Goal: Task Accomplishment & Management: Use online tool/utility

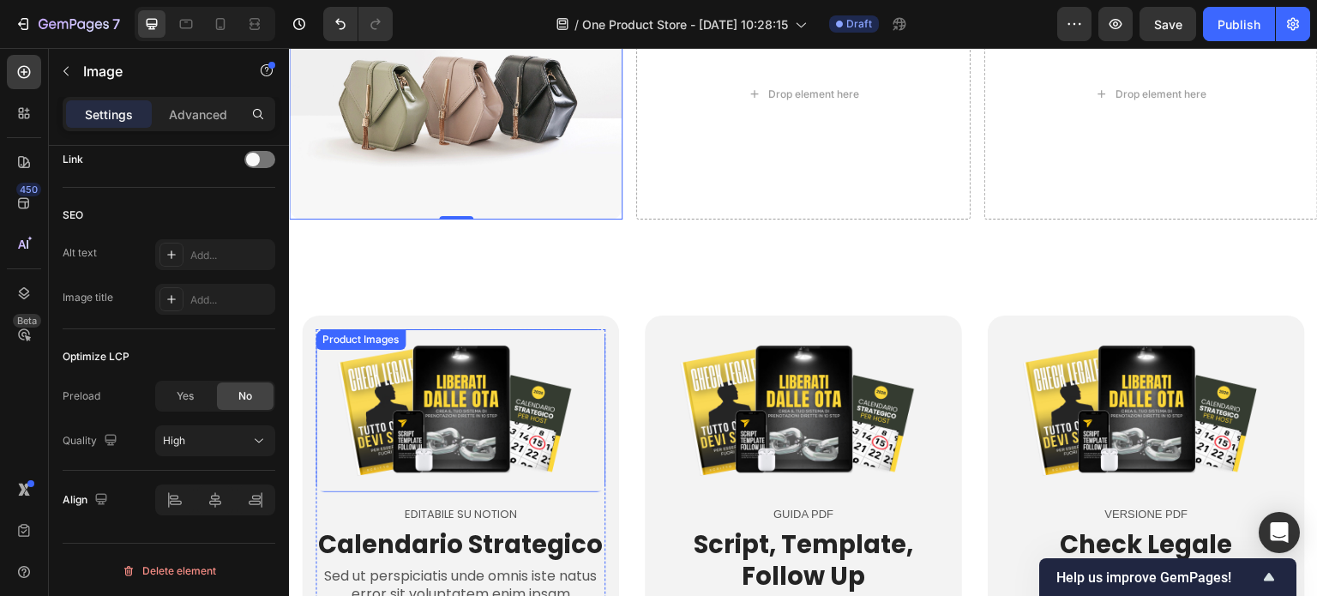
scroll to position [771, 0]
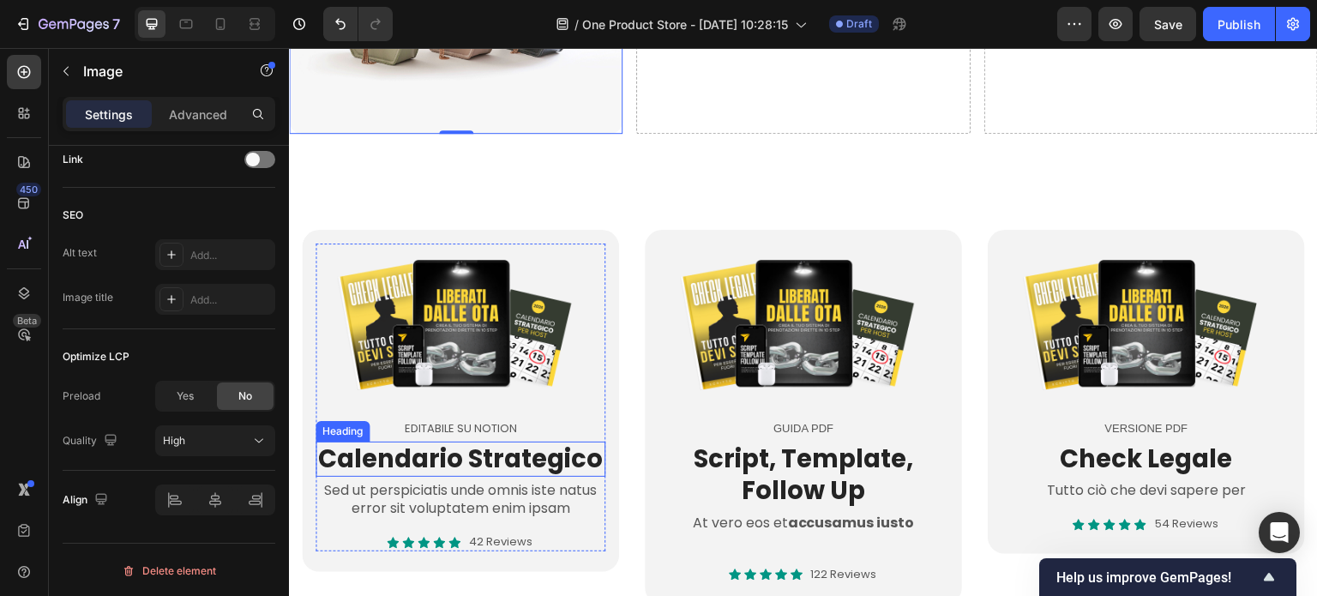
click at [391, 453] on h2 "Calendario Strategico" at bounding box center [460, 459] width 290 height 36
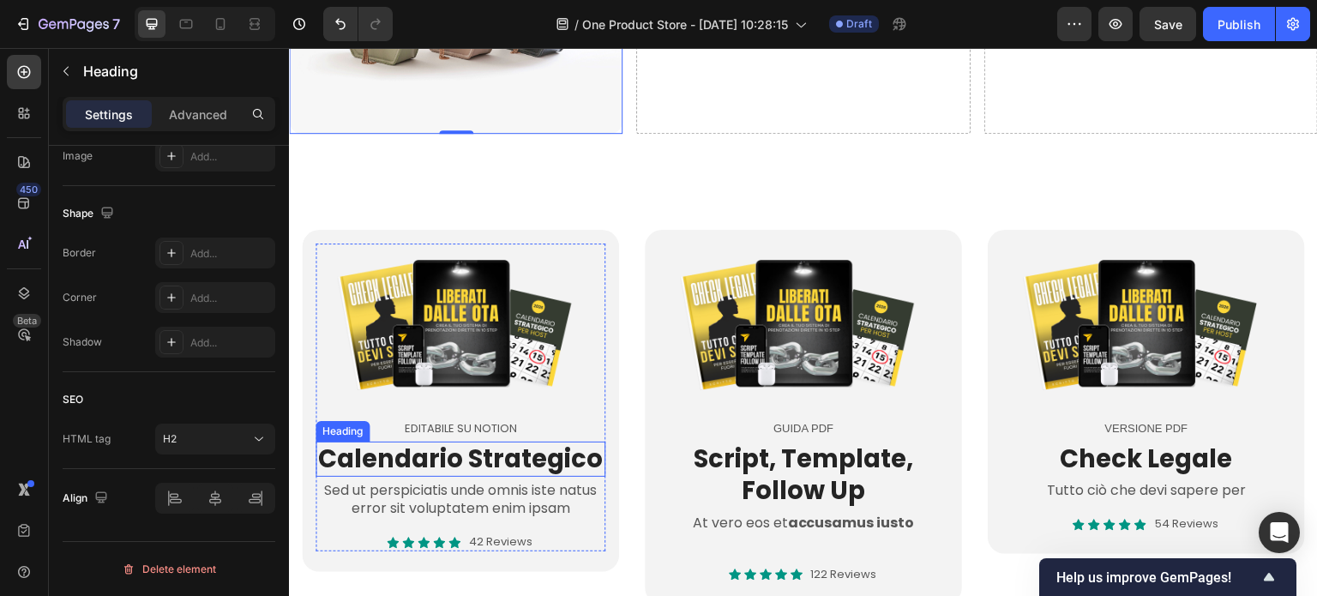
scroll to position [0, 0]
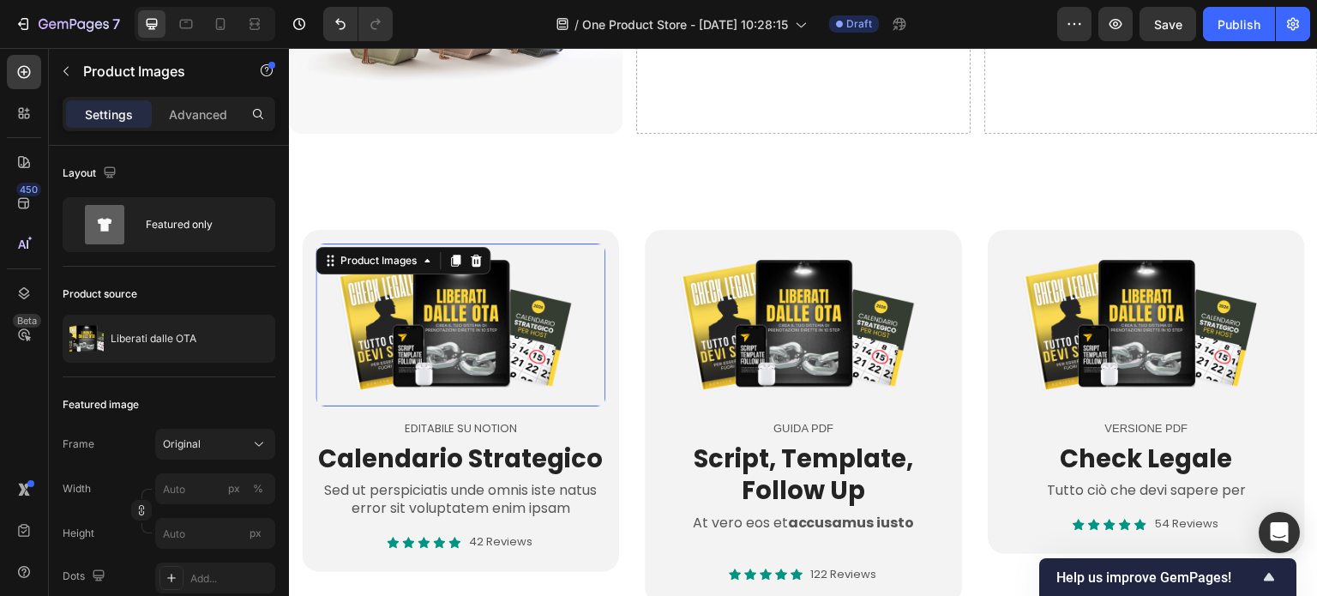
click at [477, 324] on img at bounding box center [460, 324] width 290 height 163
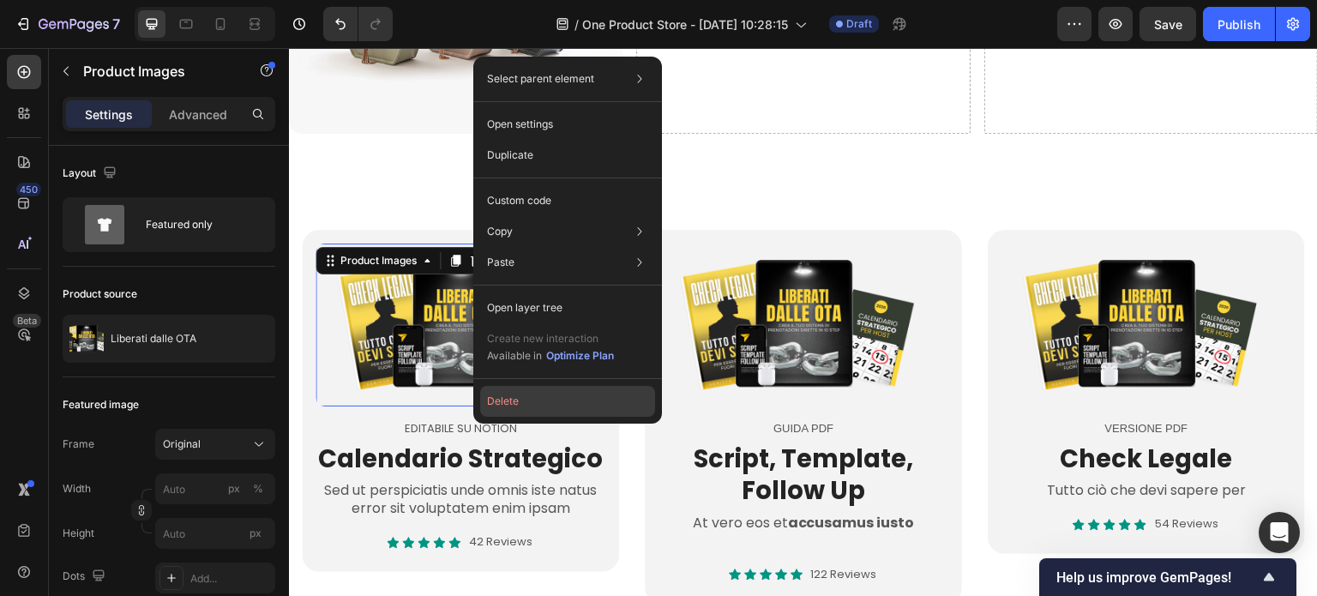
click at [495, 403] on button "Delete" at bounding box center [567, 401] width 175 height 31
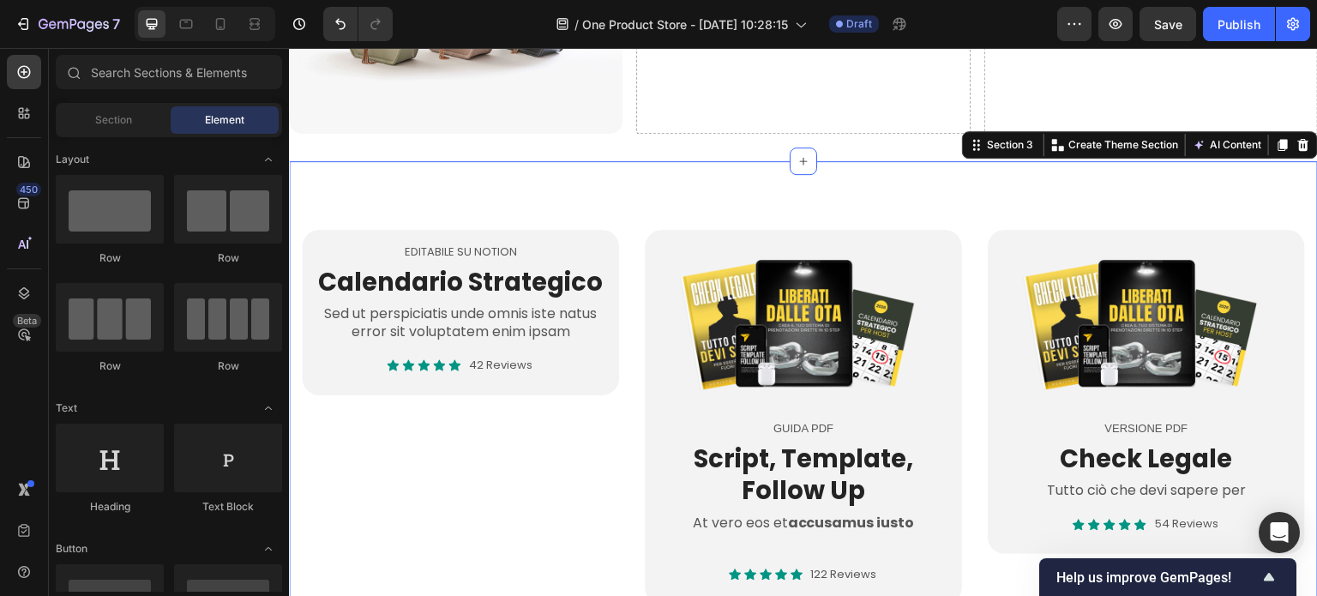
click at [507, 182] on div "EDITABILE SU NOTION Text Block Calendario Strategico Heading Sed ut perspiciati…" at bounding box center [803, 417] width 1029 height 512
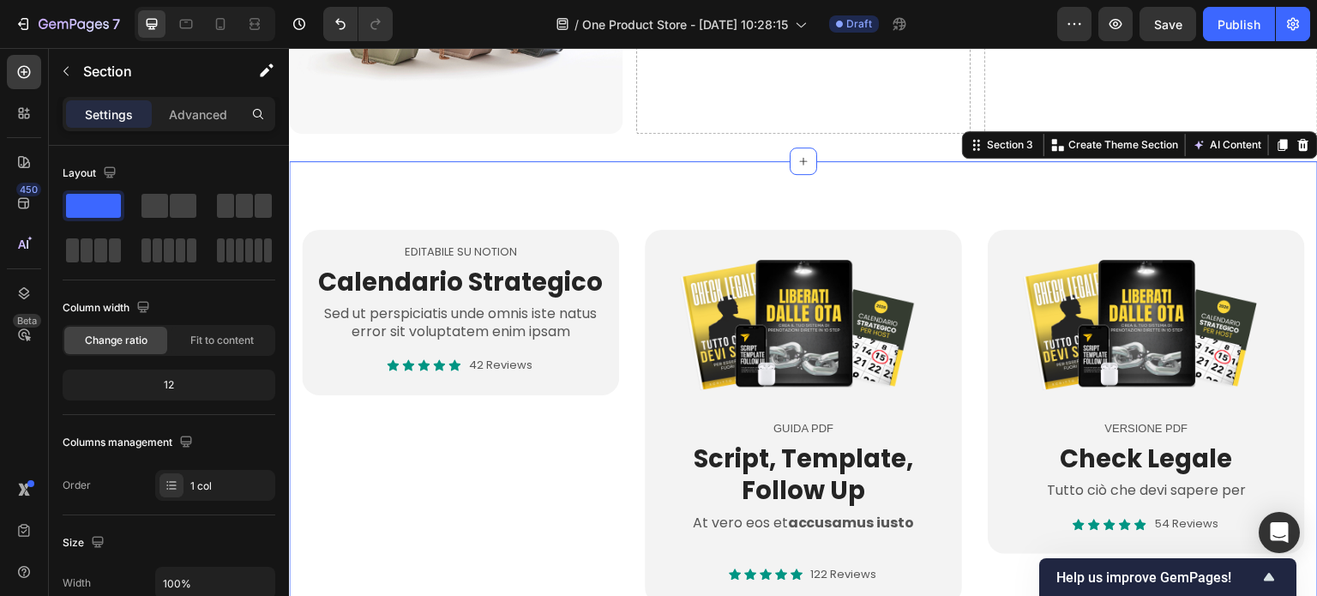
click at [660, 189] on div "EDITABILE SU NOTION Text Block Calendario Strategico Heading Sed ut perspiciati…" at bounding box center [803, 417] width 1029 height 512
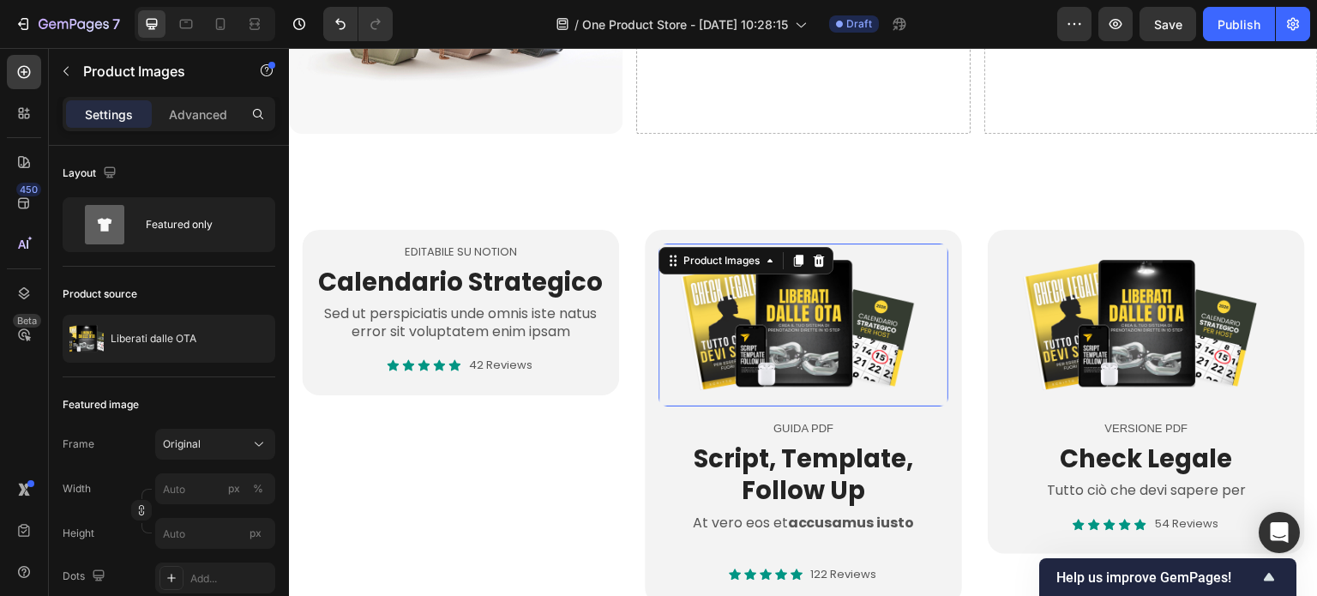
click at [717, 306] on img at bounding box center [803, 324] width 290 height 163
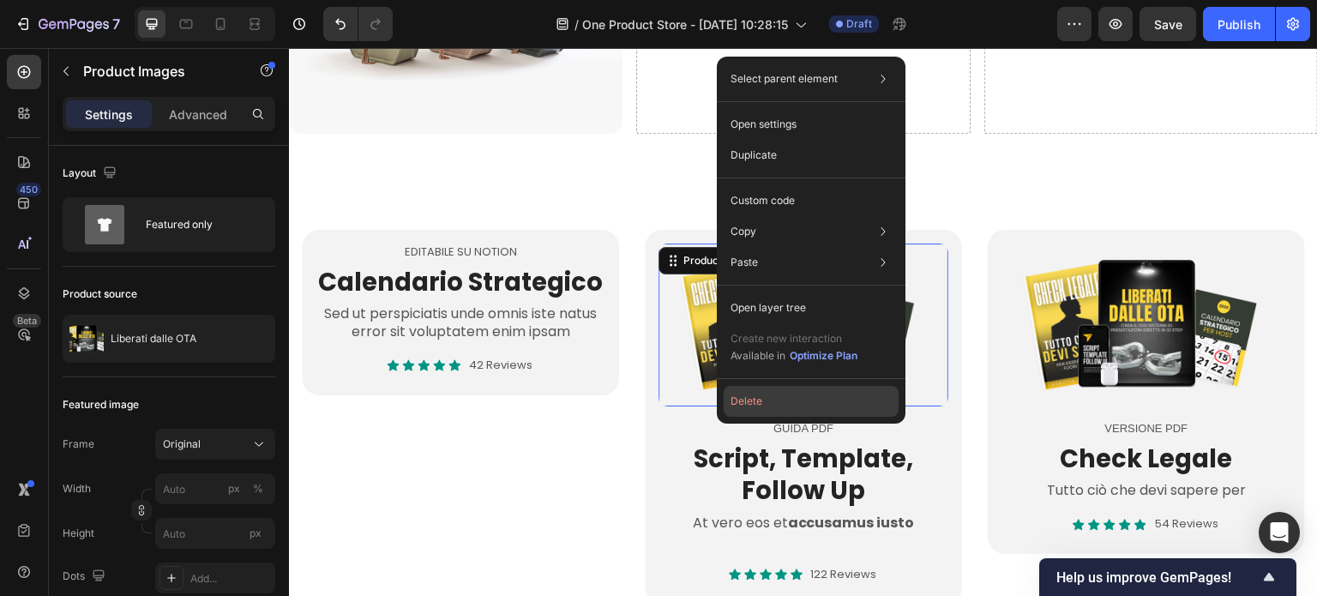
click at [741, 407] on button "Delete" at bounding box center [810, 401] width 175 height 31
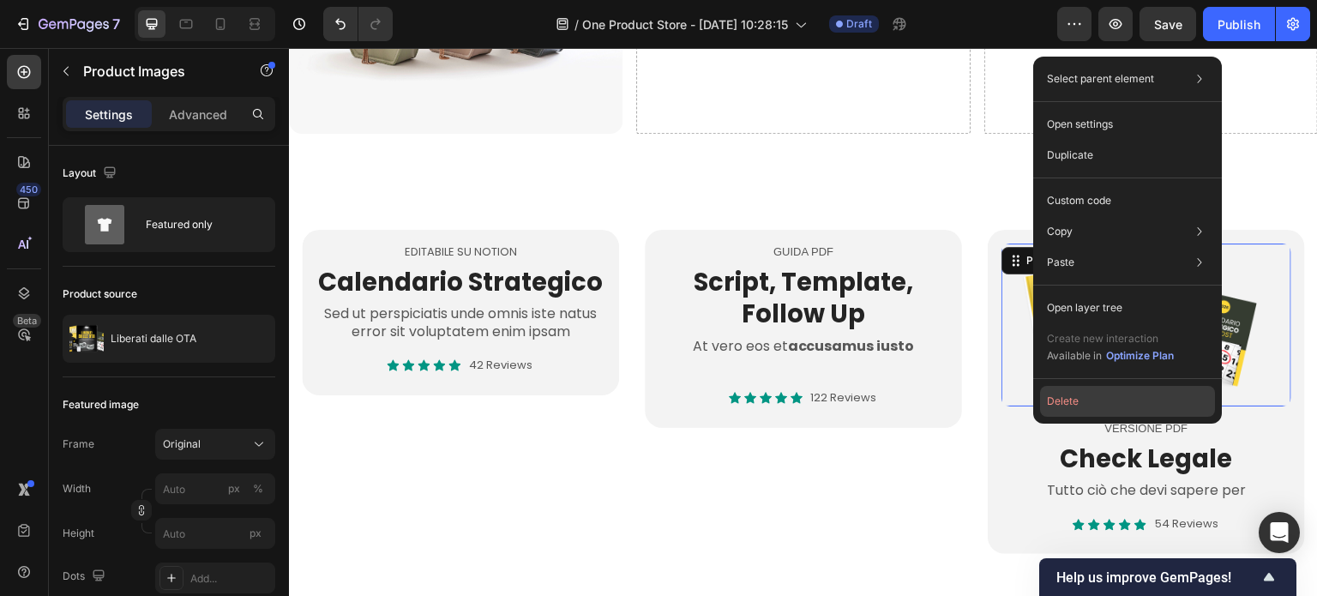
click at [1065, 405] on button "Delete" at bounding box center [1127, 401] width 175 height 31
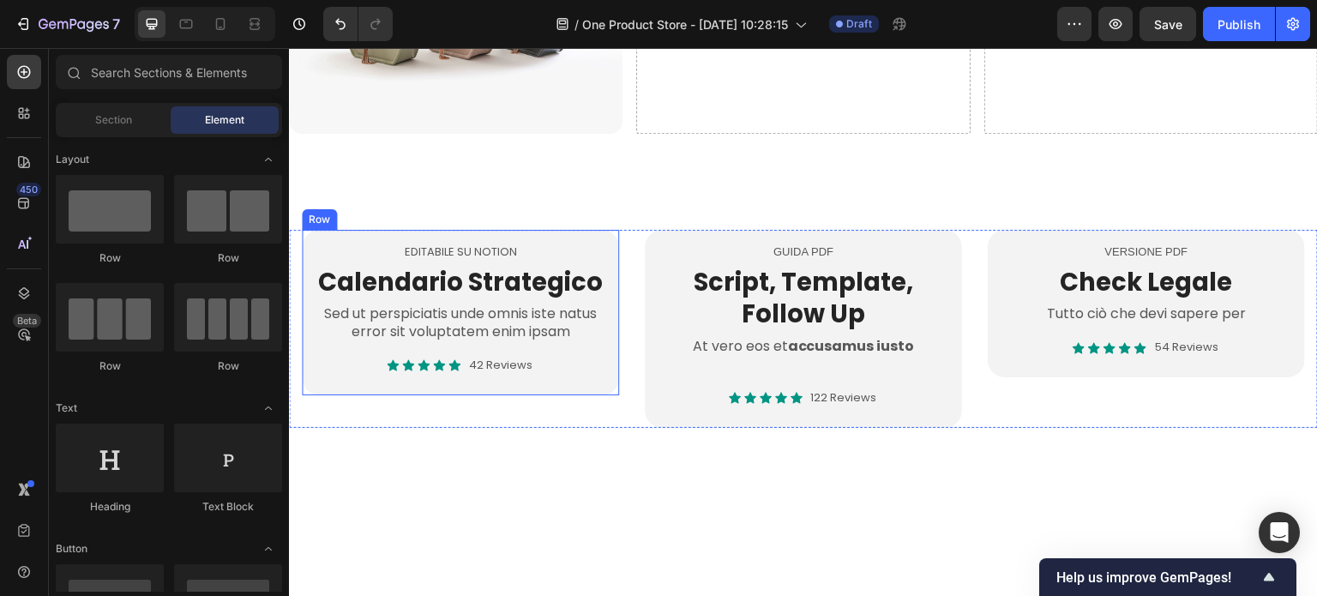
click at [453, 243] on div "EDITABILE SU NOTION" at bounding box center [460, 252] width 290 height 18
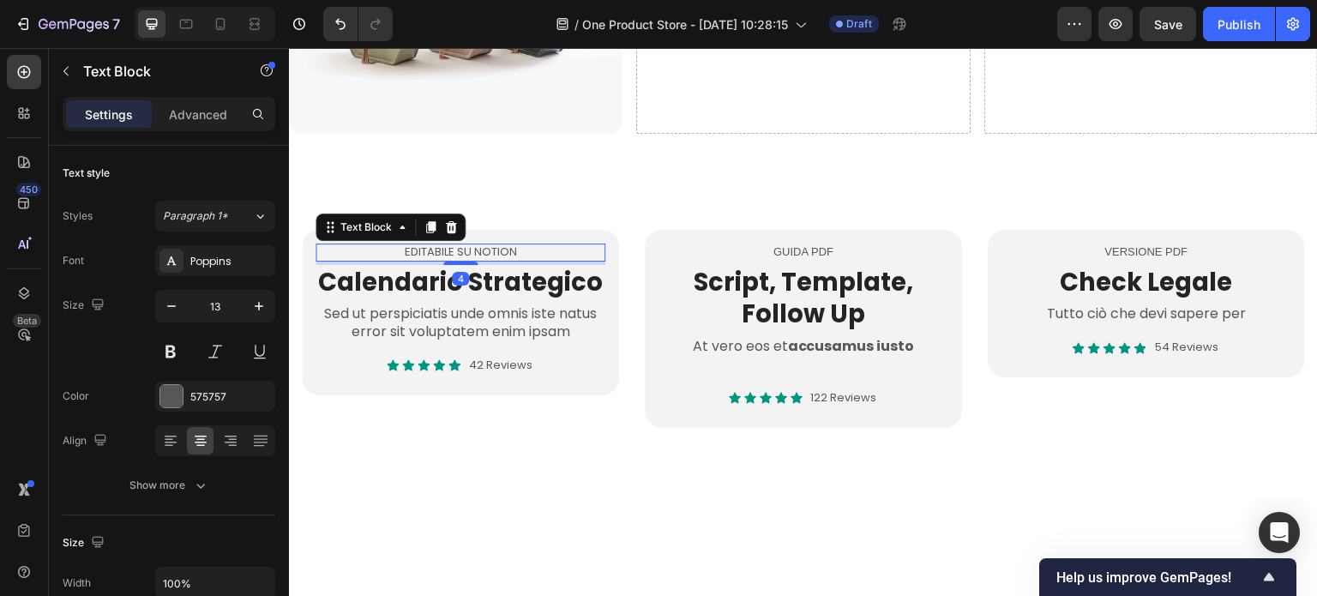
click at [386, 249] on p "EDITABILE SU NOTION" at bounding box center [460, 252] width 286 height 15
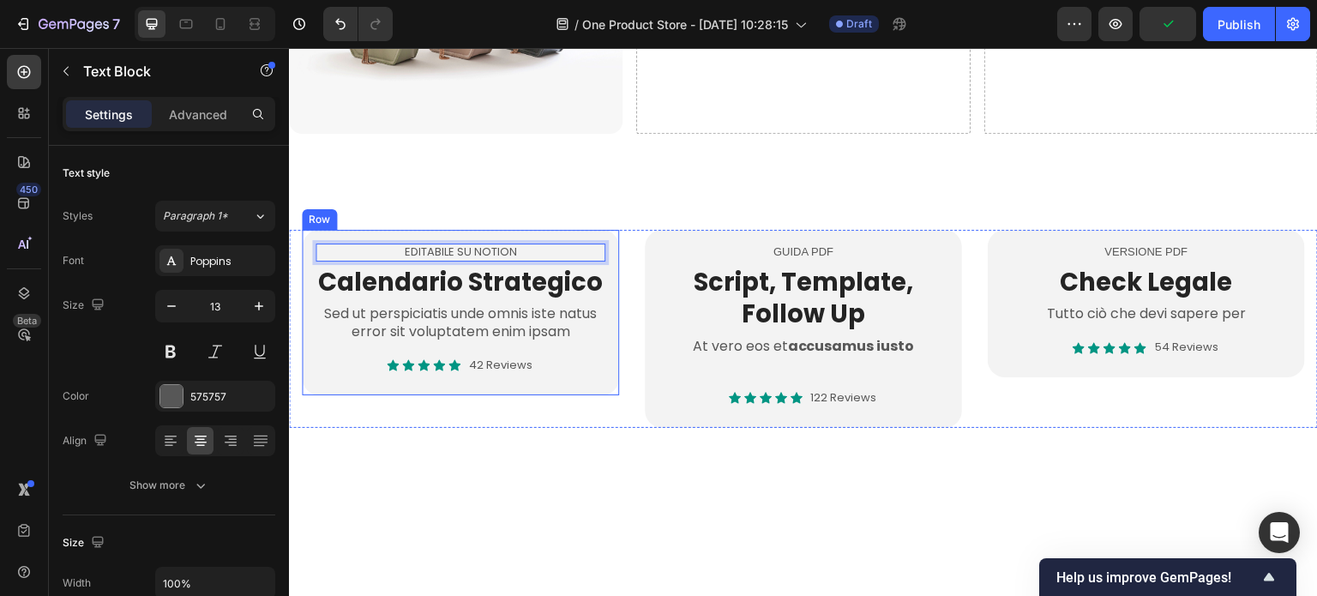
click at [442, 230] on div "EDITABILE SU NOTION Text Block 4 Calendario Strategico Heading Sed ut perspicia…" at bounding box center [460, 312] width 317 height 165
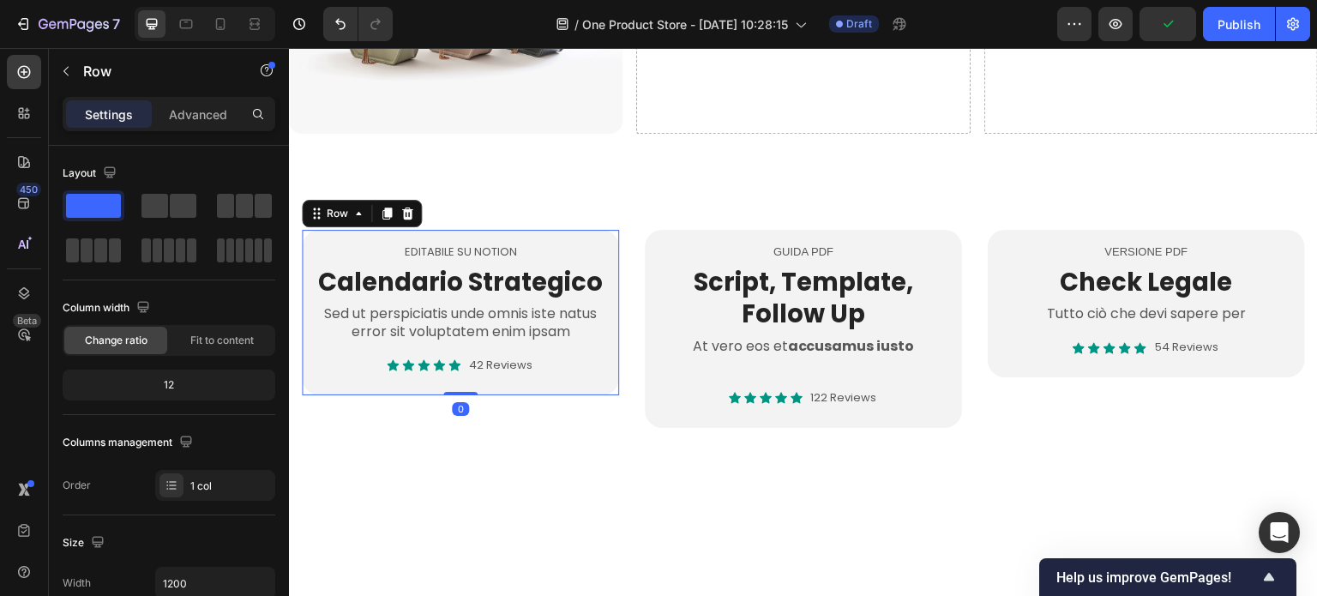
click at [458, 381] on div "EDITABILE SU NOTION Text Block Calendario Strategico Heading Sed ut perspiciati…" at bounding box center [460, 312] width 317 height 165
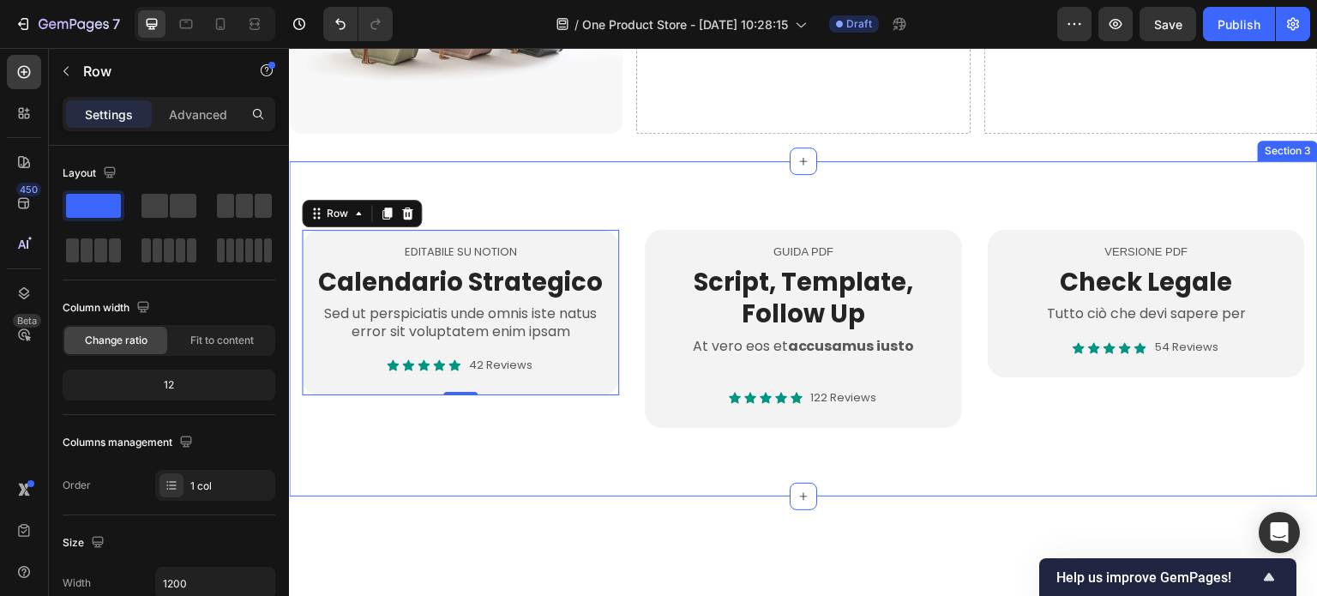
click at [471, 213] on div "EDITABILE SU NOTION Text Block Calendario Strategico Heading Sed ut perspiciati…" at bounding box center [803, 328] width 1029 height 335
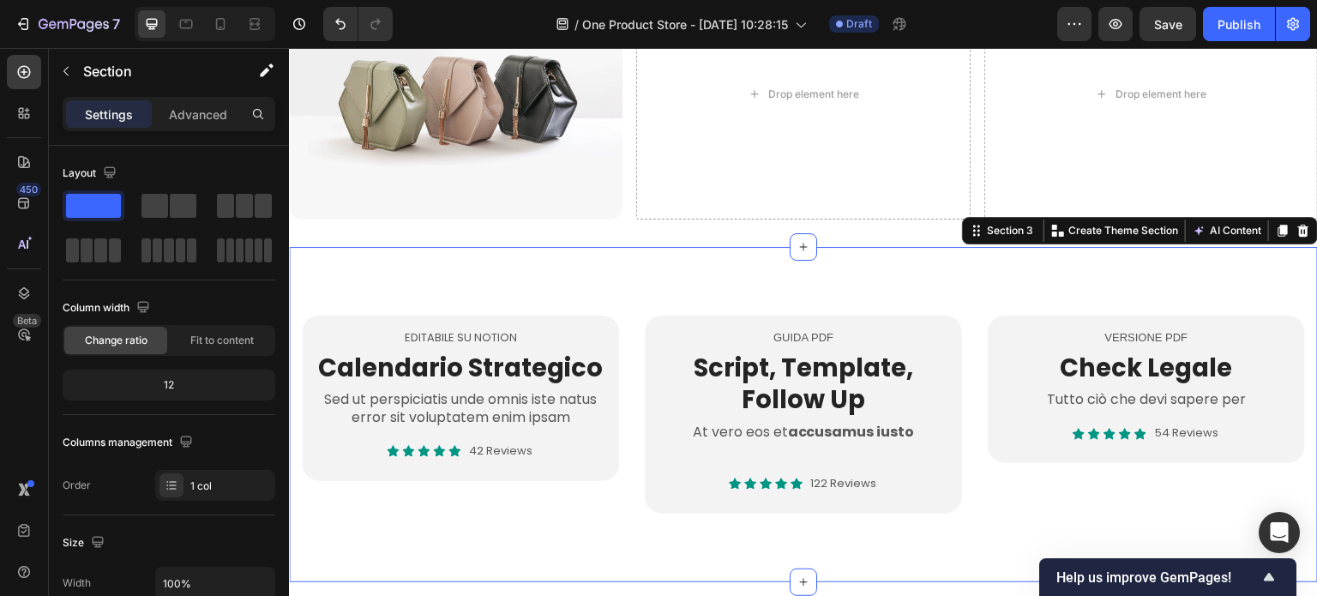
scroll to position [600, 0]
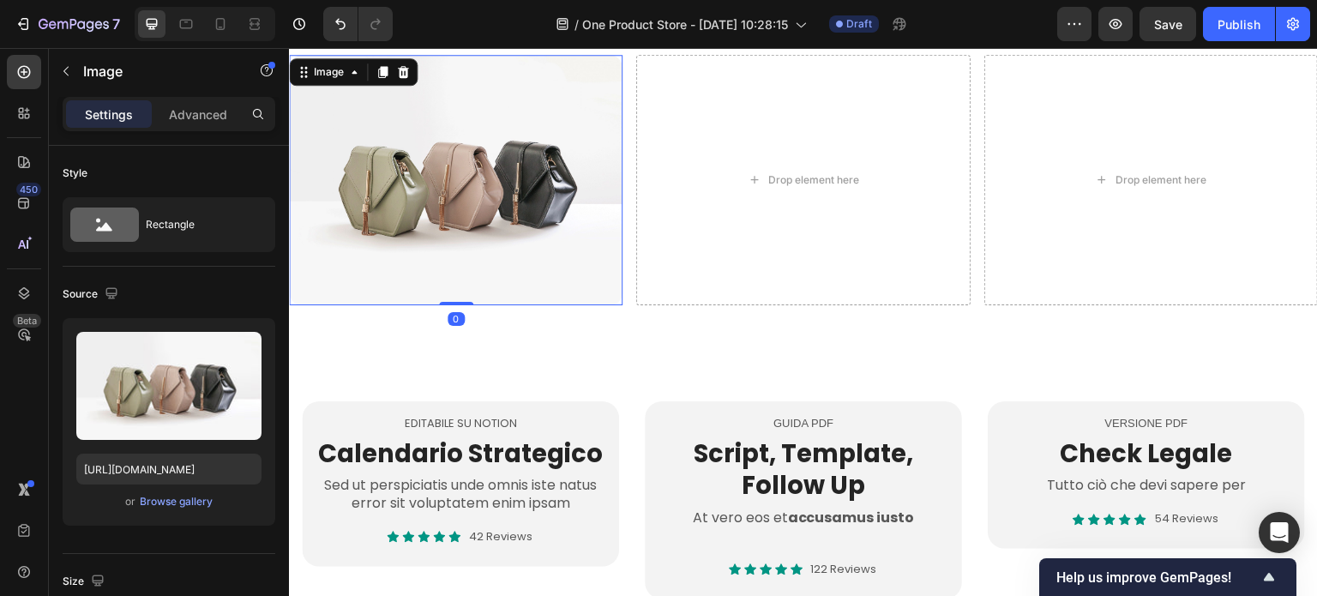
click at [549, 207] on img at bounding box center [455, 180] width 333 height 250
click at [555, 315] on div "Image 0 Drop element here Drop element here Row Section 2" at bounding box center [803, 179] width 1029 height 305
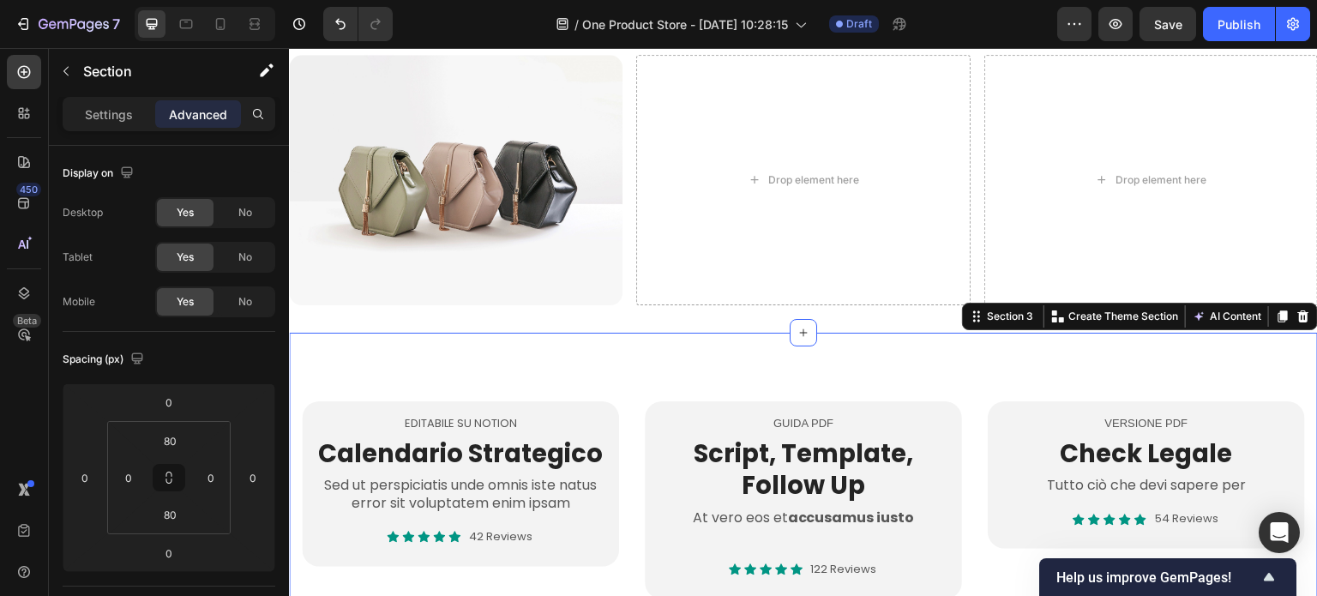
click at [537, 353] on div "EDITABILE SU NOTION Text Block Calendario Strategico Heading Sed ut perspiciati…" at bounding box center [803, 500] width 1029 height 335
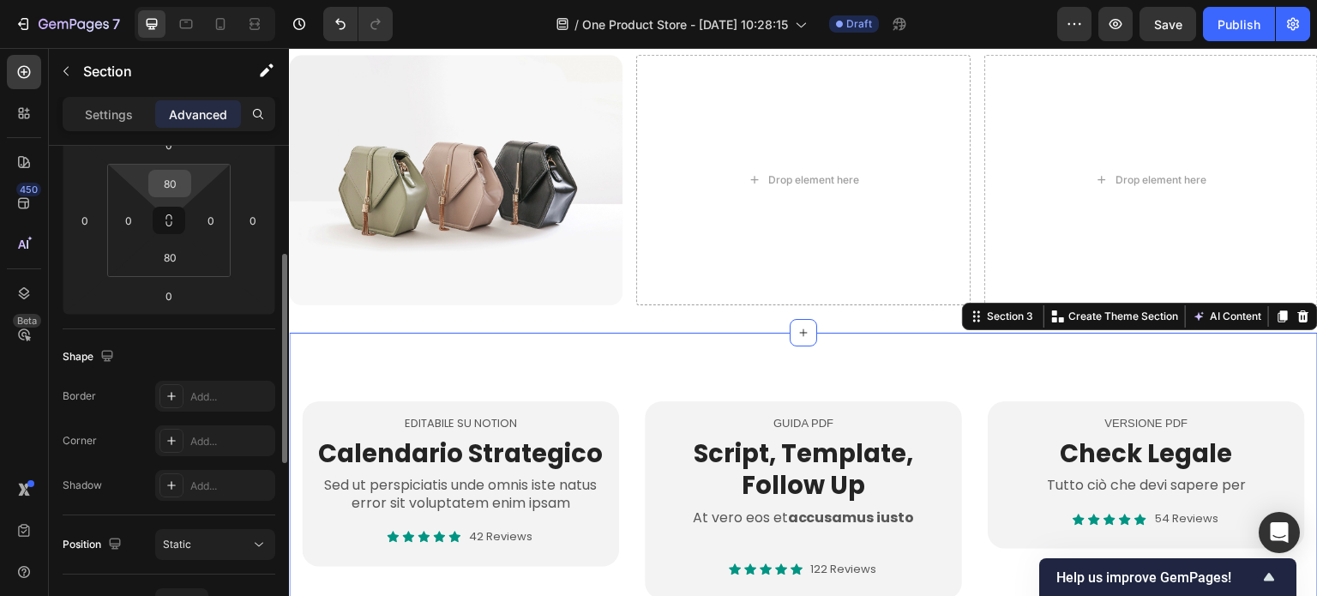
scroll to position [171, 0]
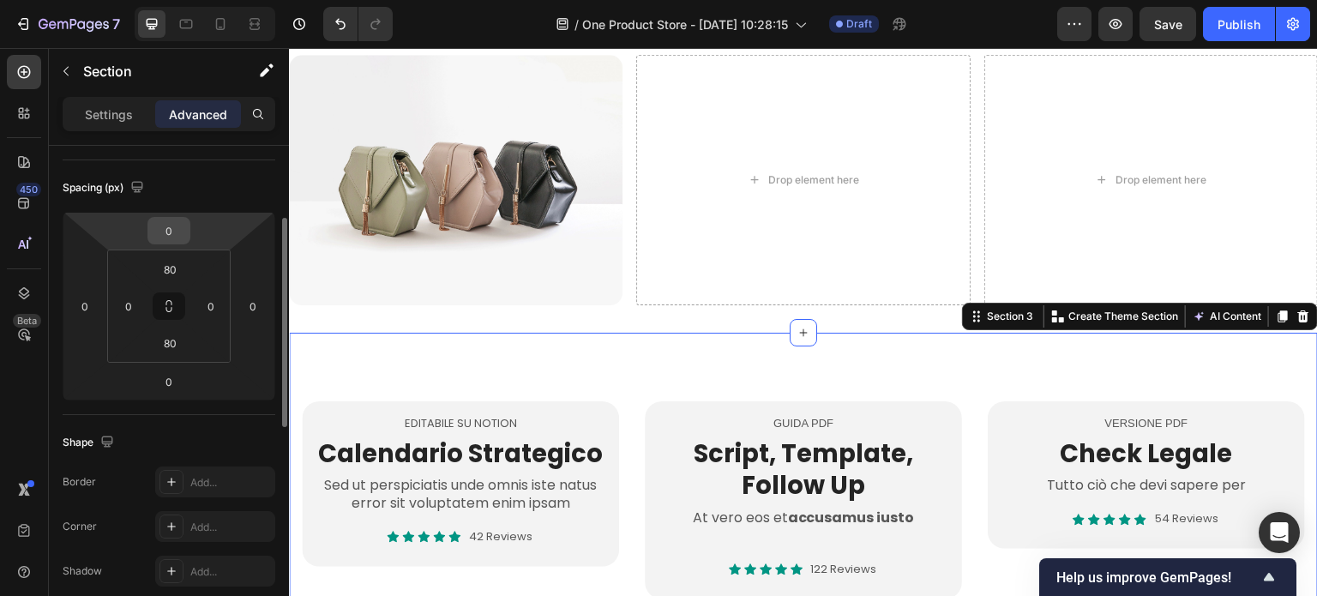
click at [171, 236] on input "0" at bounding box center [169, 231] width 34 height 26
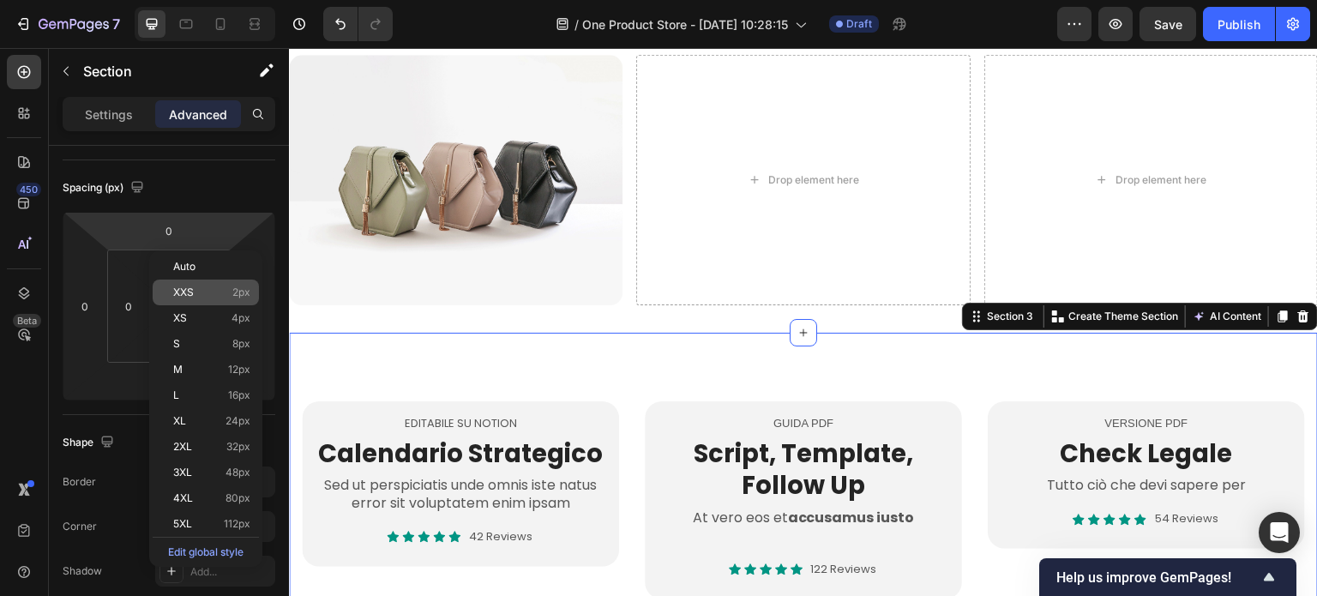
click at [176, 297] on span "XXS" at bounding box center [183, 292] width 21 height 12
type input "2"
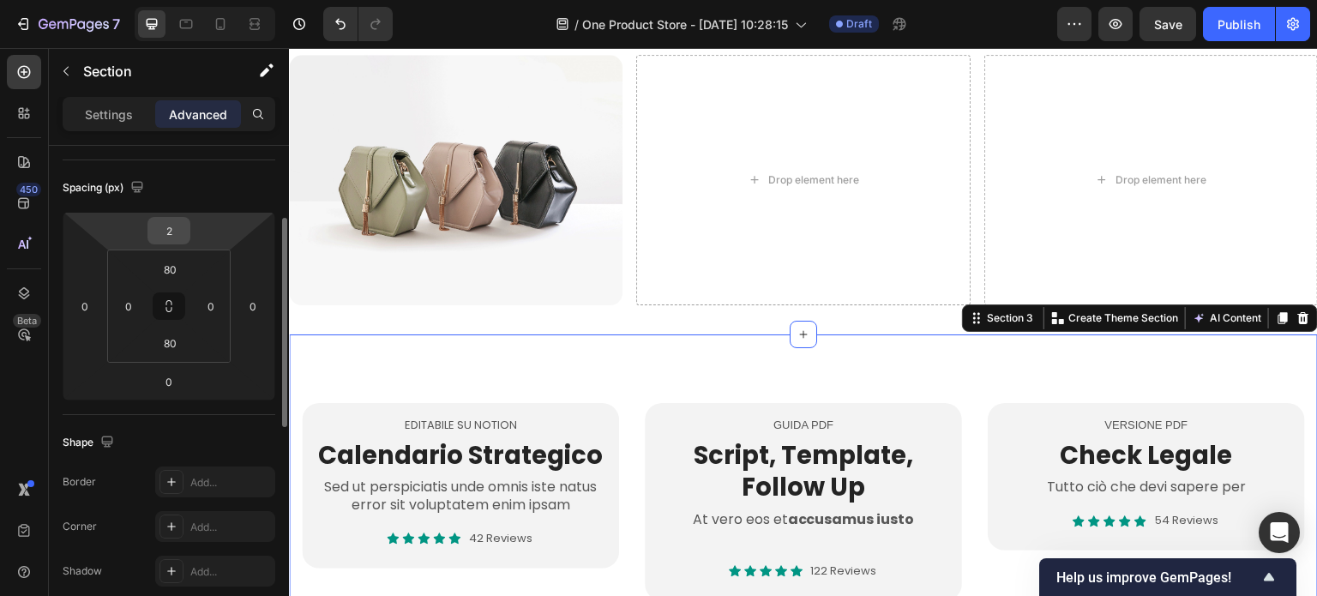
click at [169, 227] on input "2" at bounding box center [169, 231] width 34 height 26
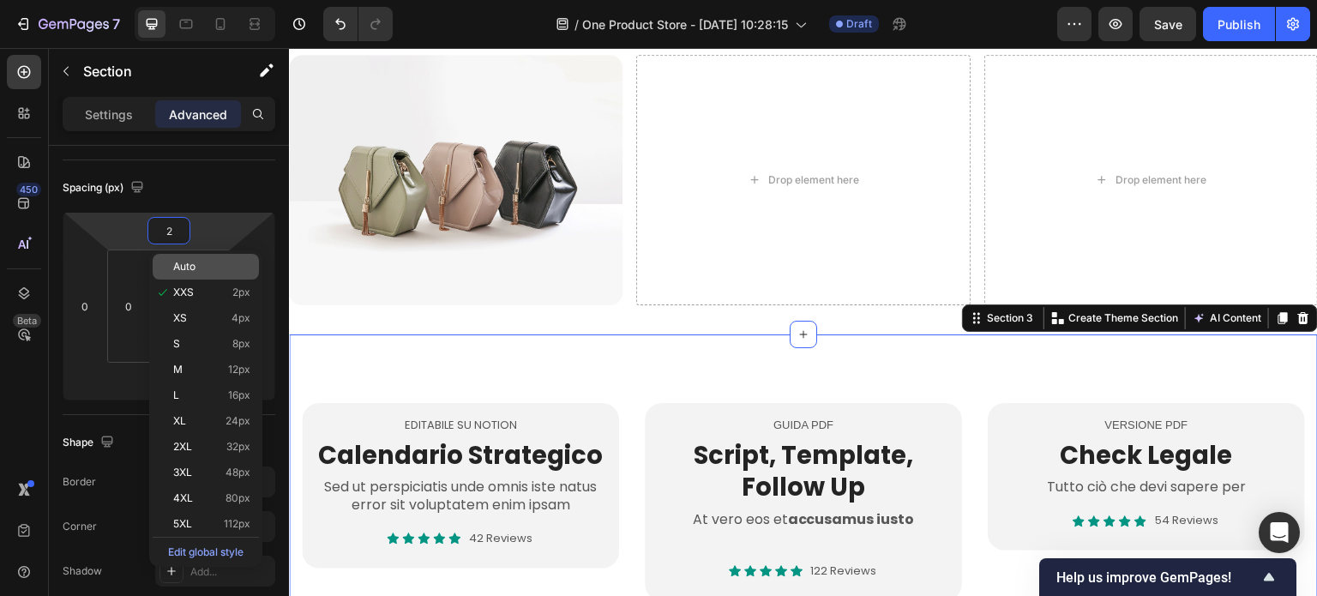
click at [186, 262] on span "Auto" at bounding box center [184, 267] width 22 height 12
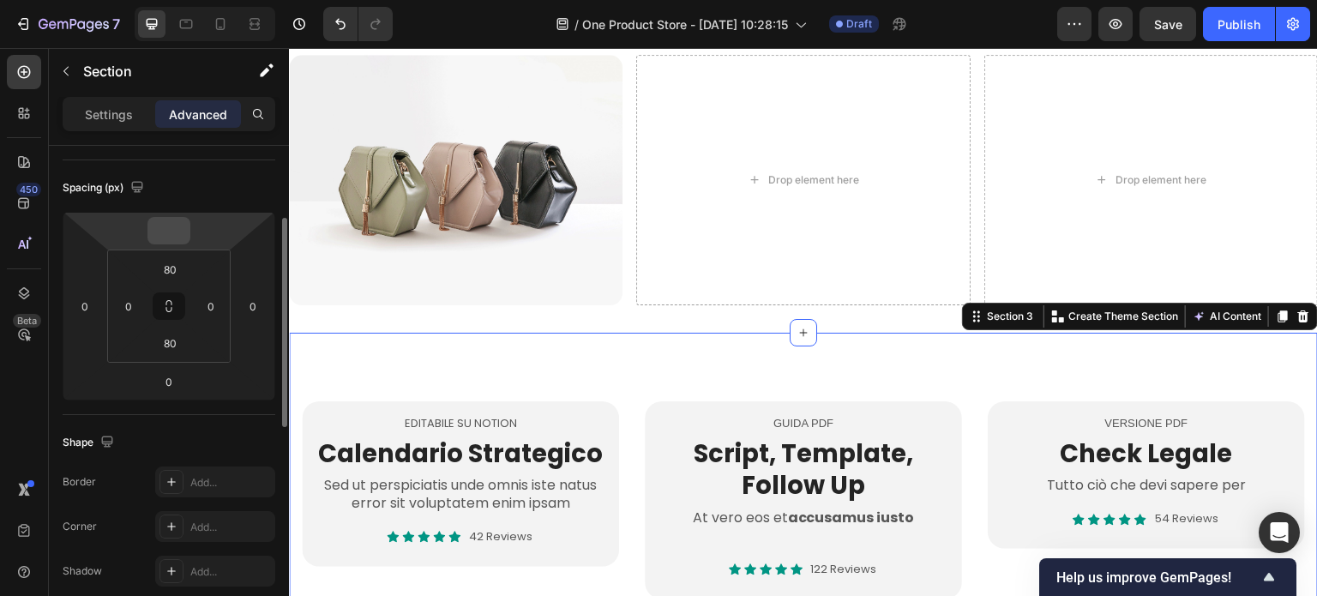
click at [182, 232] on input "number" at bounding box center [169, 231] width 34 height 26
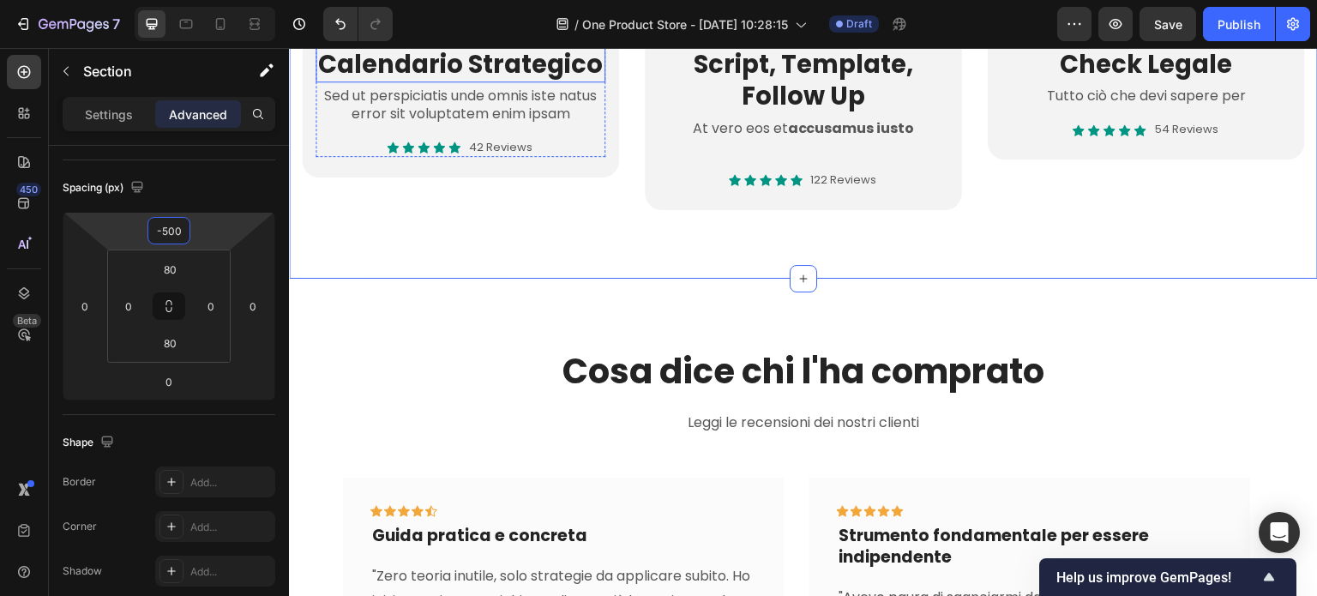
scroll to position [429, 0]
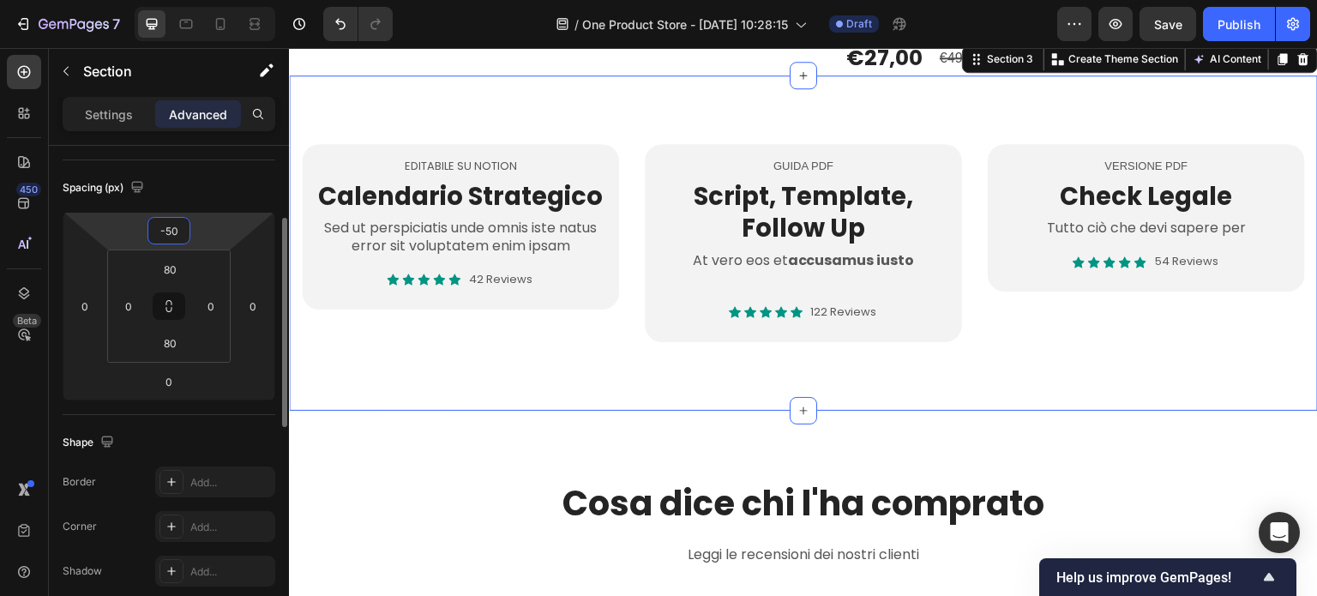
type input "-5"
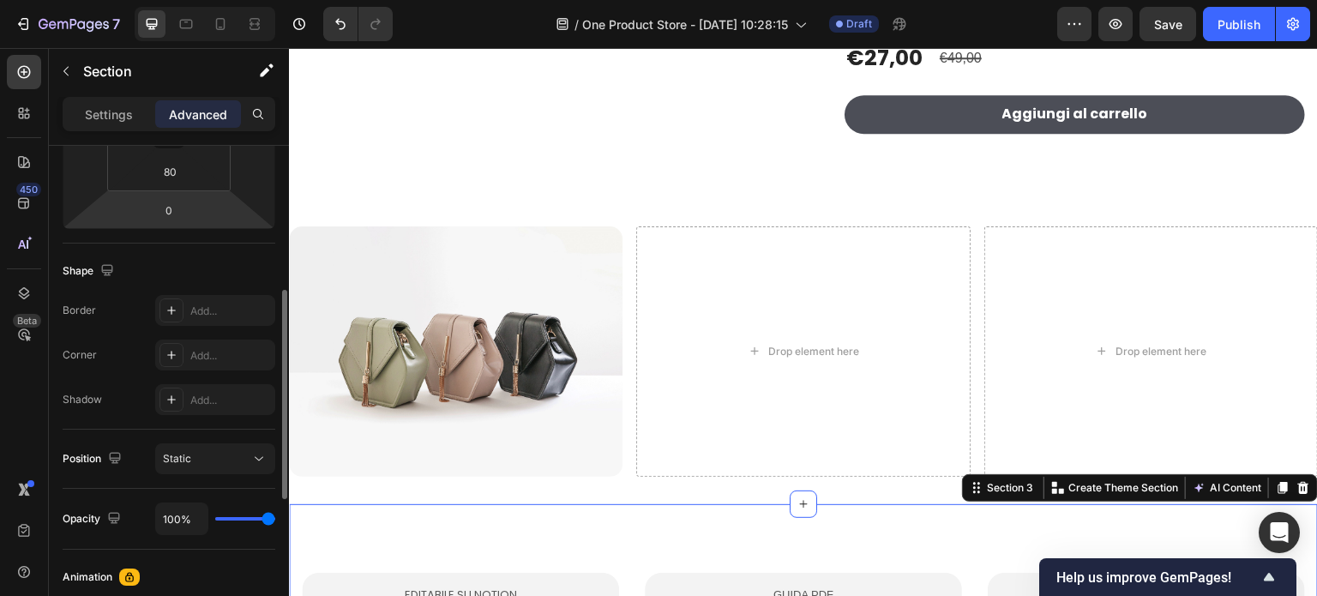
scroll to position [86, 0]
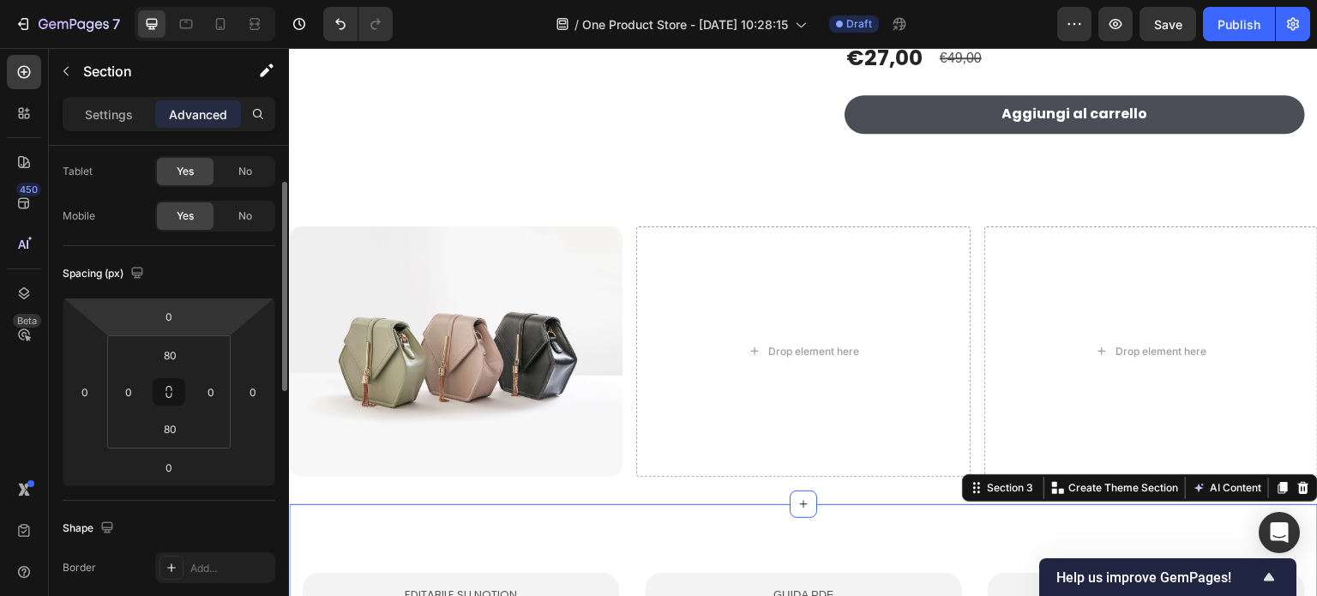
click at [225, 284] on div "Spacing (px)" at bounding box center [169, 273] width 213 height 27
click at [180, 311] on input "0" at bounding box center [169, 316] width 34 height 26
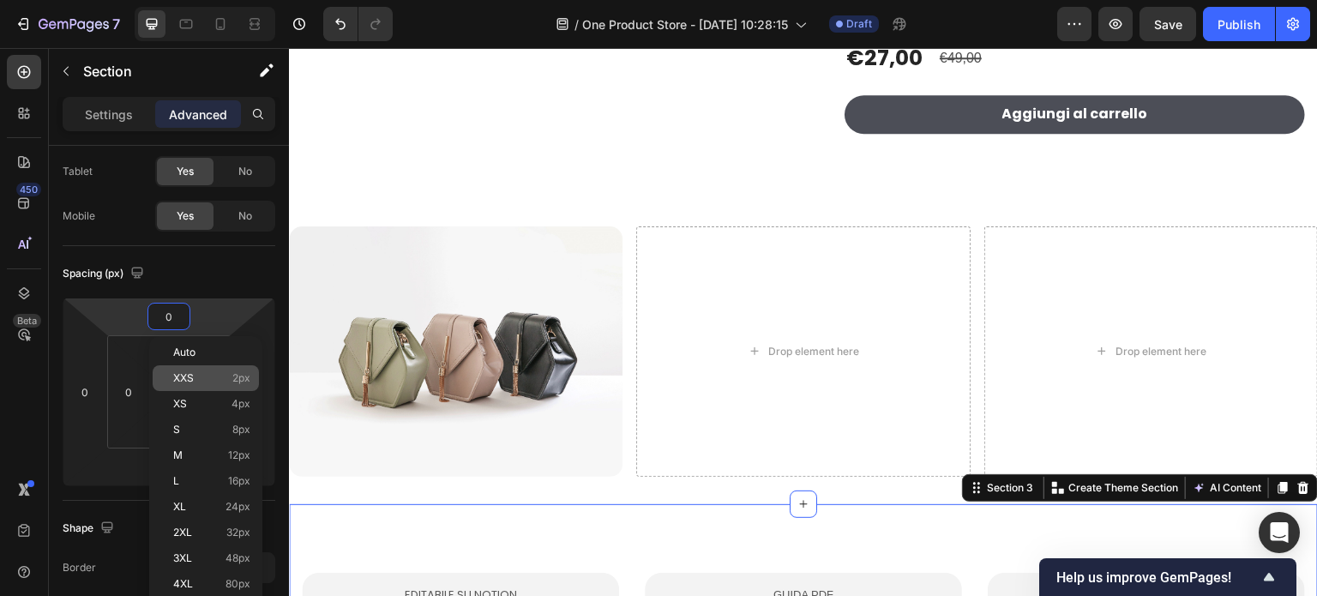
click at [201, 371] on div "XXS 2px" at bounding box center [206, 378] width 106 height 26
type input "2"
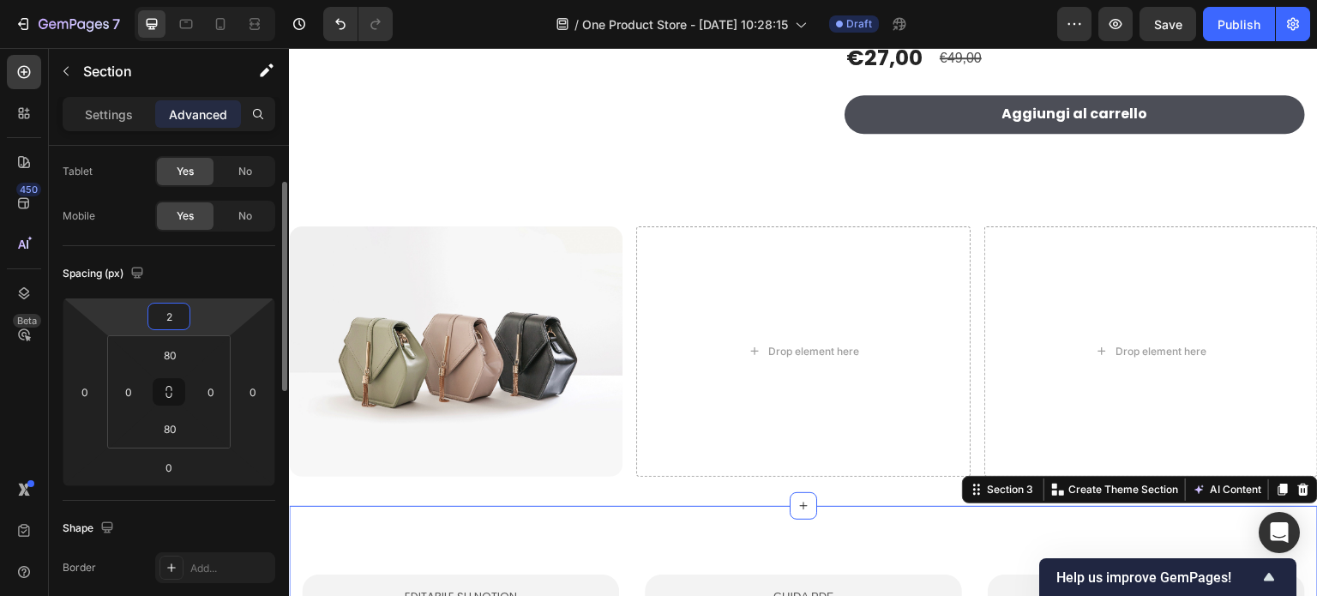
click at [177, 320] on input "2" at bounding box center [169, 316] width 34 height 26
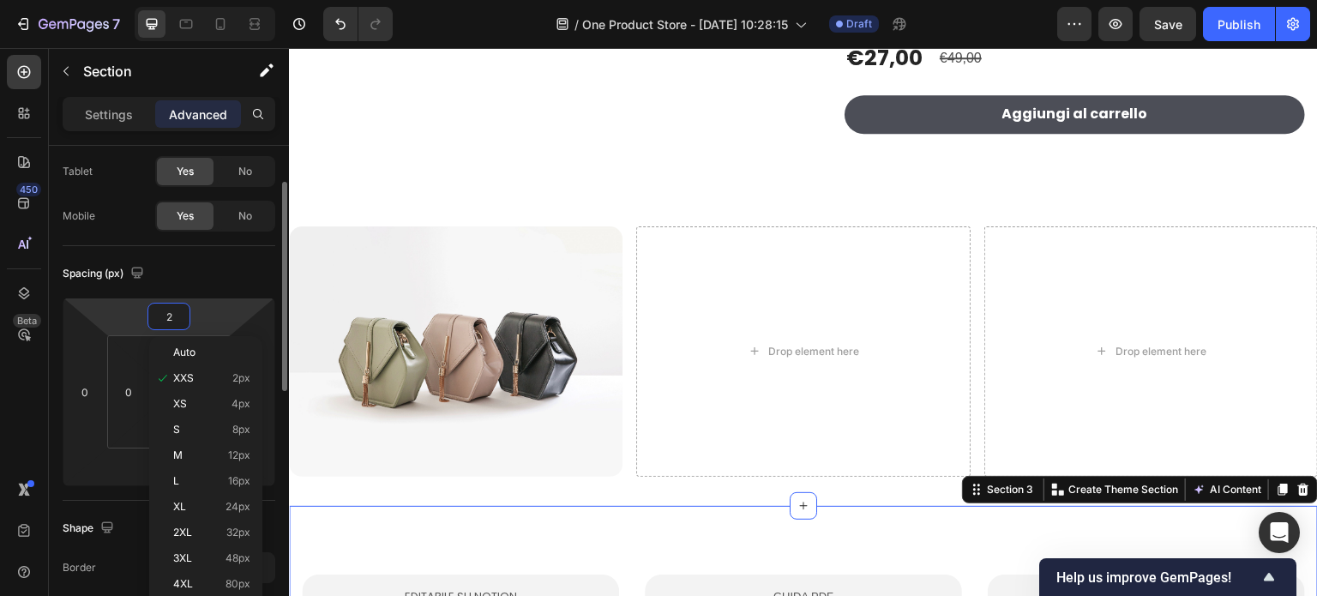
click at [200, 276] on div "Spacing (px)" at bounding box center [169, 273] width 213 height 27
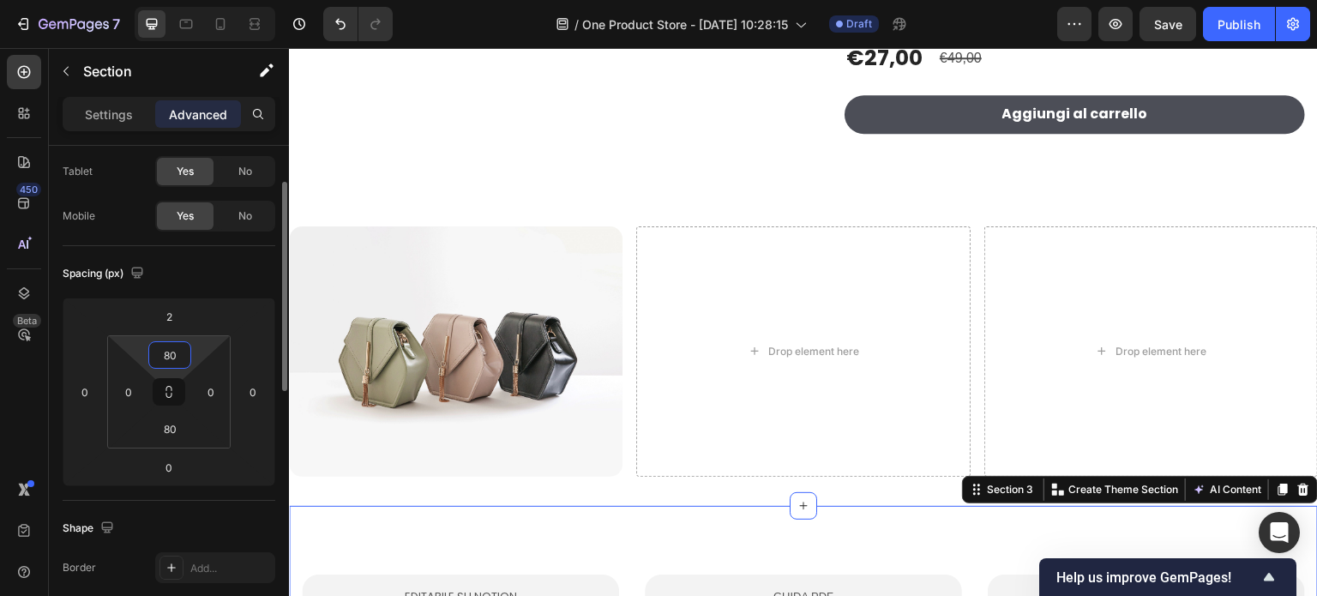
click at [172, 352] on input "80" at bounding box center [170, 355] width 34 height 26
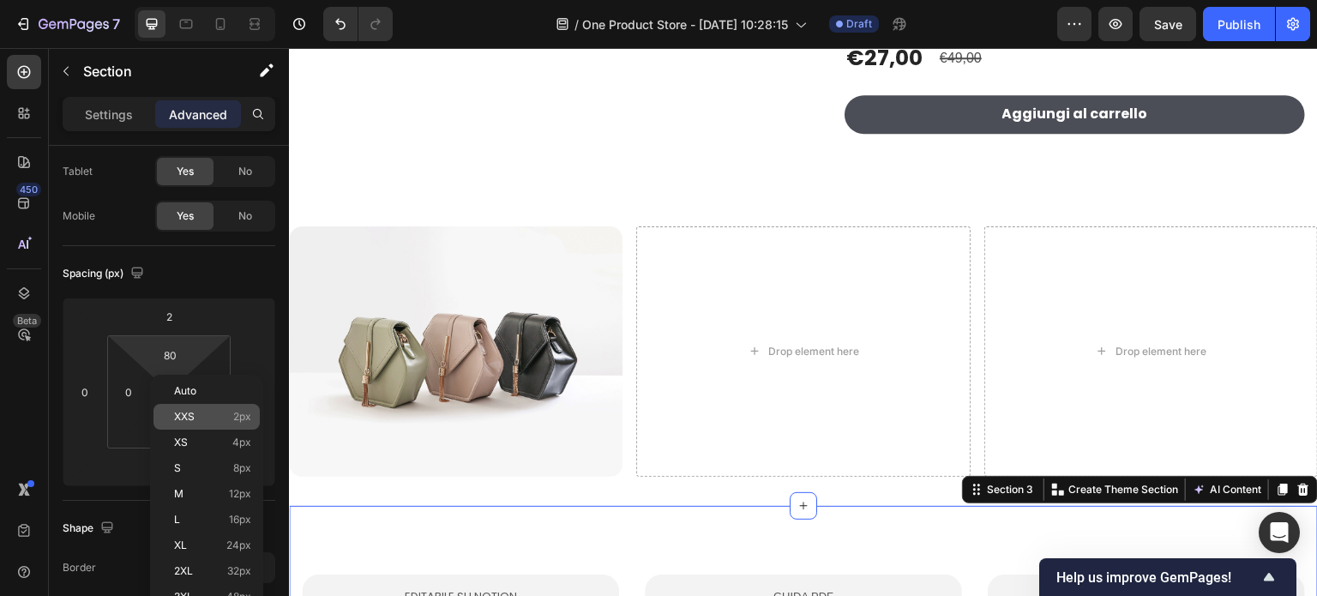
click at [194, 411] on span "XXS" at bounding box center [184, 417] width 21 height 12
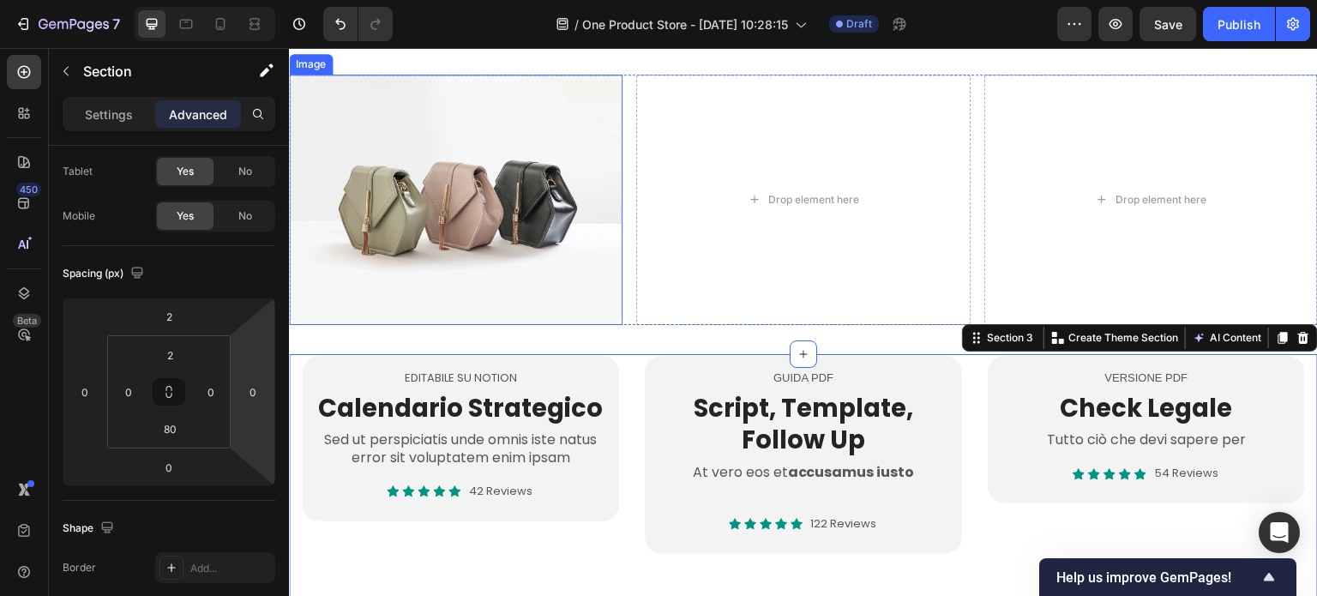
scroll to position [686, 0]
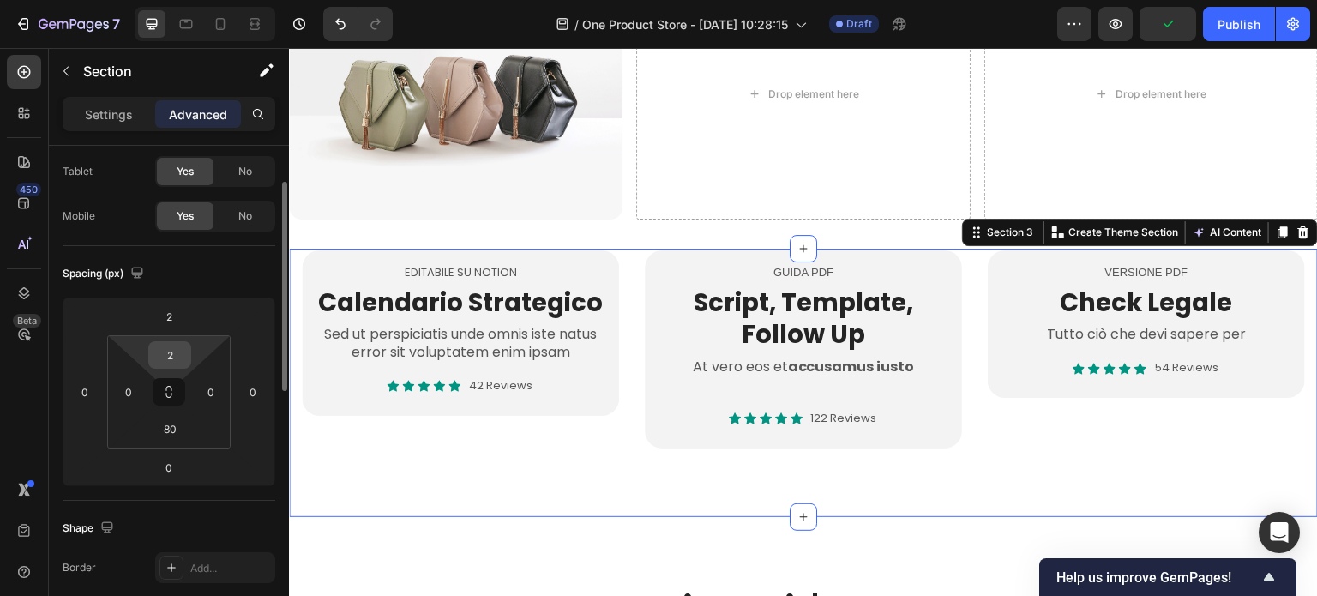
click at [175, 352] on input "2" at bounding box center [170, 355] width 34 height 26
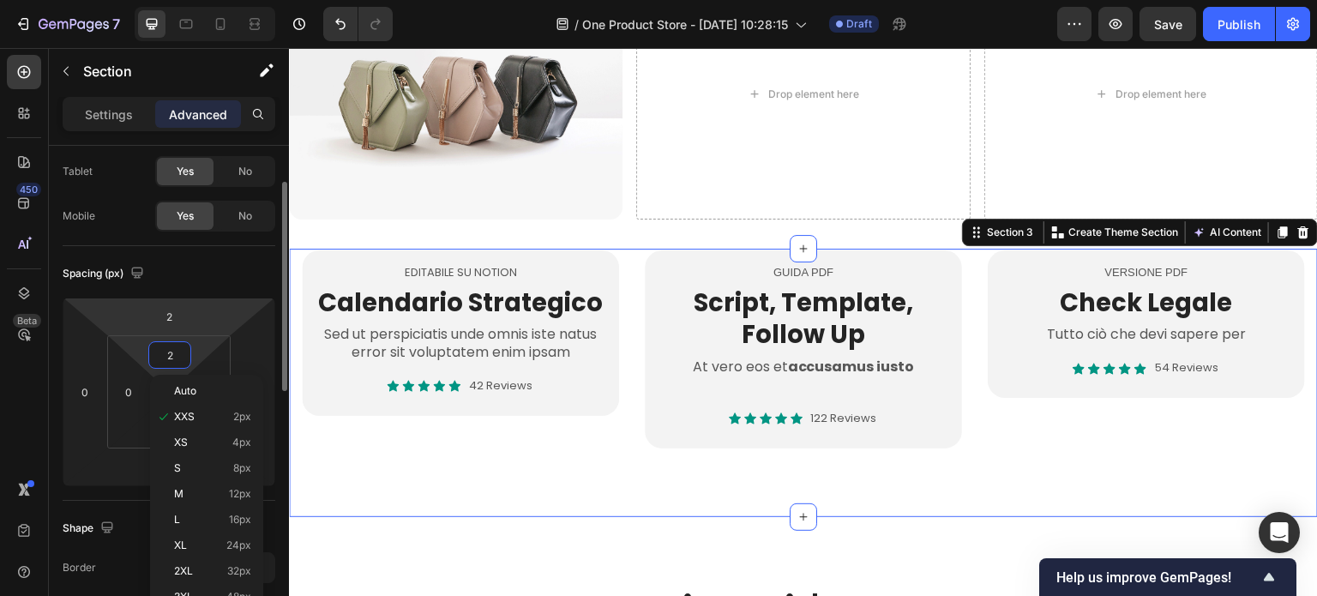
click at [101, 0] on html "7 / One Product Store - [DATE] 10:28:15 Draft Preview Save Publish 450 Beta Sec…" at bounding box center [658, 0] width 1317 height 0
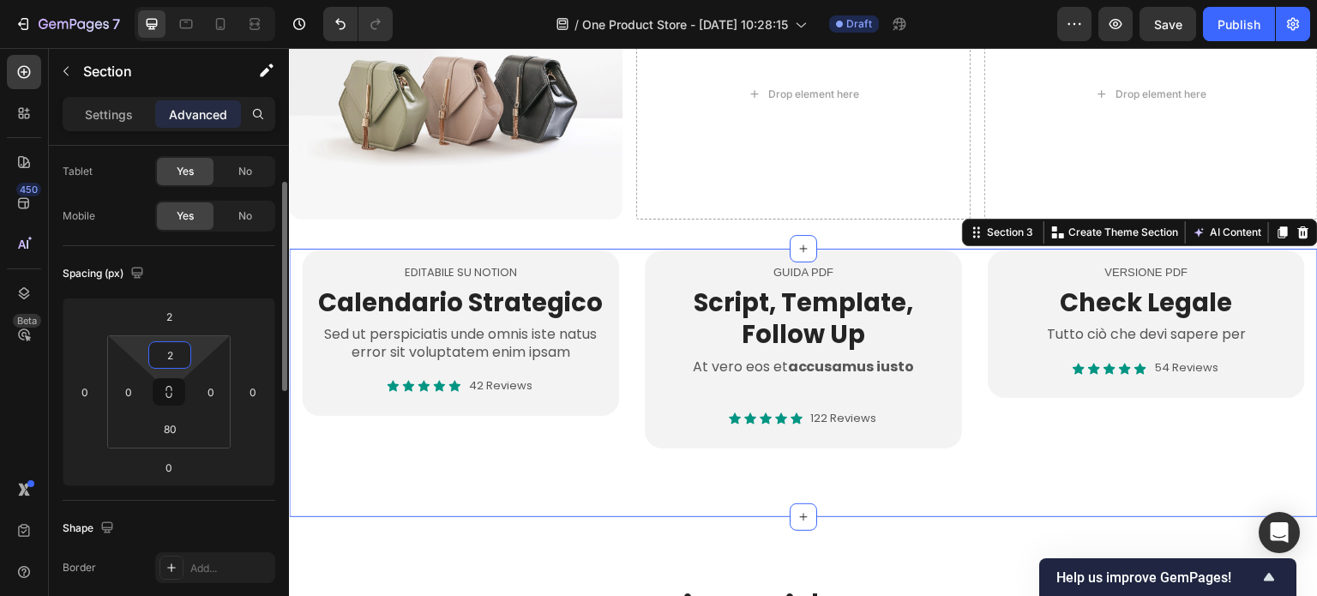
click at [163, 354] on input "2" at bounding box center [170, 355] width 34 height 26
type input "1"
click at [237, 270] on div "Spacing (px)" at bounding box center [169, 273] width 213 height 27
click at [192, 0] on html "7 / One Product Store - [DATE] 10:28:15 Draft Preview Save Publish 450 Beta Sec…" at bounding box center [658, 0] width 1317 height 0
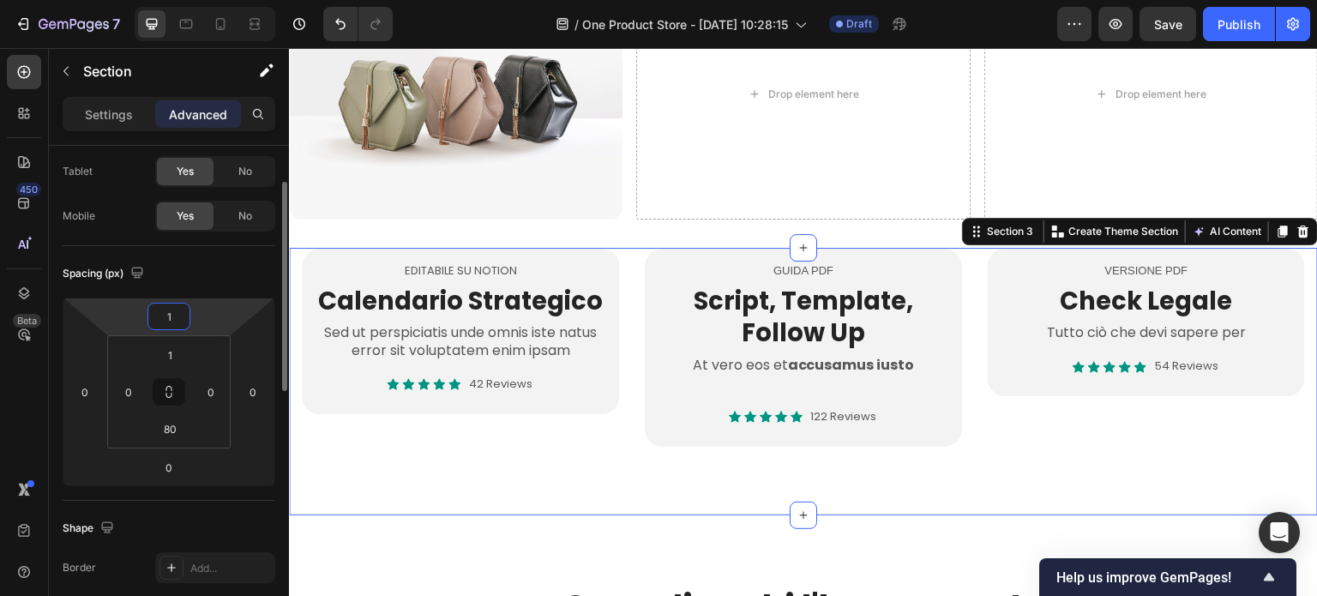
type input "1"
click at [252, 277] on div "Spacing (px)" at bounding box center [169, 273] width 213 height 27
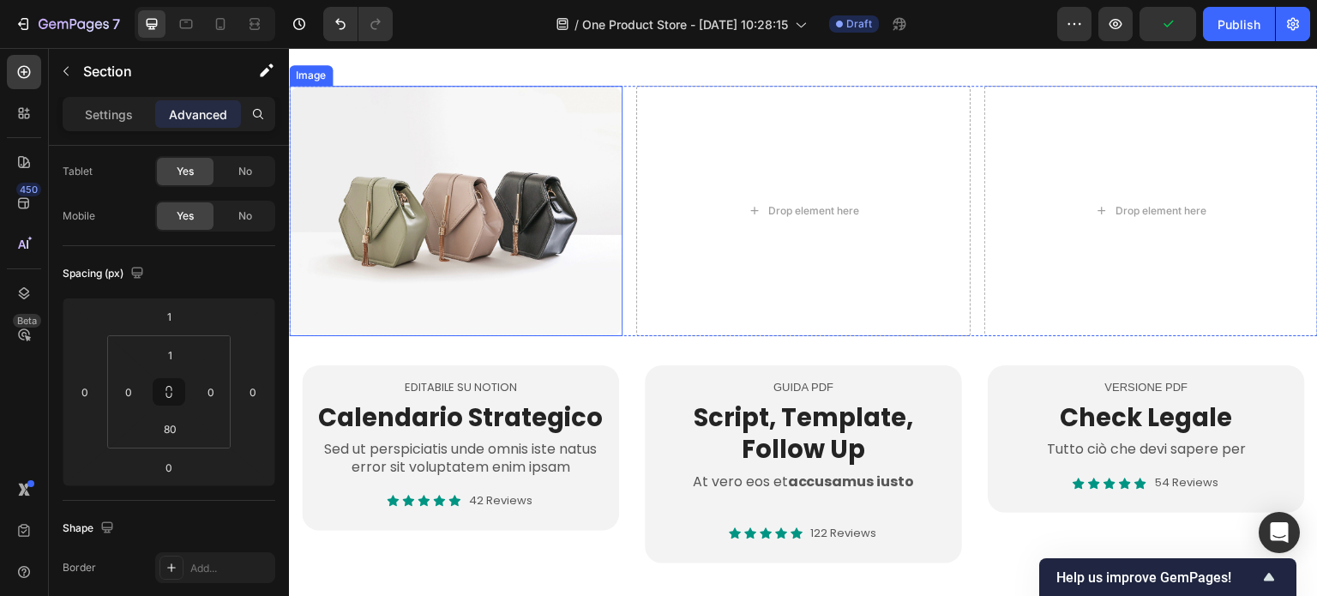
scroll to position [600, 0]
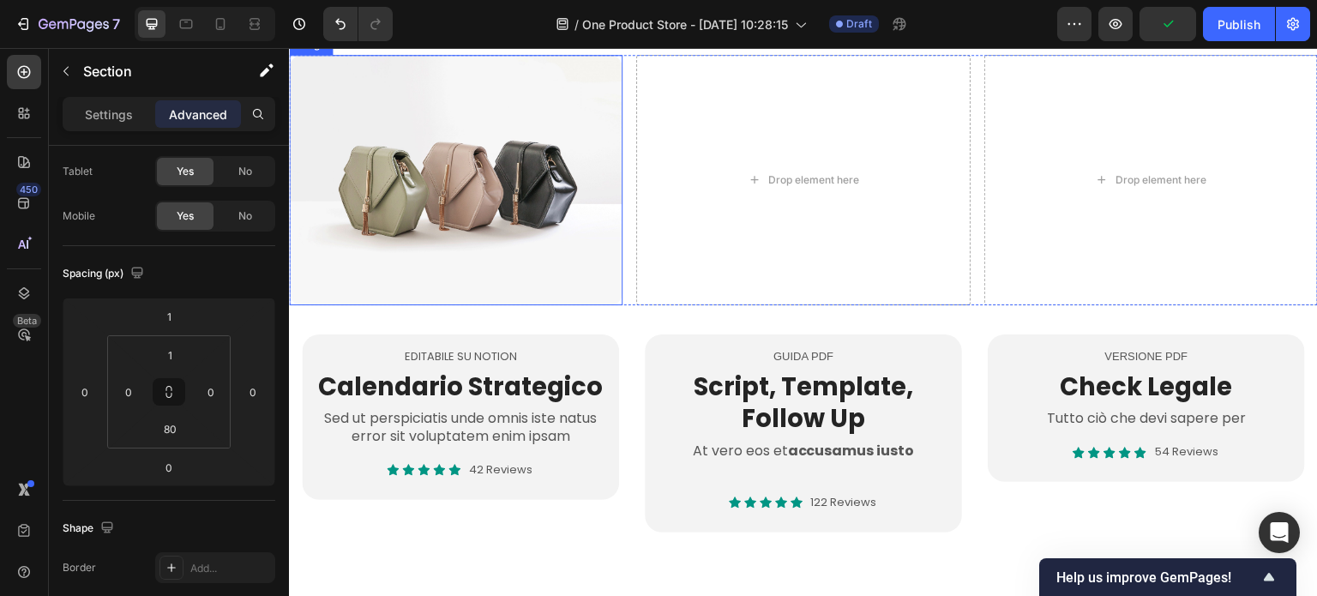
click at [424, 205] on img at bounding box center [455, 180] width 333 height 250
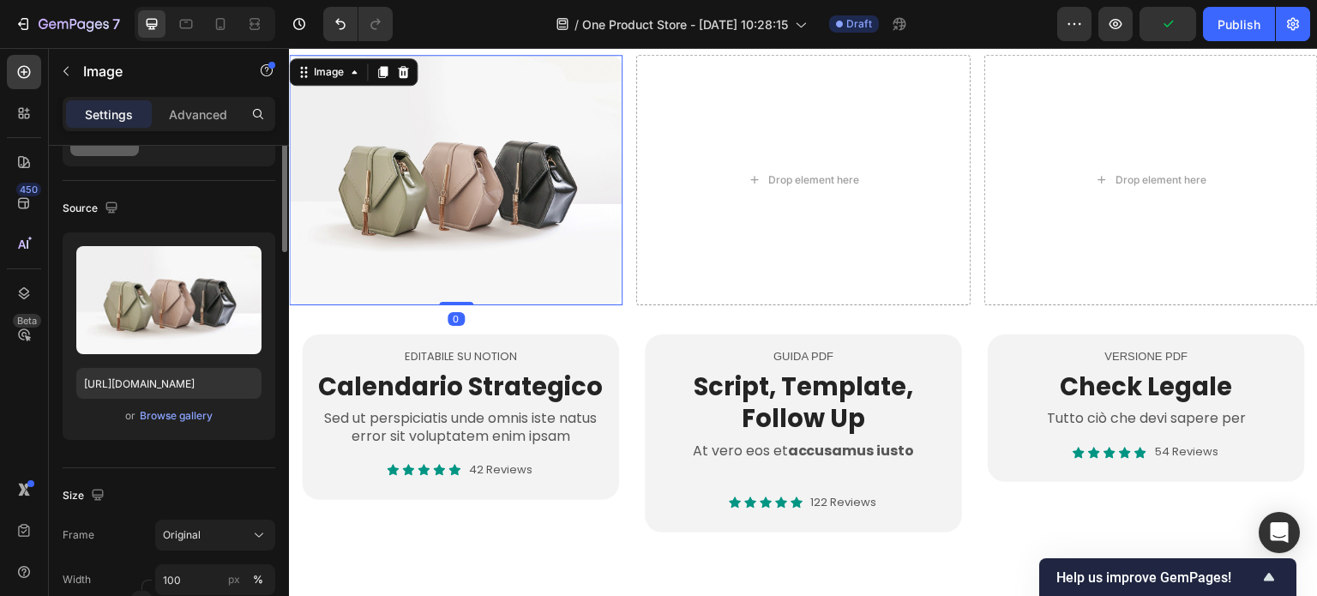
scroll to position [0, 0]
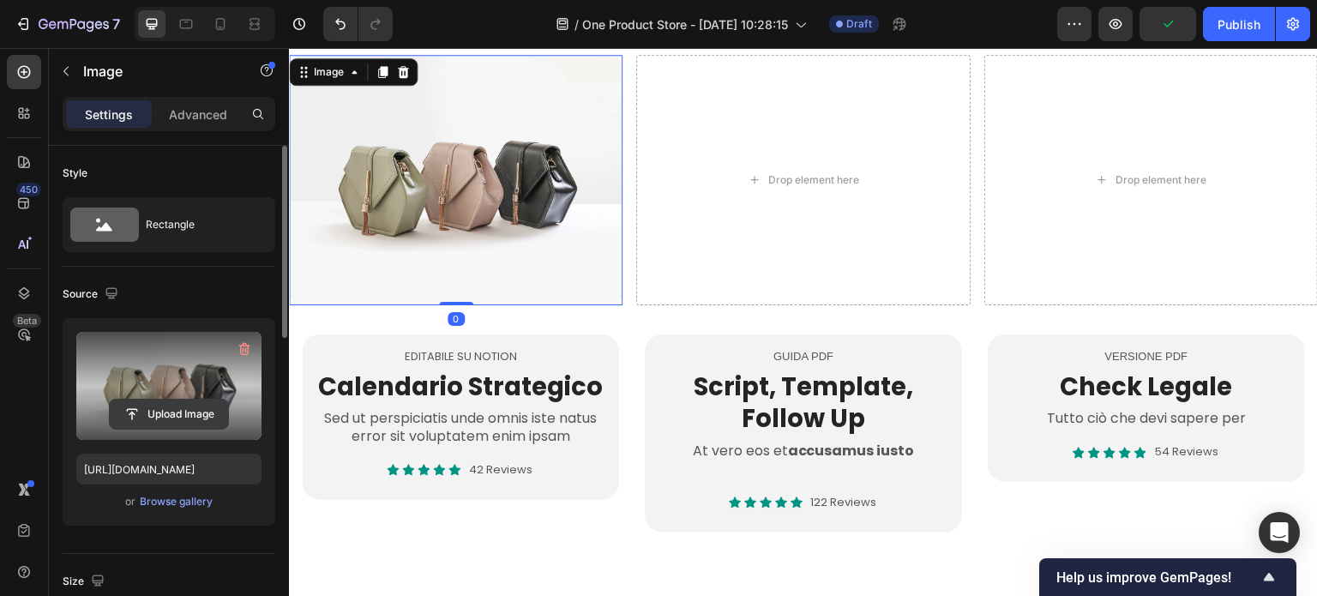
click at [133, 410] on input "file" at bounding box center [169, 413] width 118 height 29
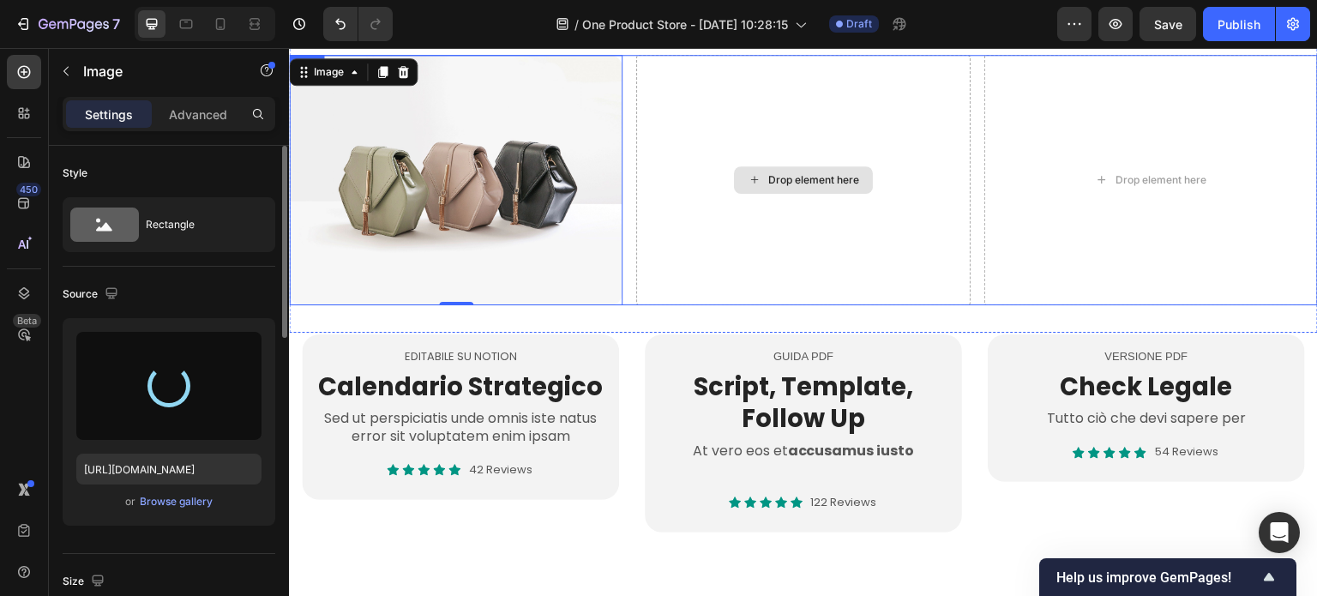
type input "[URL][DOMAIN_NAME]"
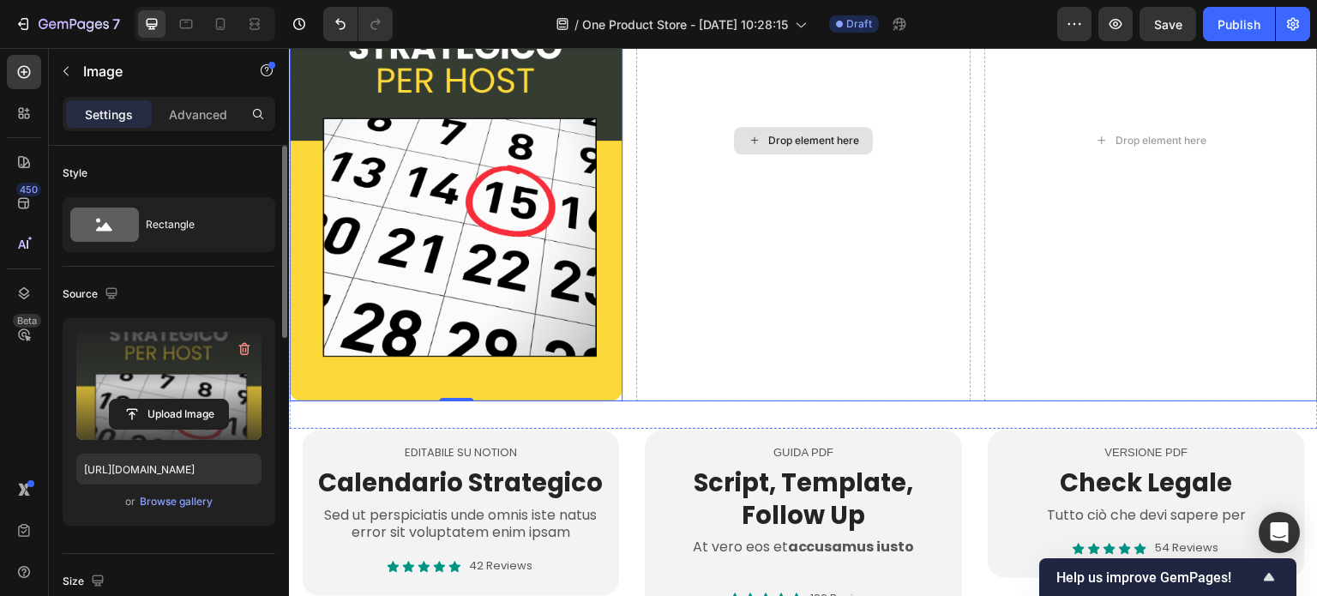
scroll to position [686, 0]
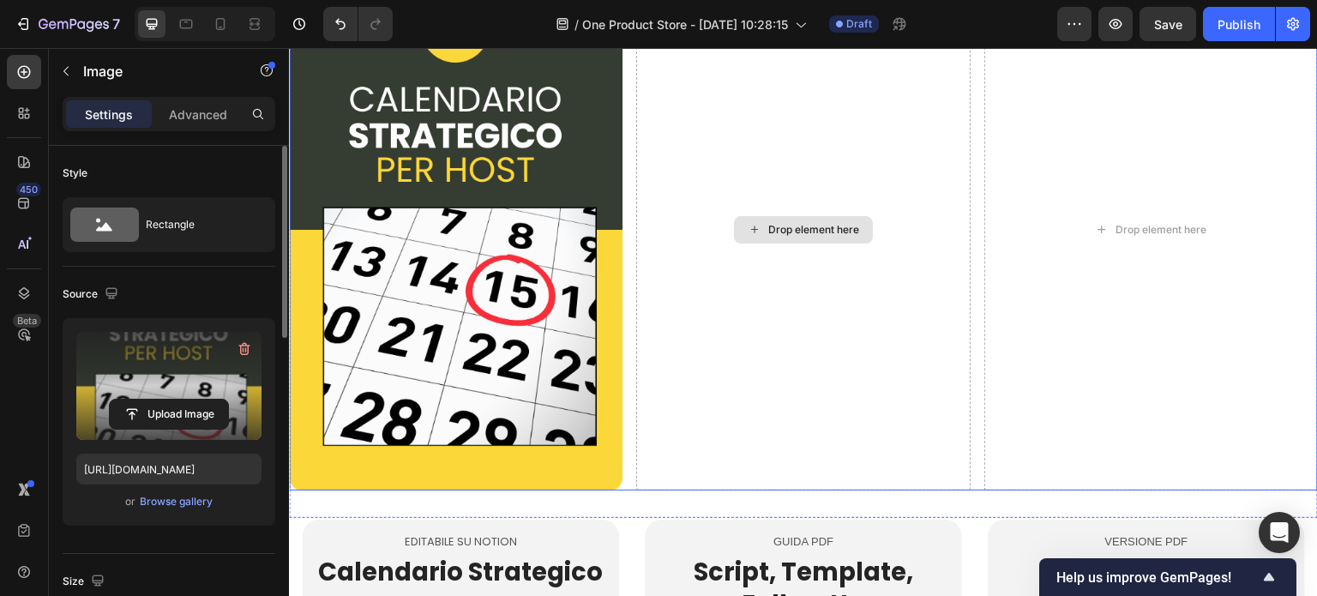
click at [785, 216] on div "Drop element here" at bounding box center [803, 229] width 139 height 27
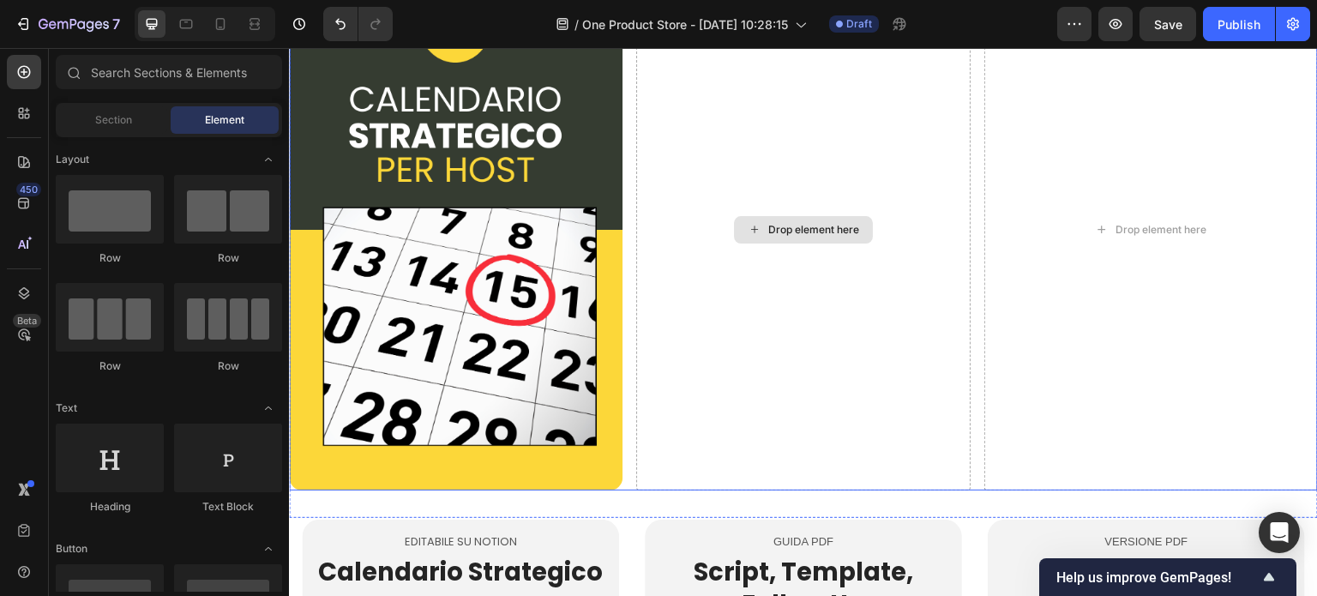
click at [780, 216] on div "Drop element here" at bounding box center [803, 229] width 139 height 27
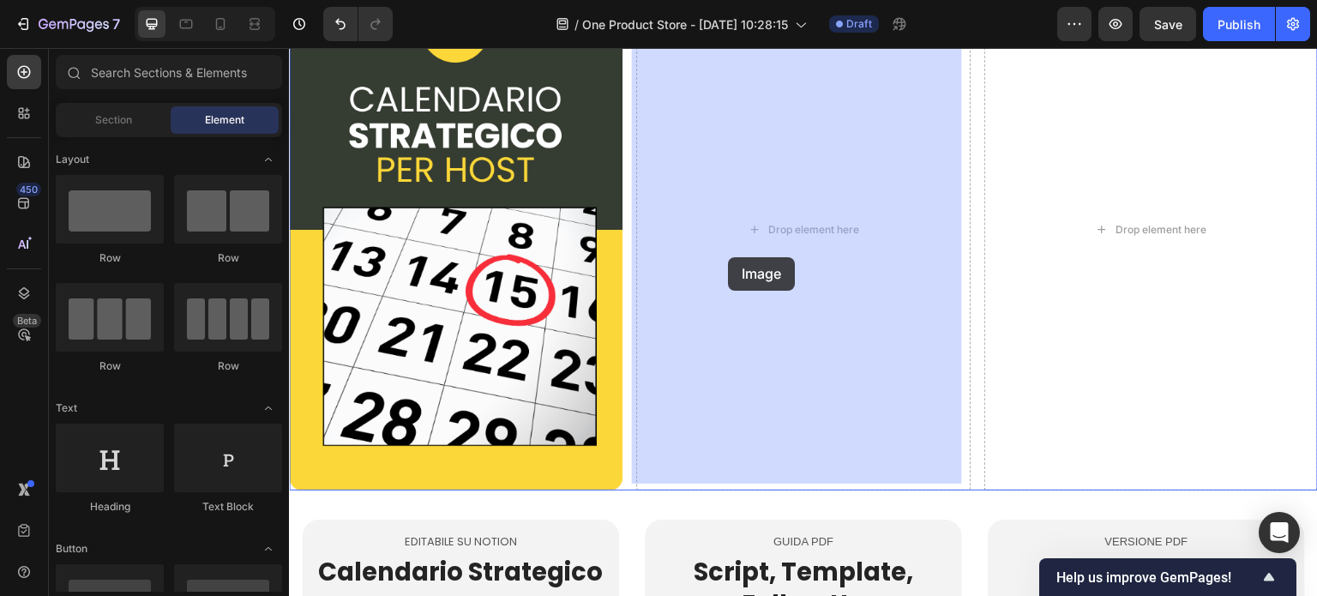
drag, startPoint x: 405, startPoint y: 444, endPoint x: 728, endPoint y: 257, distance: 372.5
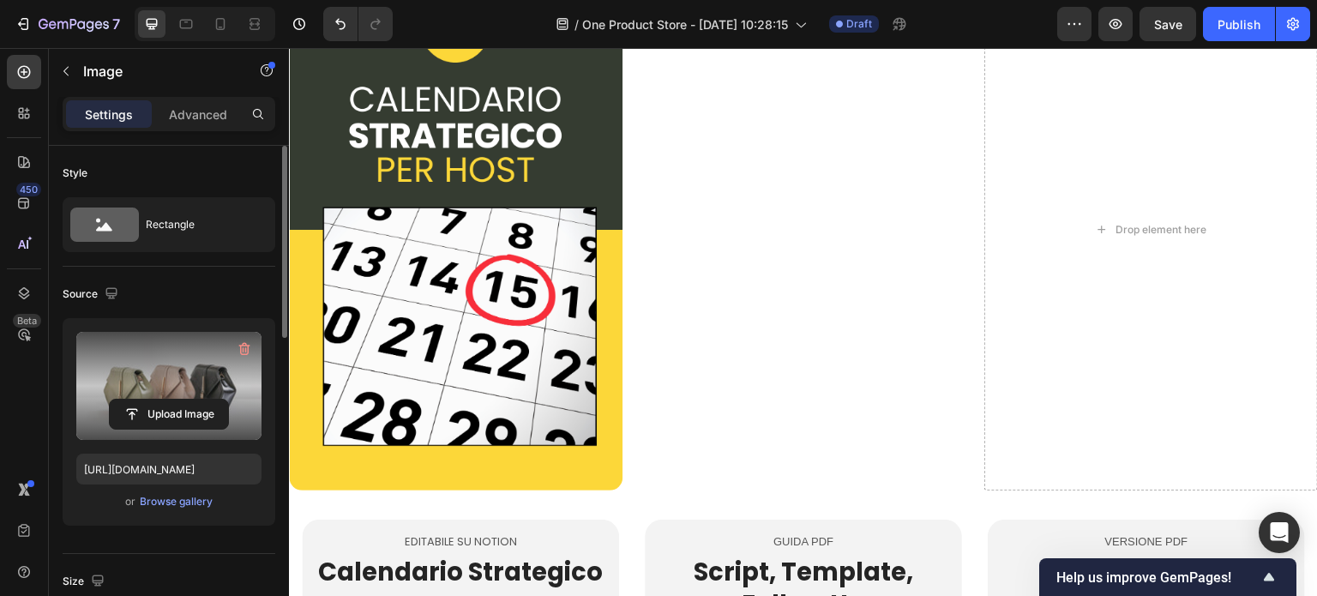
click at [172, 377] on label at bounding box center [168, 386] width 185 height 108
click at [172, 399] on input "file" at bounding box center [169, 413] width 118 height 29
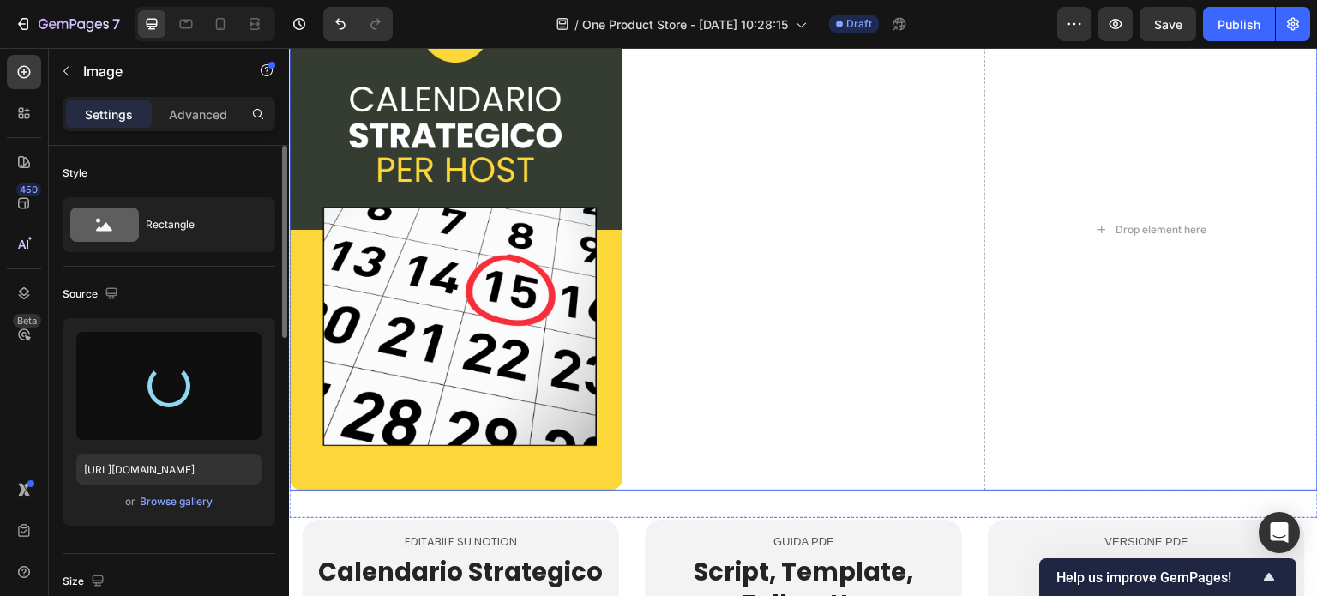
type input "[URL][DOMAIN_NAME]"
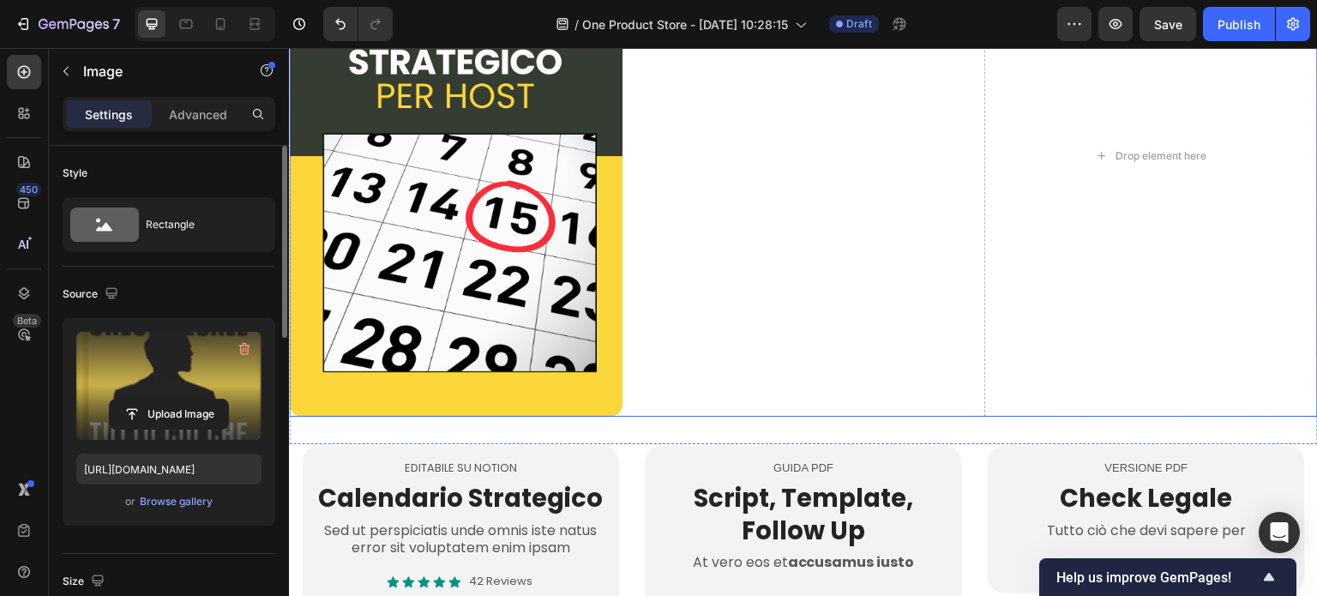
scroll to position [771, 0]
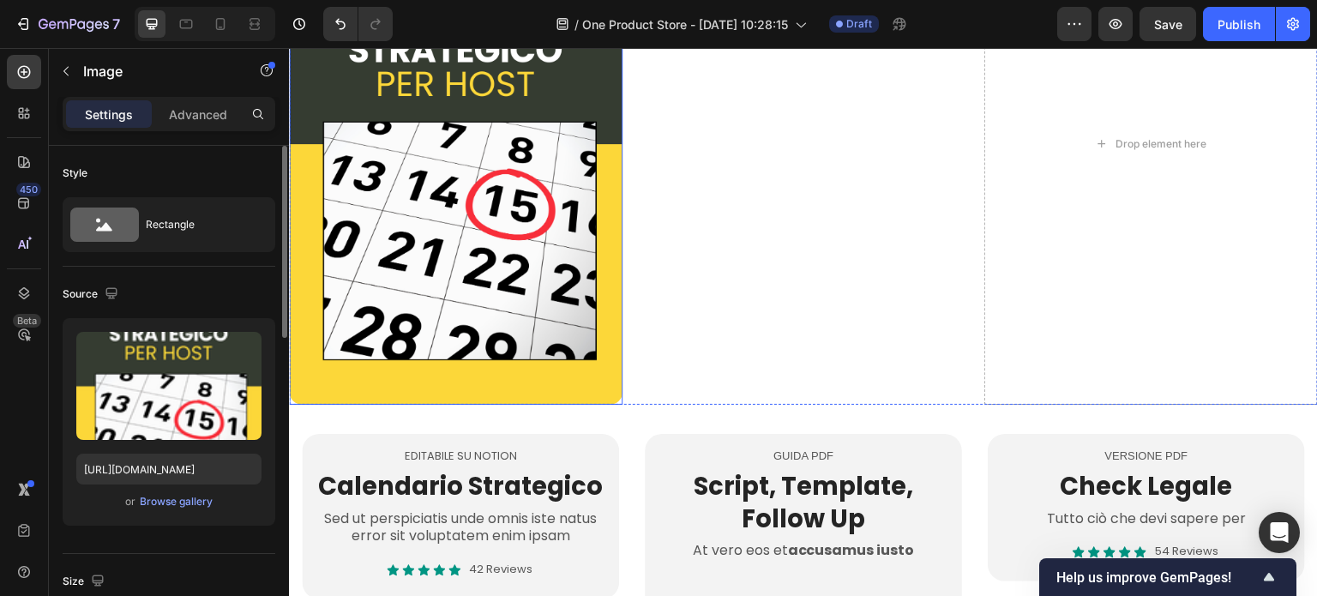
click at [549, 333] on img at bounding box center [455, 143] width 333 height 521
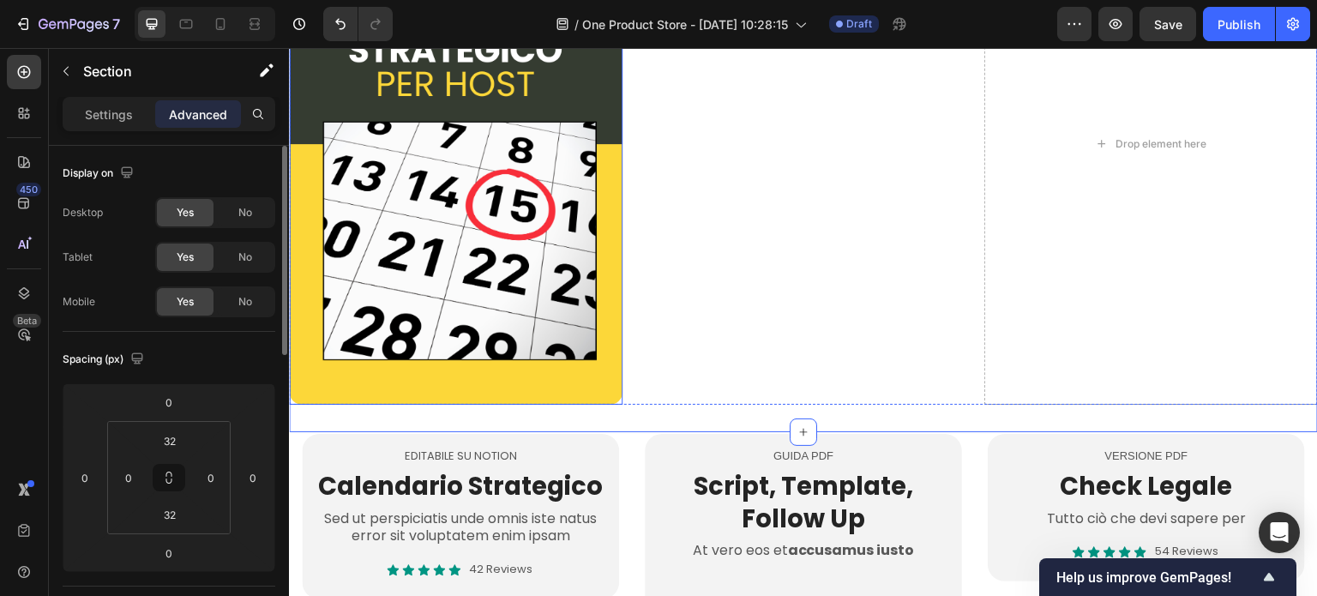
click at [452, 381] on img at bounding box center [455, 143] width 333 height 521
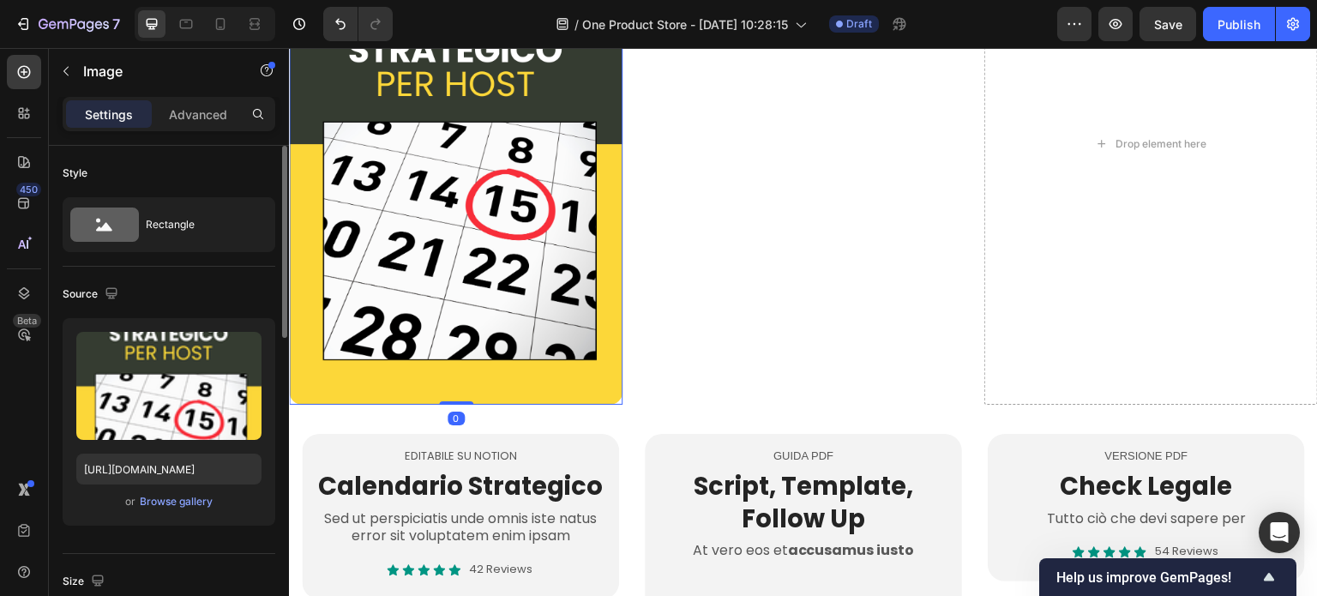
drag, startPoint x: 449, startPoint y: 394, endPoint x: 459, endPoint y: 332, distance: 63.3
click at [459, 332] on div "Image 0" at bounding box center [455, 143] width 333 height 521
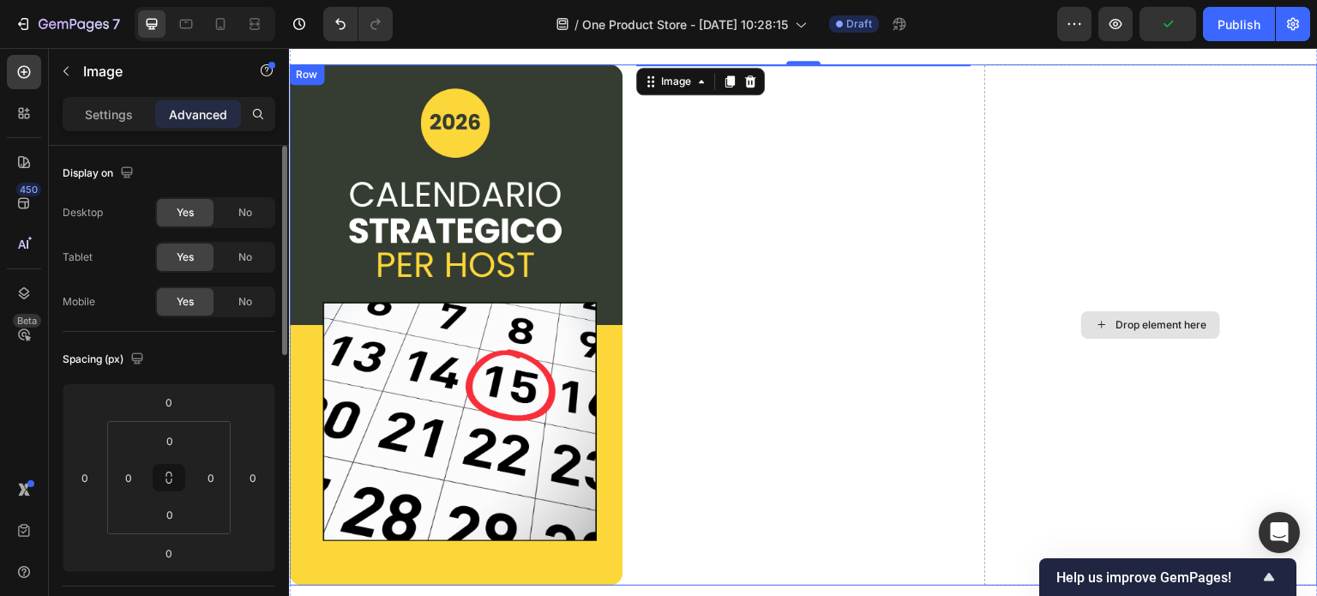
scroll to position [600, 0]
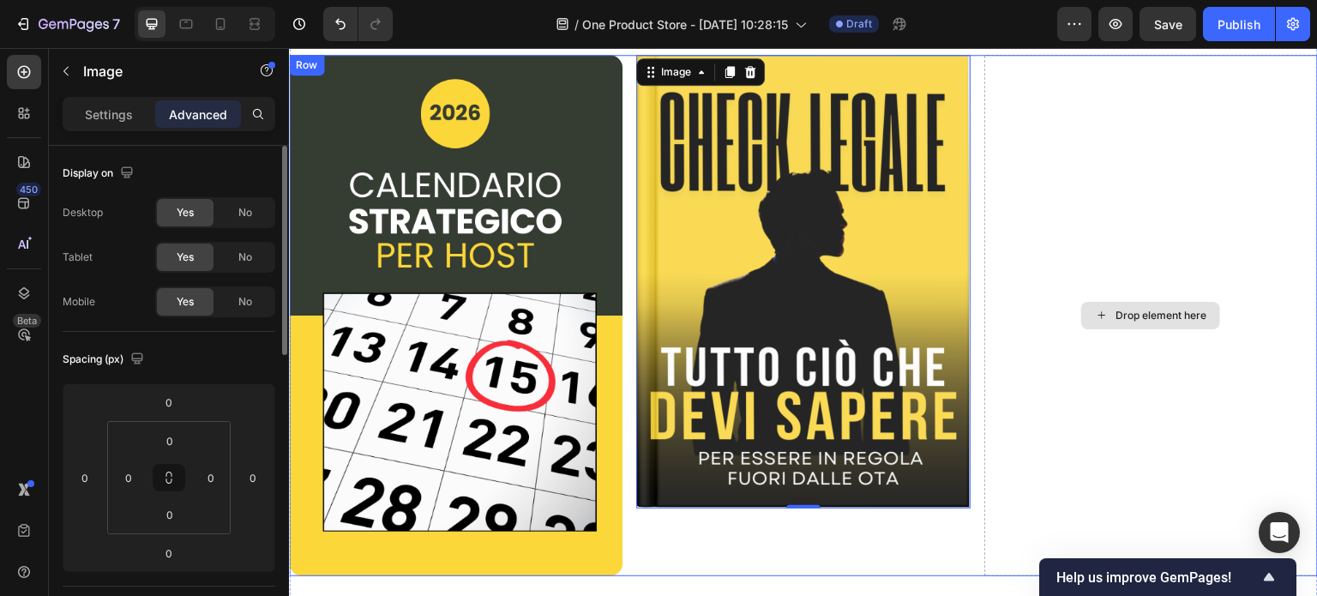
click at [1103, 305] on div "Drop element here" at bounding box center [1150, 315] width 139 height 27
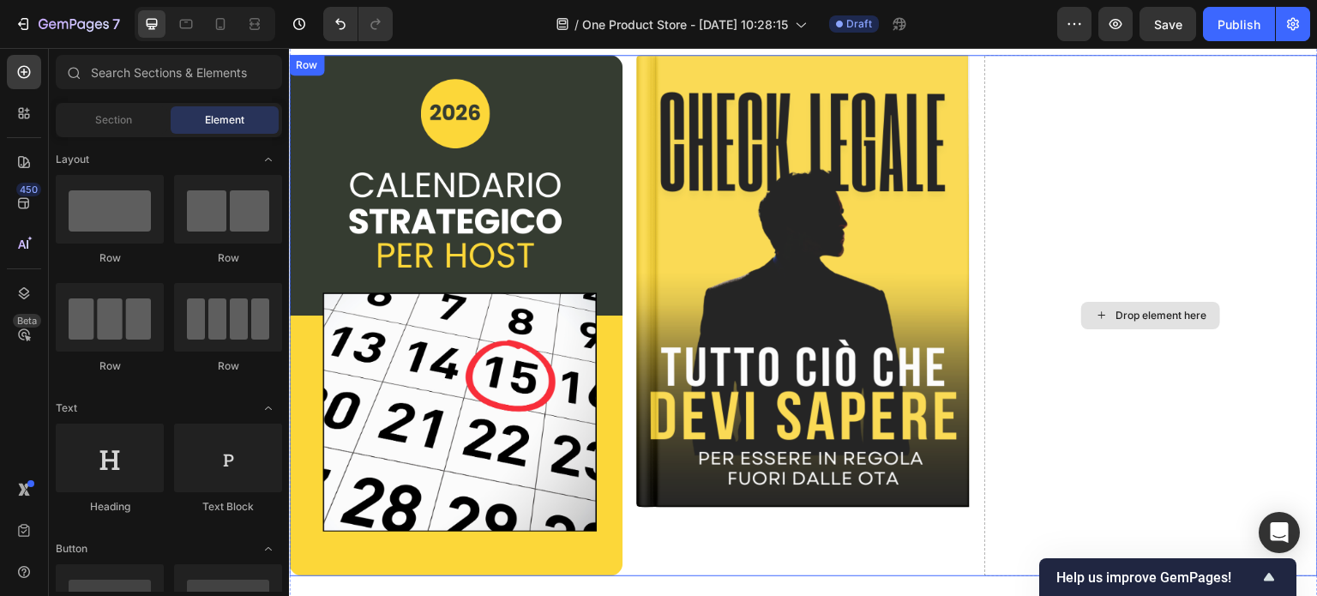
click at [1115, 309] on div "Drop element here" at bounding box center [1160, 316] width 91 height 14
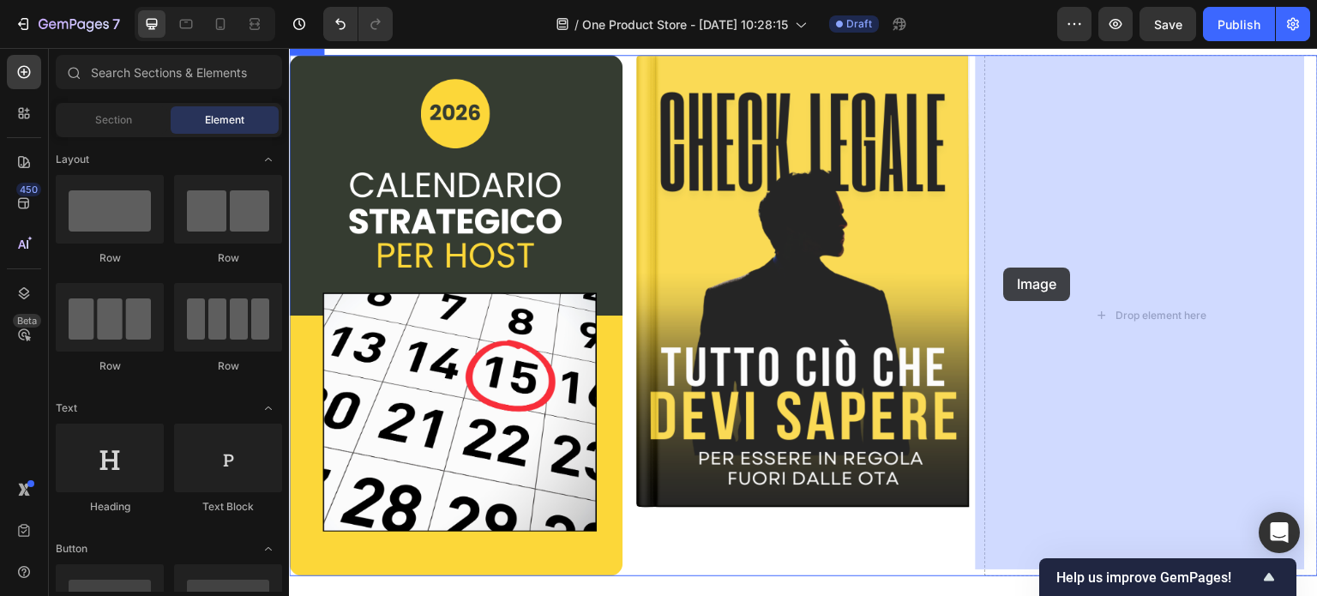
drag, startPoint x: 416, startPoint y: 452, endPoint x: 1004, endPoint y: 267, distance: 616.2
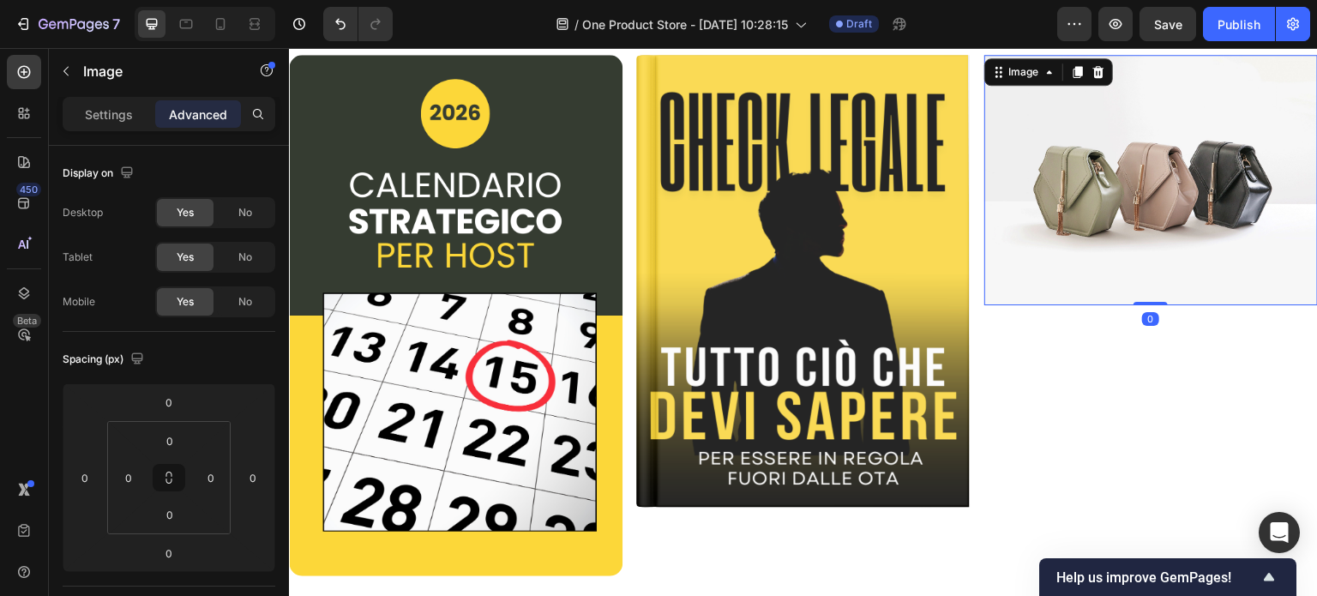
click at [1045, 163] on img at bounding box center [1150, 180] width 333 height 250
click at [1031, 75] on div "Image" at bounding box center [1023, 71] width 37 height 15
click at [1114, 164] on img at bounding box center [1150, 180] width 333 height 250
click at [1135, 184] on img at bounding box center [1150, 180] width 333 height 250
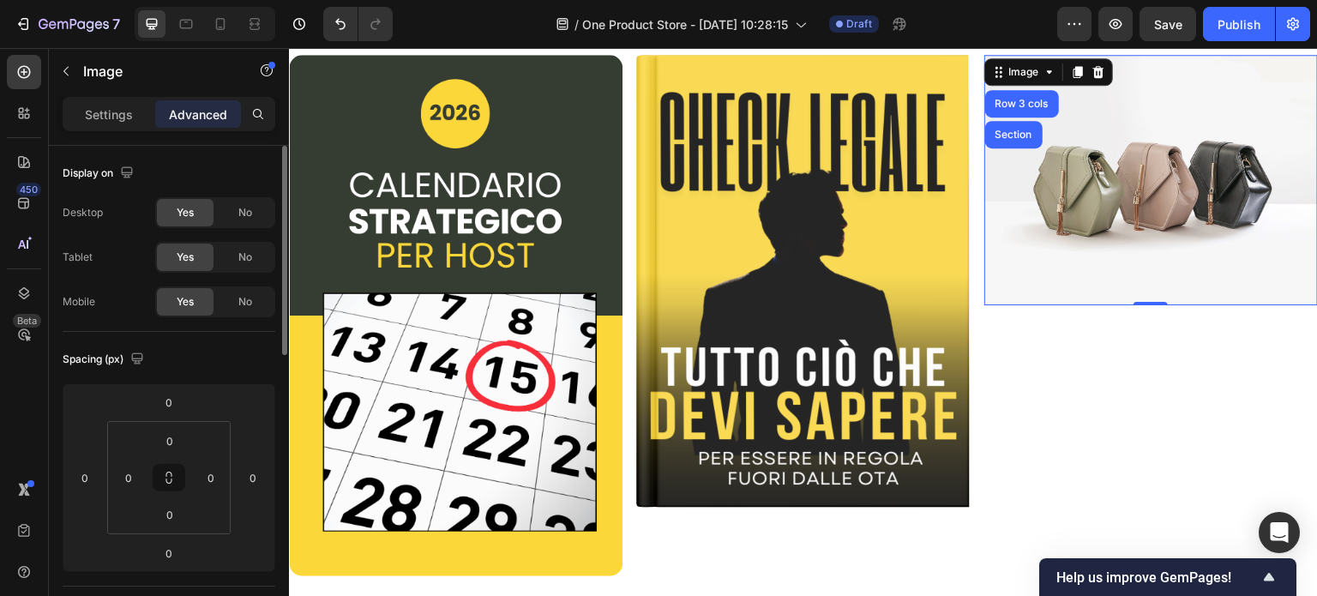
scroll to position [86, 0]
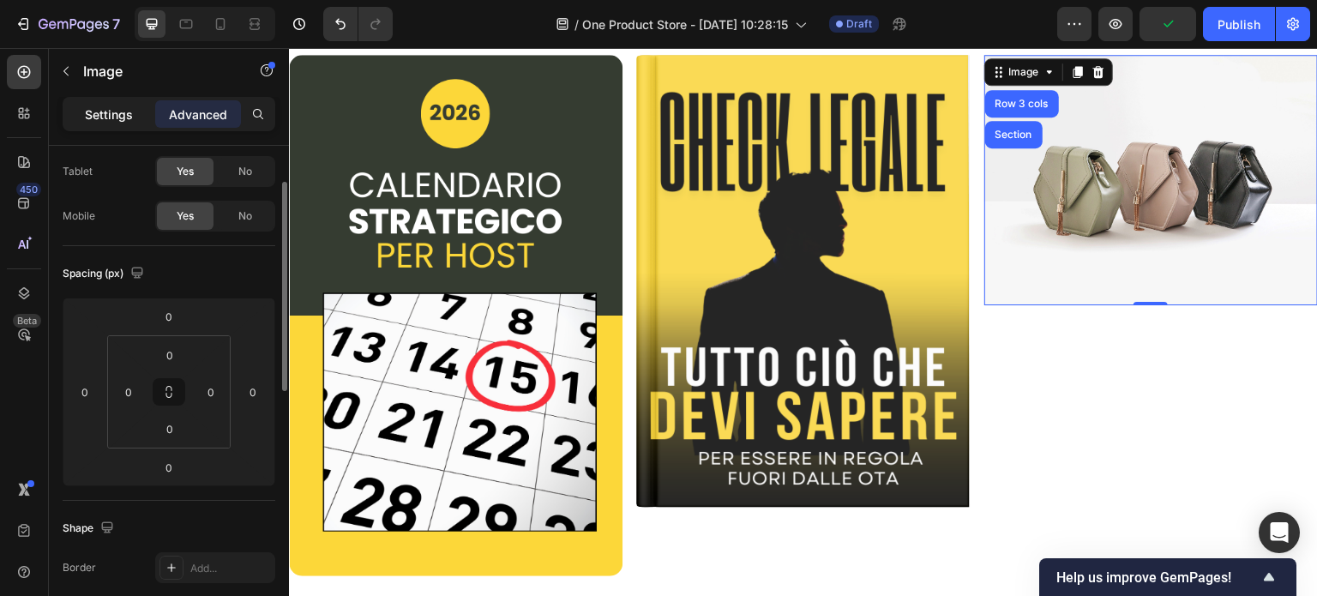
click at [114, 112] on p "Settings" at bounding box center [109, 114] width 48 height 18
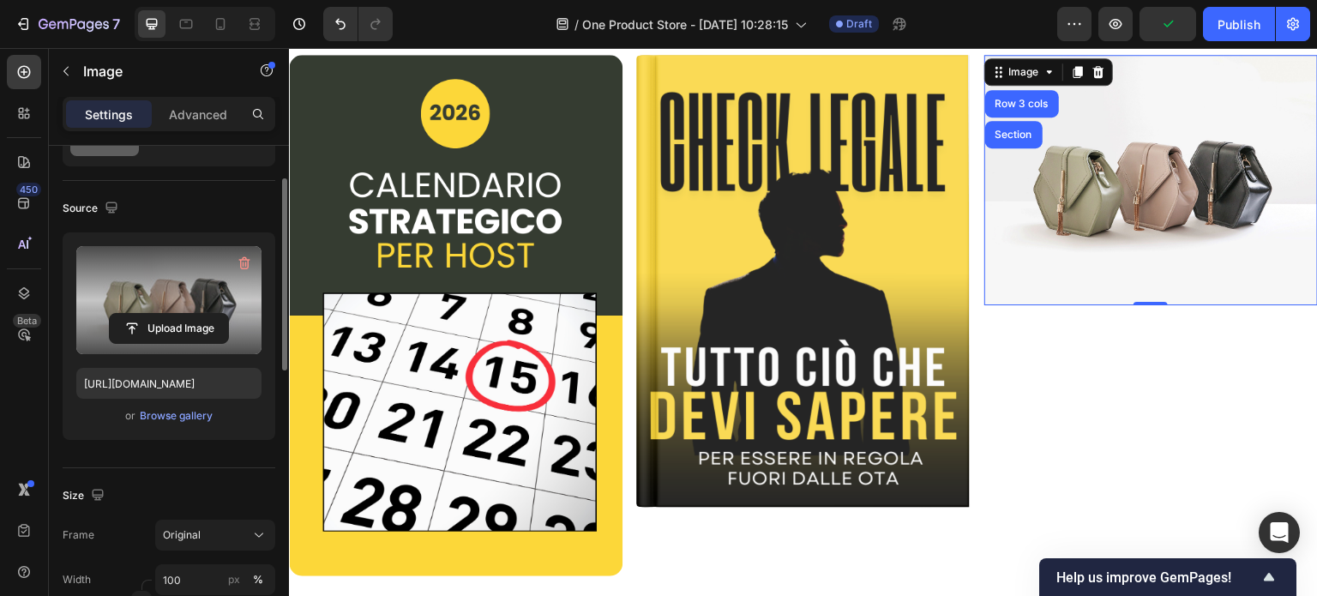
click at [216, 301] on label at bounding box center [168, 300] width 185 height 108
click at [216, 314] on input "file" at bounding box center [169, 328] width 118 height 29
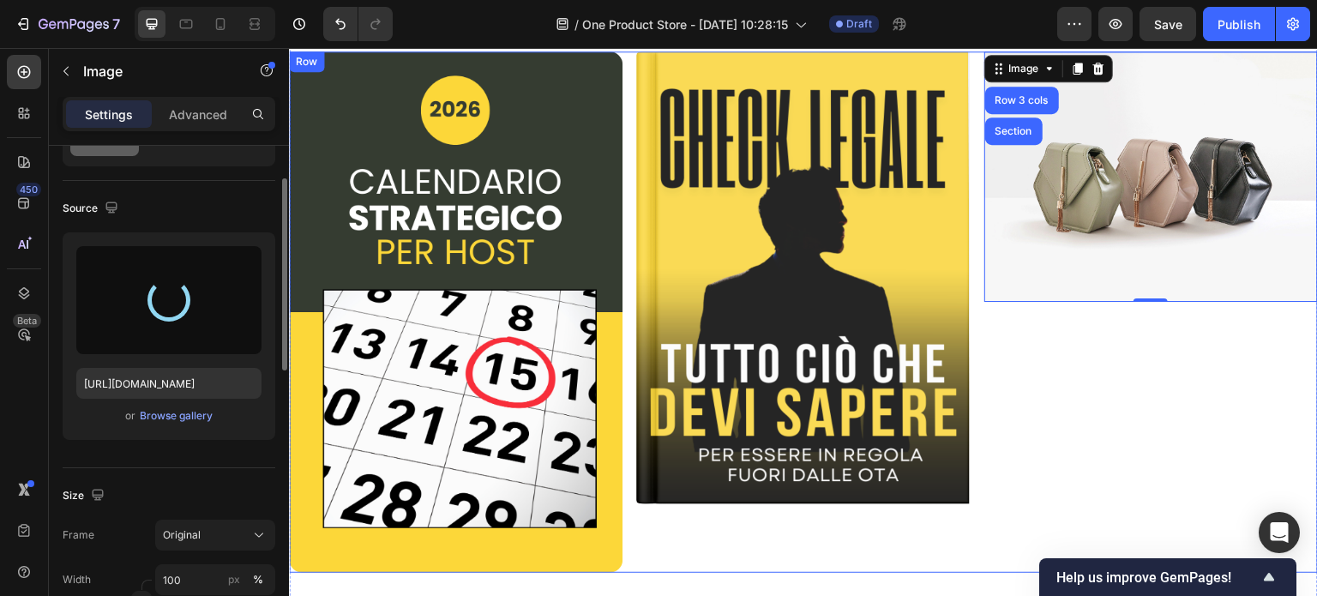
scroll to position [514, 0]
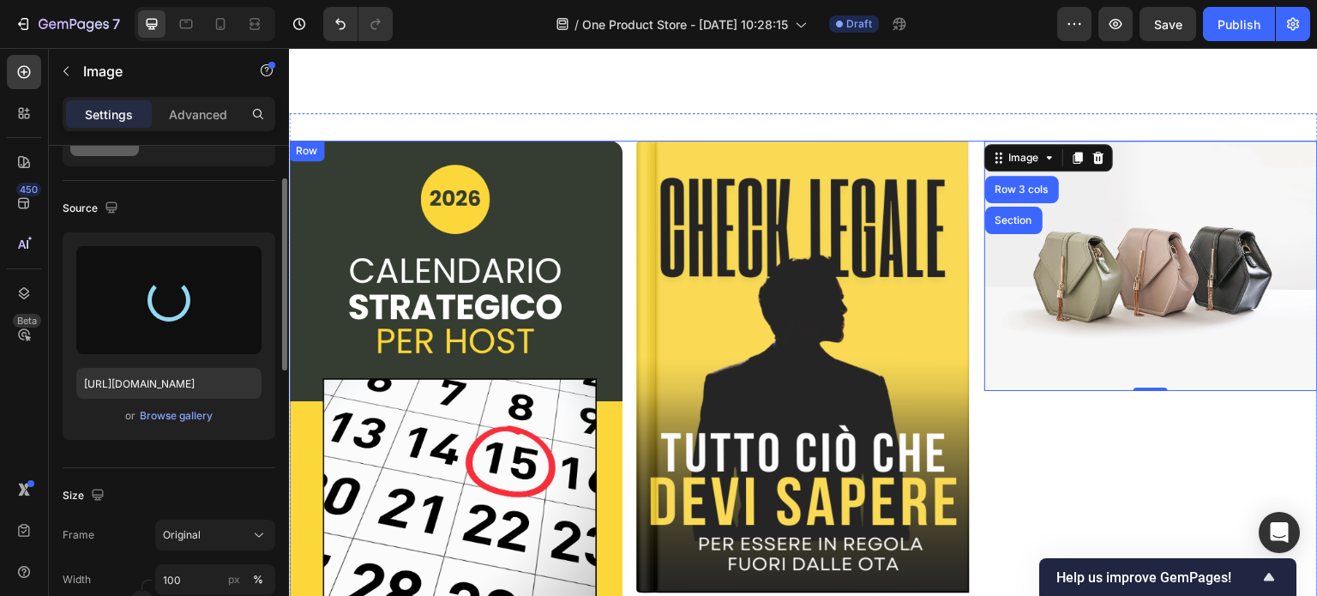
type input "[URL][DOMAIN_NAME]"
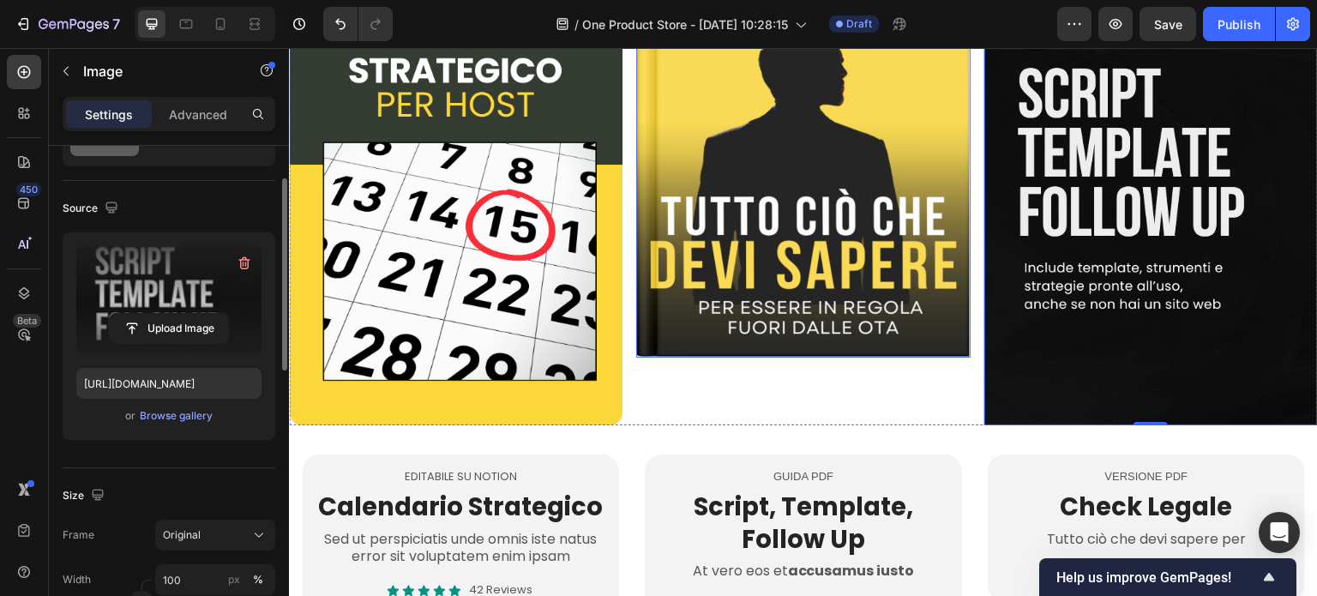
scroll to position [771, 0]
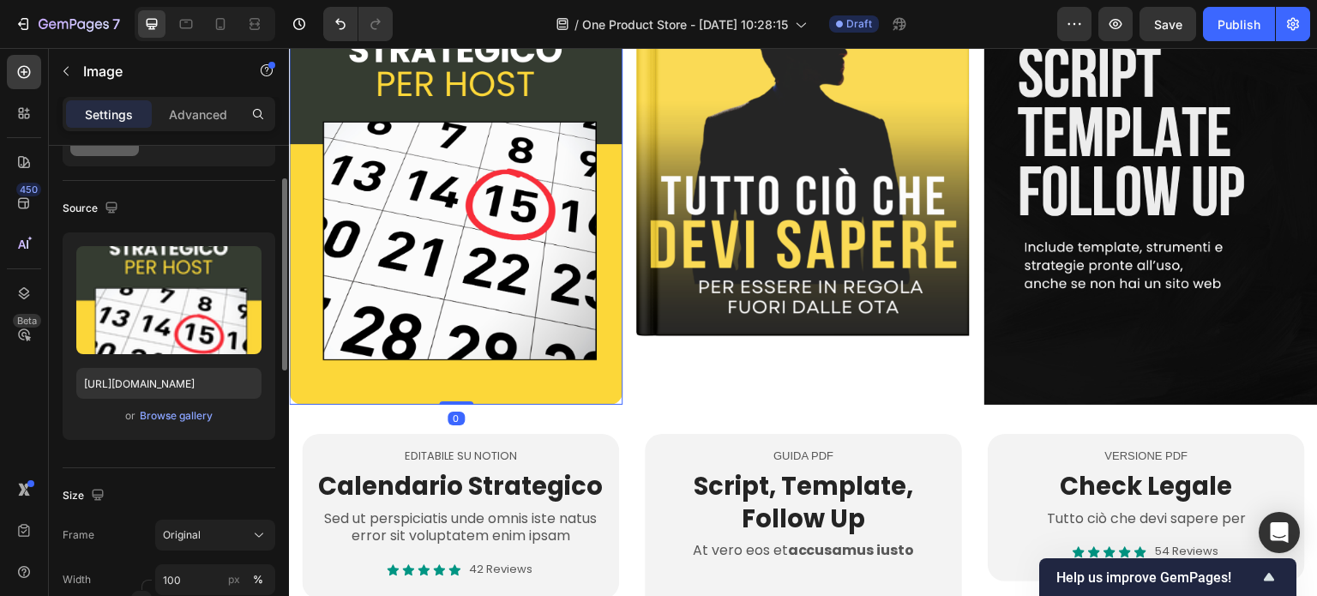
click at [545, 337] on img at bounding box center [455, 143] width 333 height 521
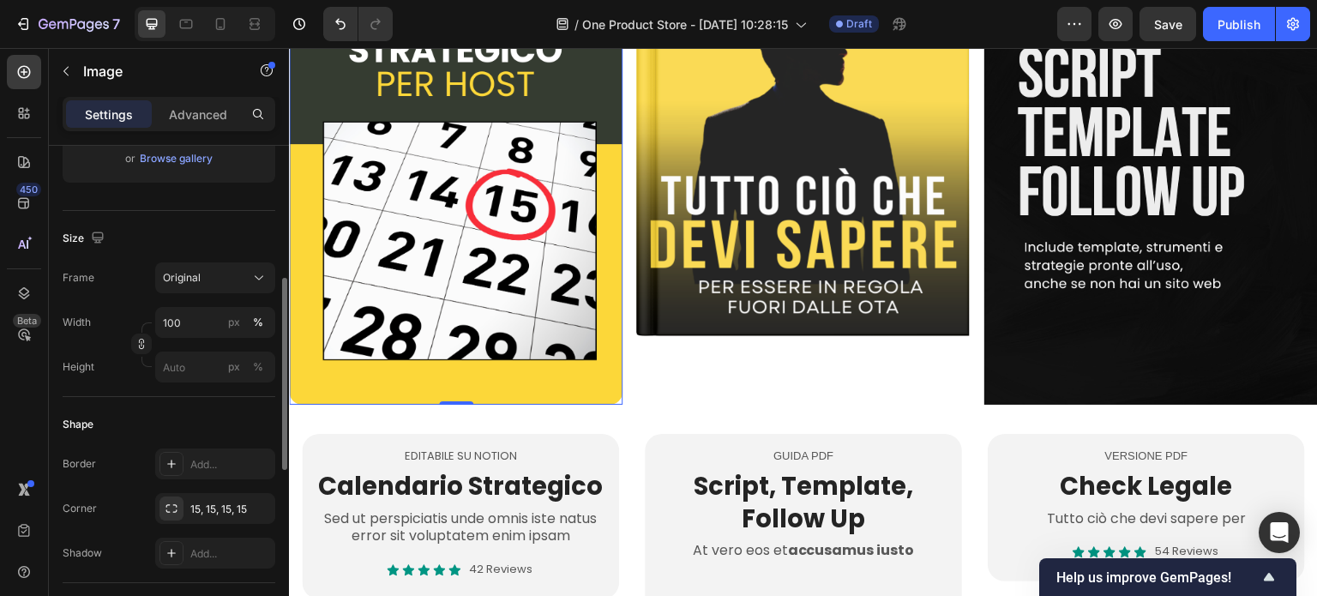
scroll to position [429, 0]
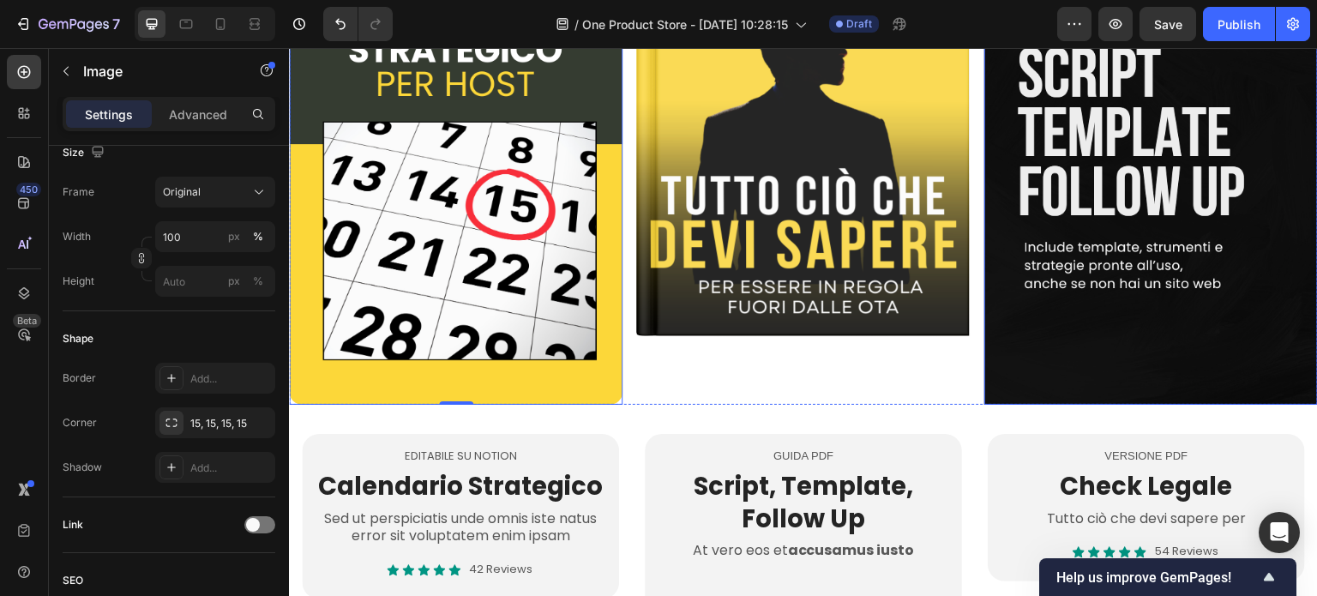
click at [1021, 337] on img at bounding box center [1150, 143] width 333 height 521
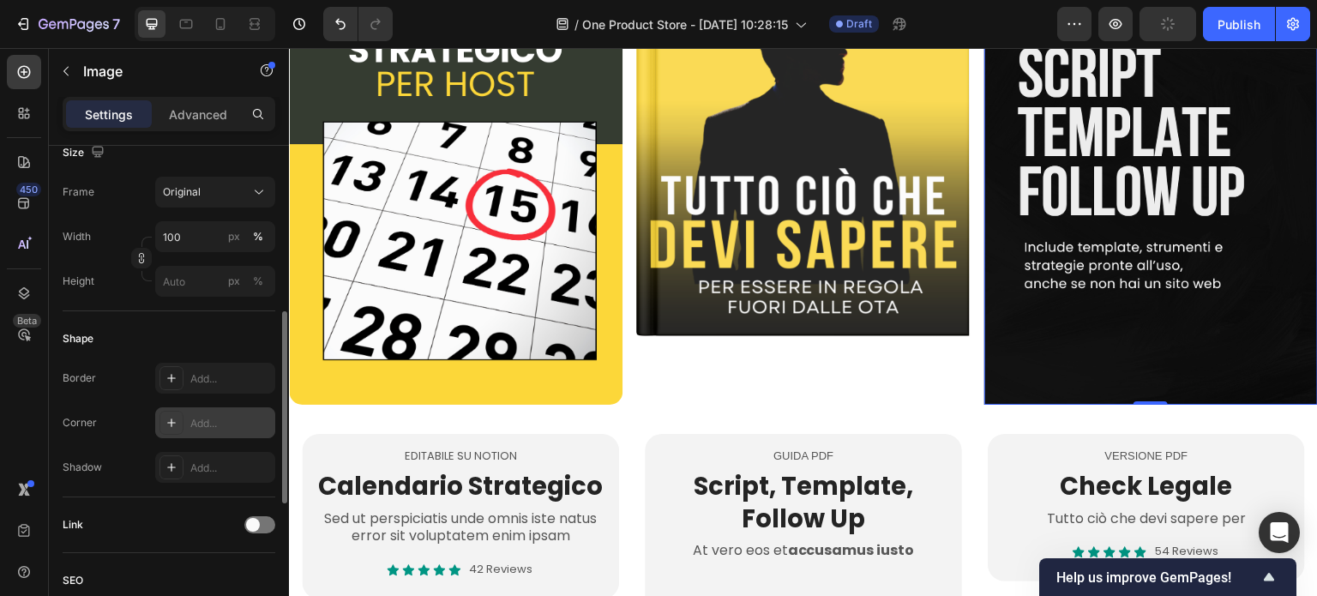
click at [192, 416] on div "Add..." at bounding box center [230, 423] width 81 height 15
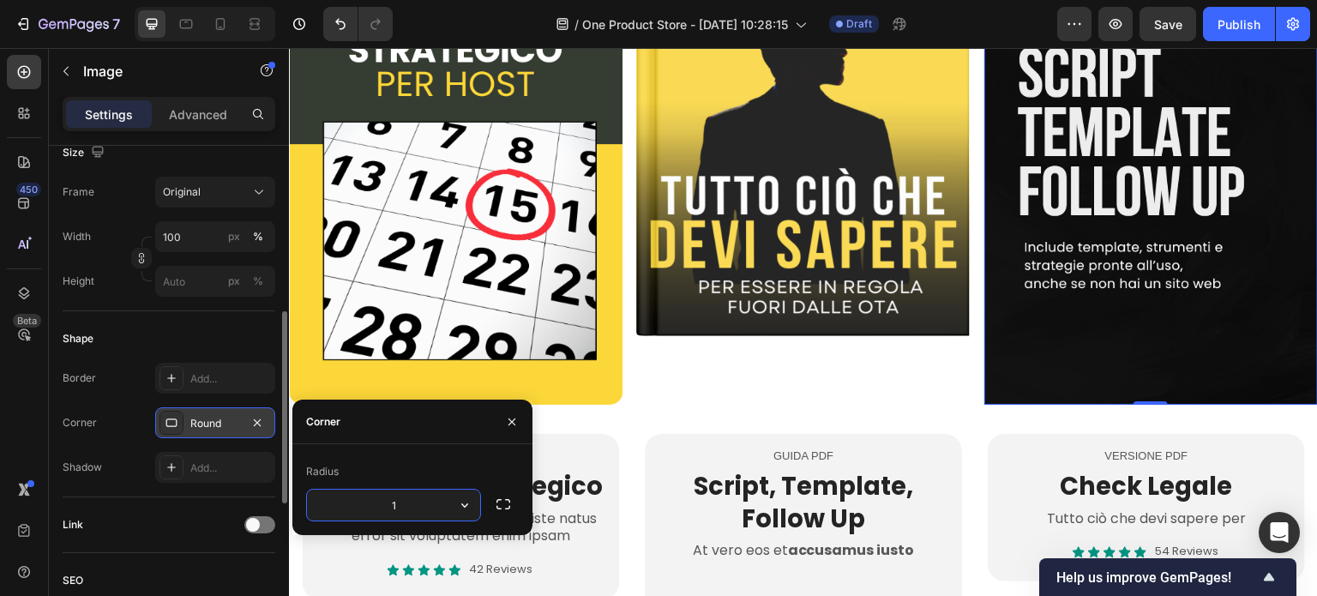
type input "15"
click at [733, 288] on img at bounding box center [802, 109] width 333 height 453
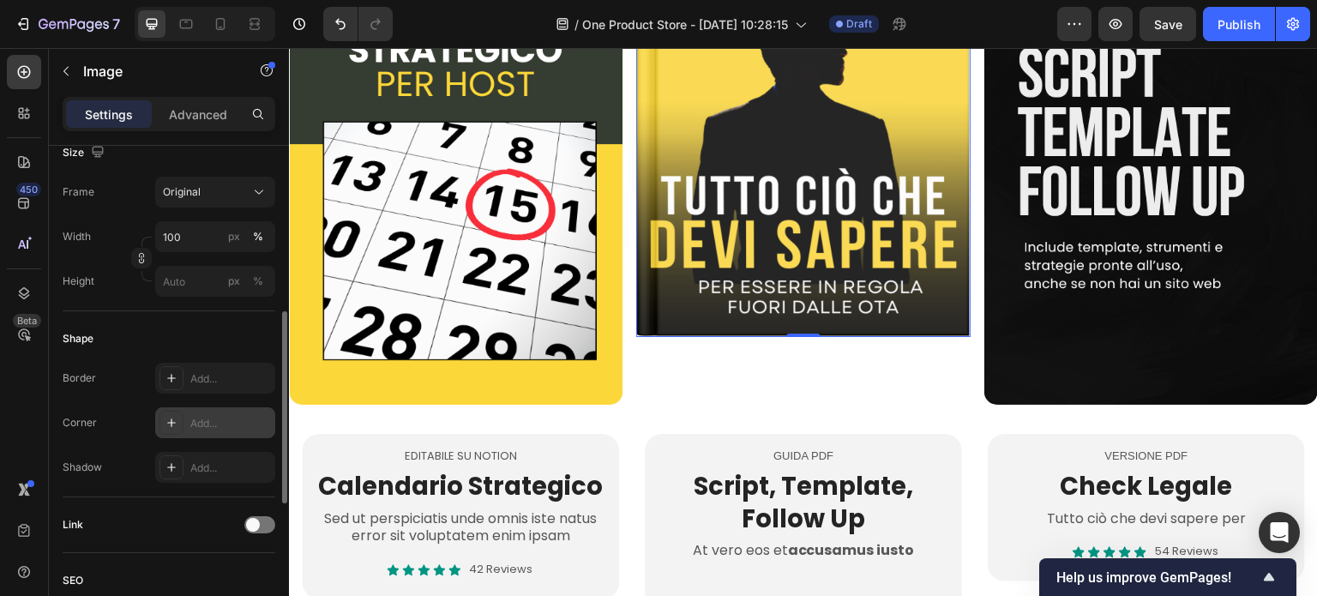
click at [216, 420] on div "Add..." at bounding box center [230, 423] width 81 height 15
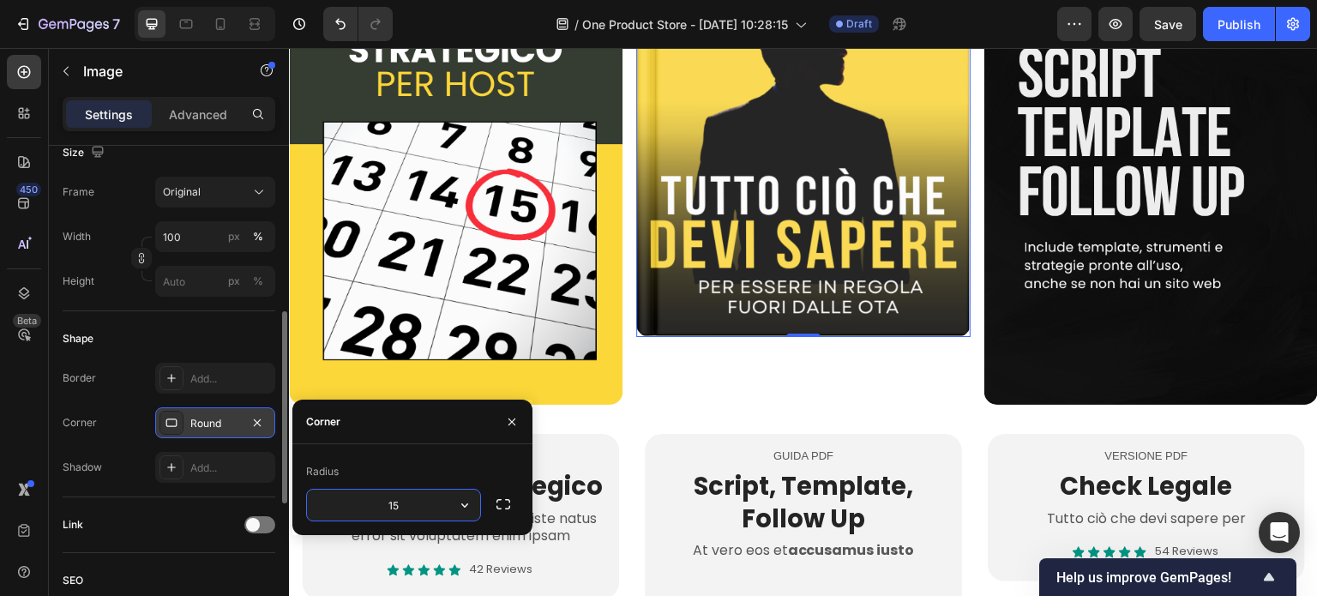
type input "15"
click at [753, 371] on div "Image 0" at bounding box center [802, 143] width 333 height 521
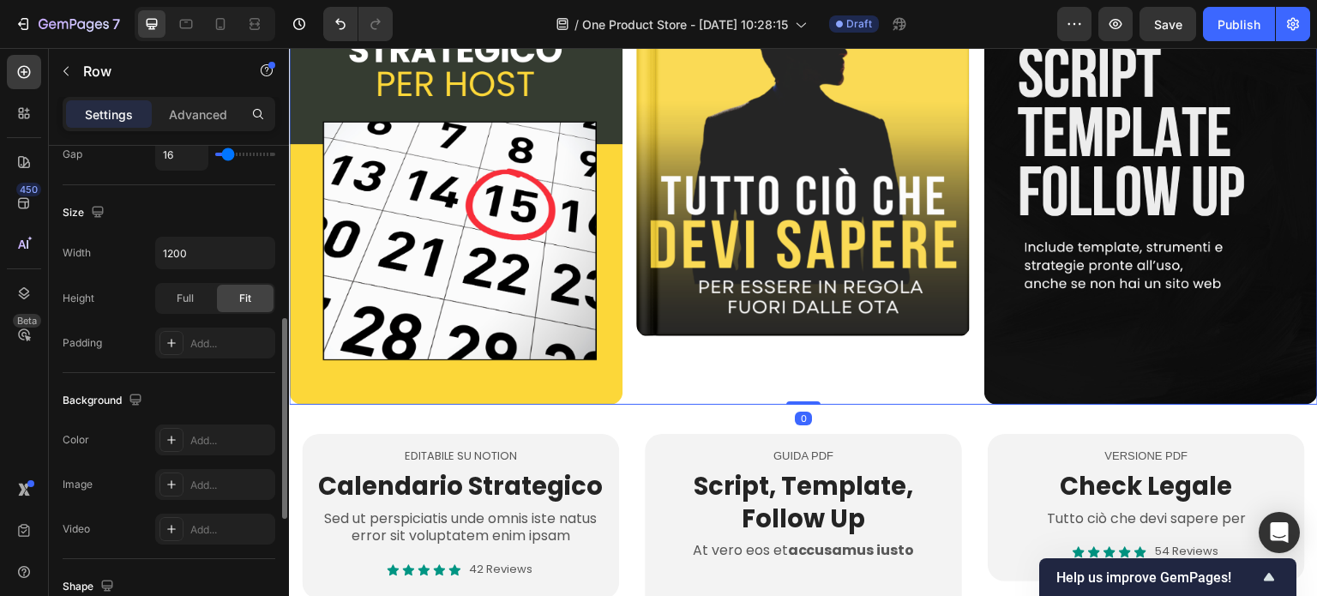
scroll to position [0, 0]
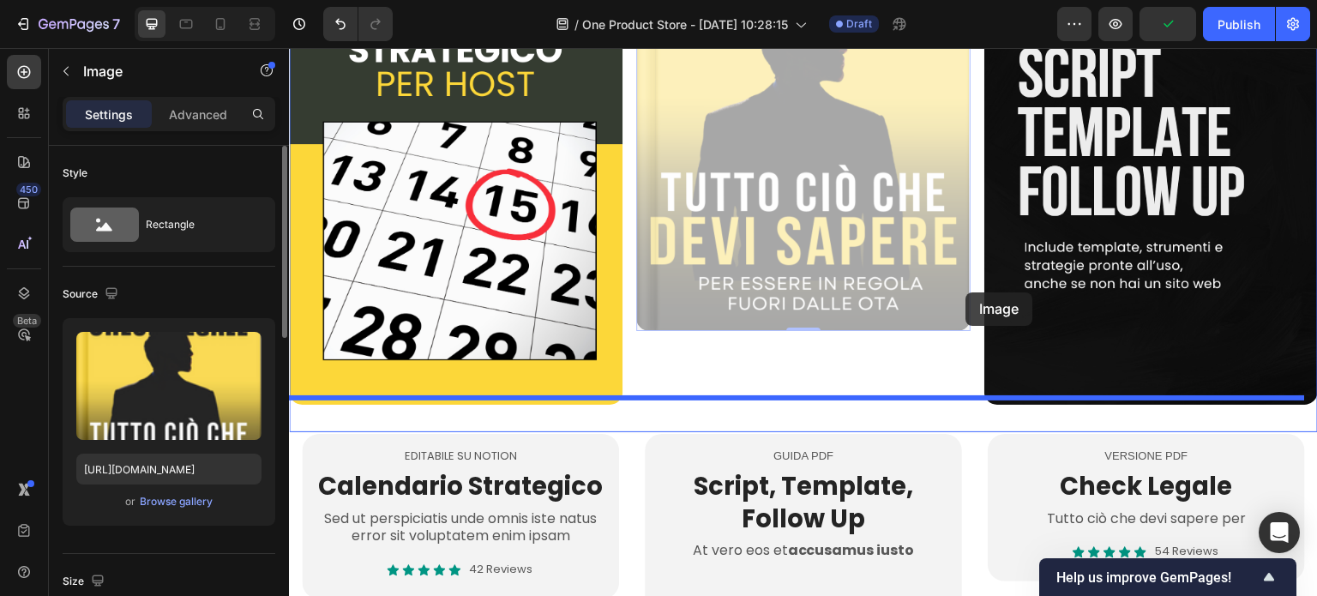
drag, startPoint x: 783, startPoint y: 326, endPoint x: 966, endPoint y: 292, distance: 186.5
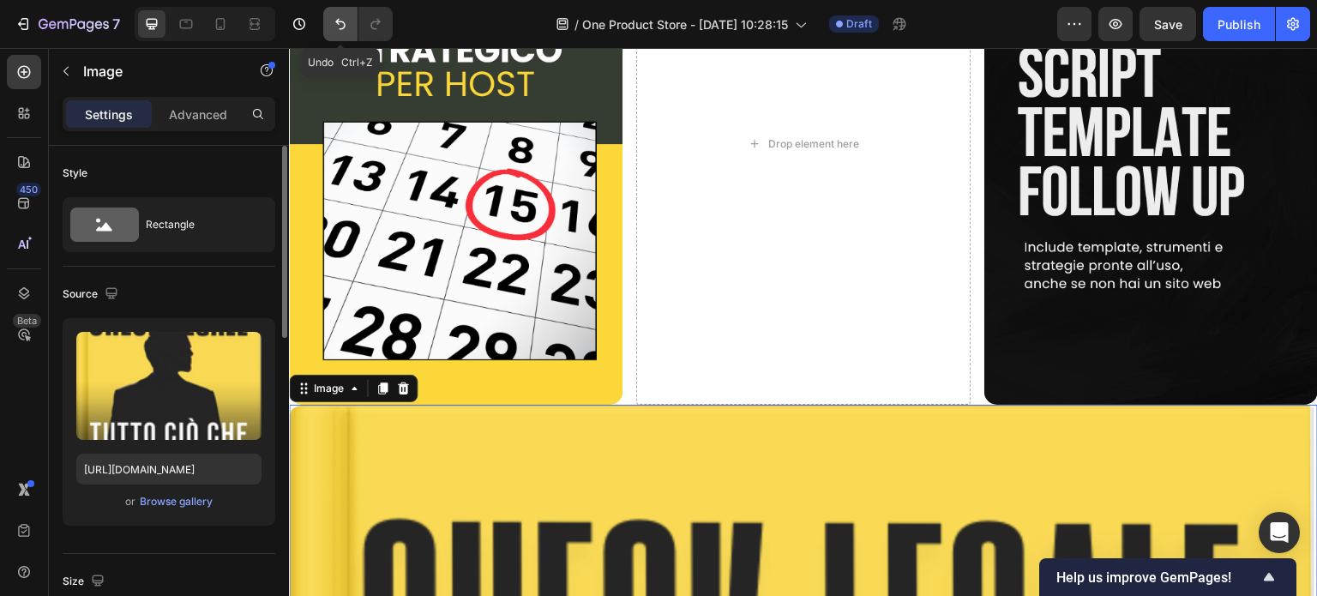
click at [350, 23] on button "Undo/Redo" at bounding box center [340, 24] width 34 height 34
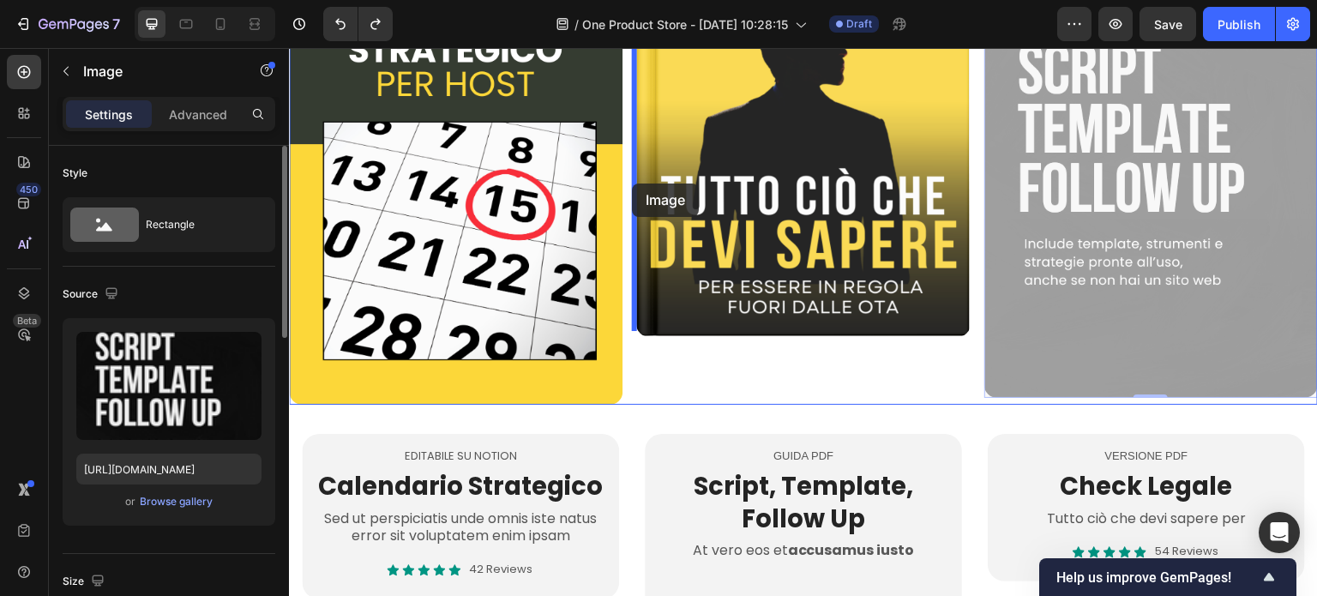
drag, startPoint x: 1053, startPoint y: 181, endPoint x: 632, endPoint y: 183, distance: 420.9
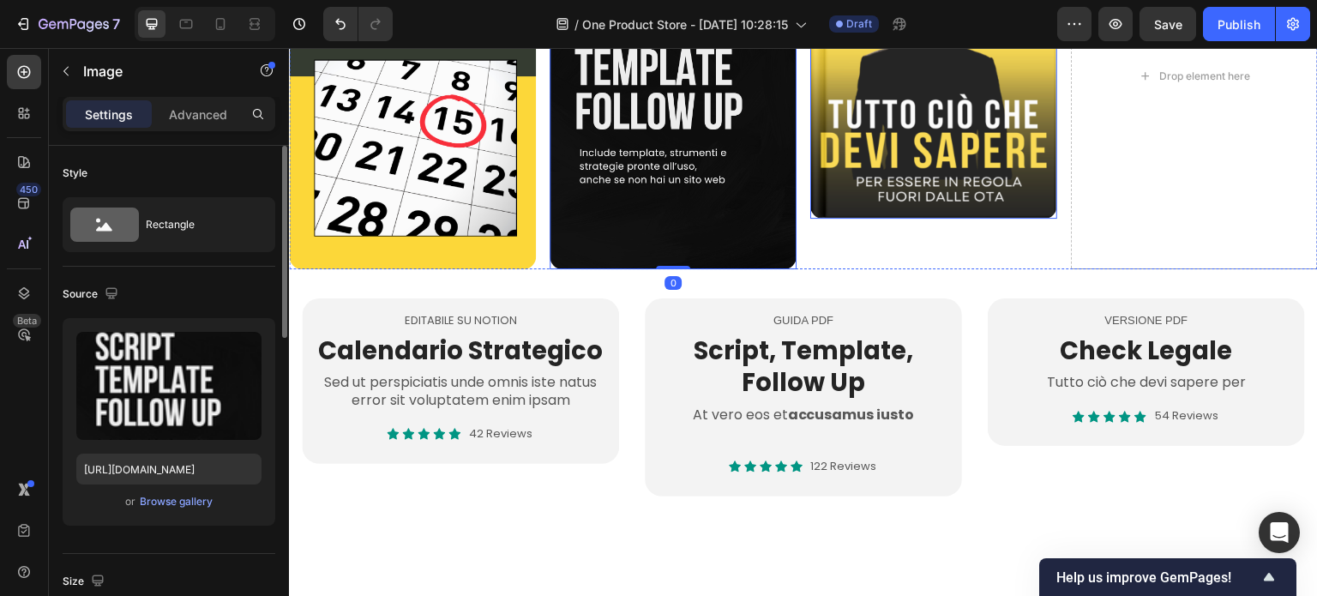
click at [810, 198] on img at bounding box center [933, 50] width 247 height 335
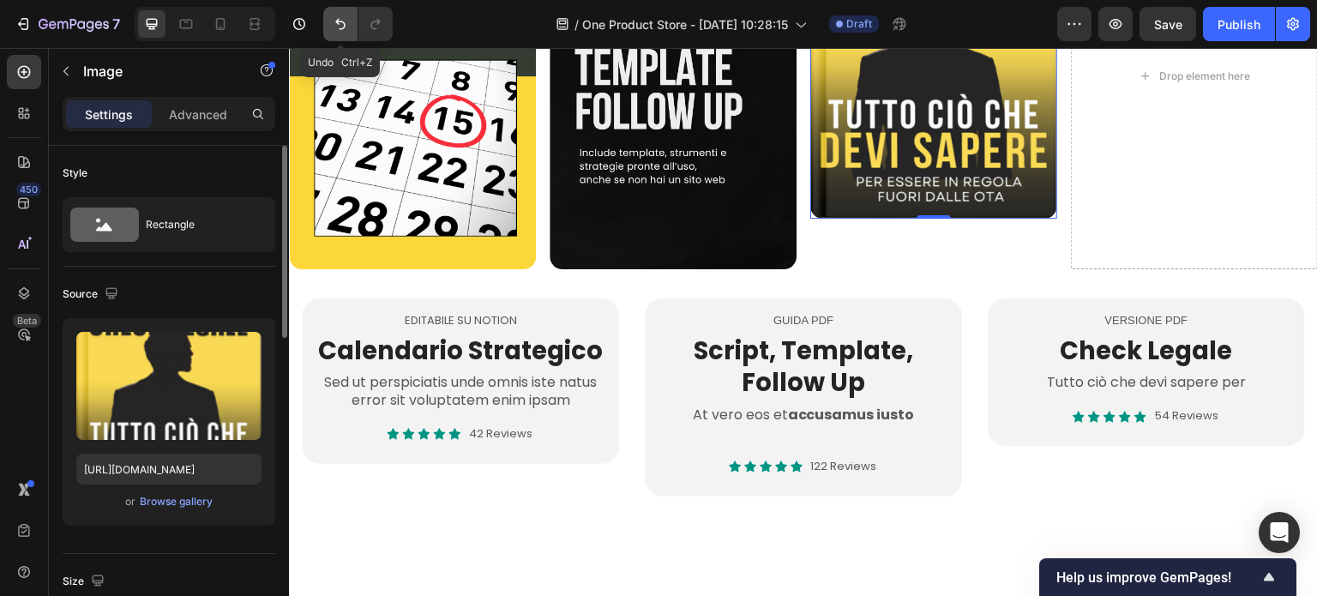
click at [337, 26] on icon "Undo/Redo" at bounding box center [340, 23] width 17 height 17
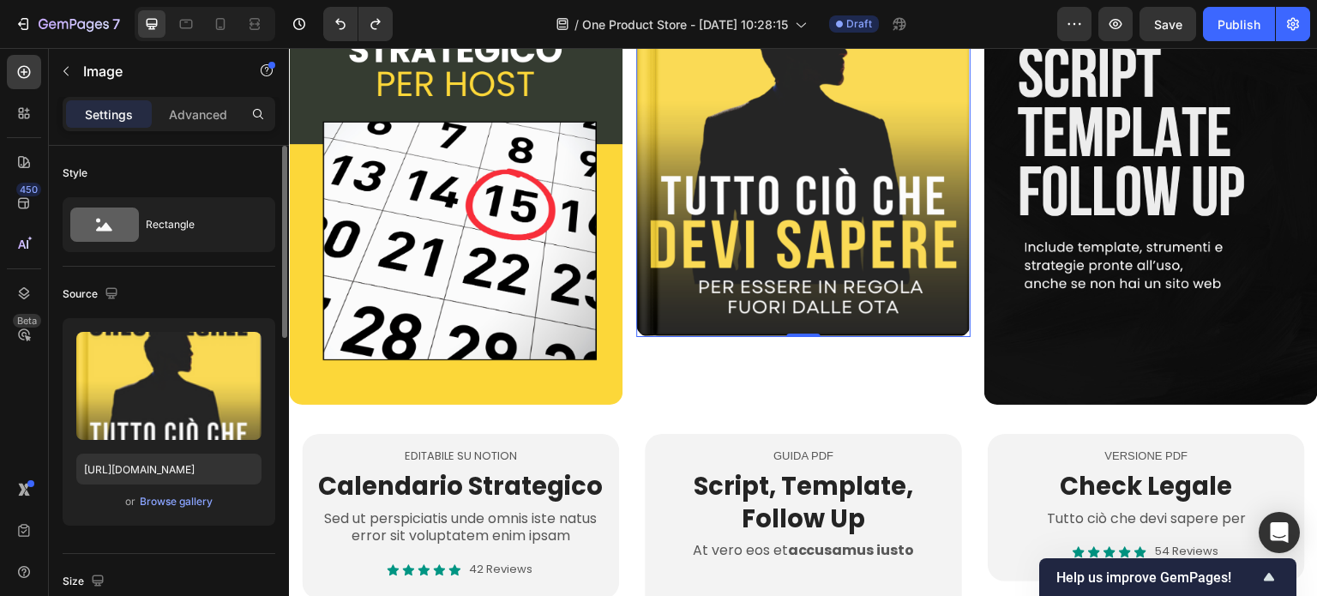
click at [777, 143] on img at bounding box center [802, 109] width 333 height 453
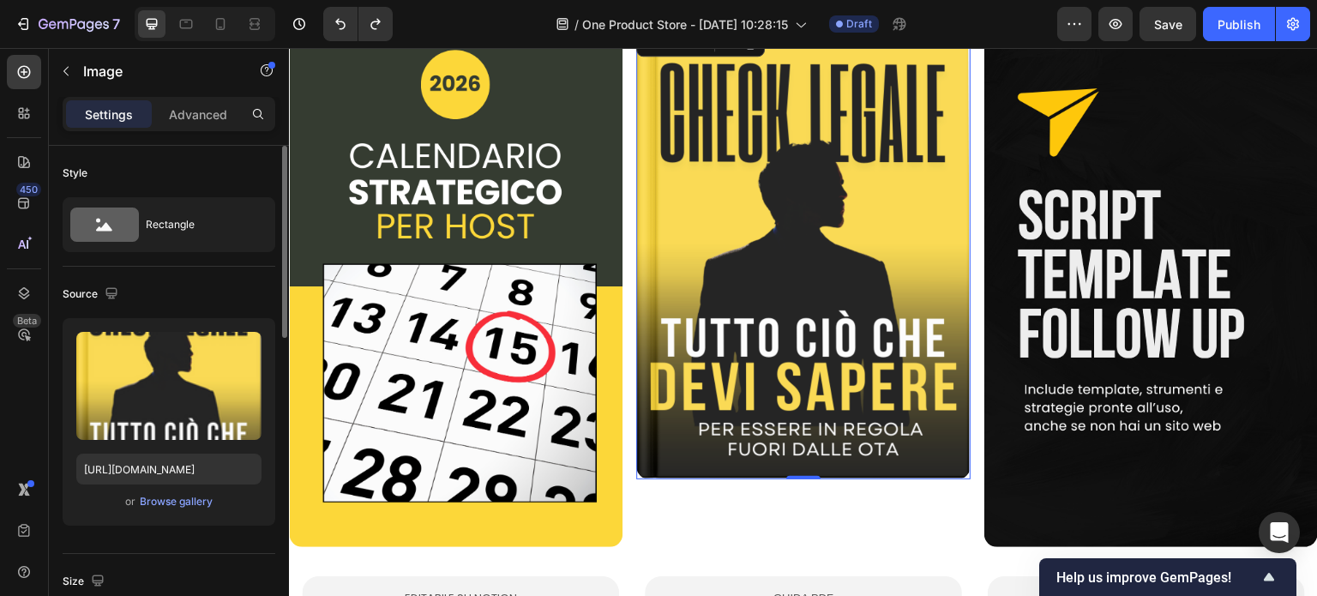
scroll to position [600, 0]
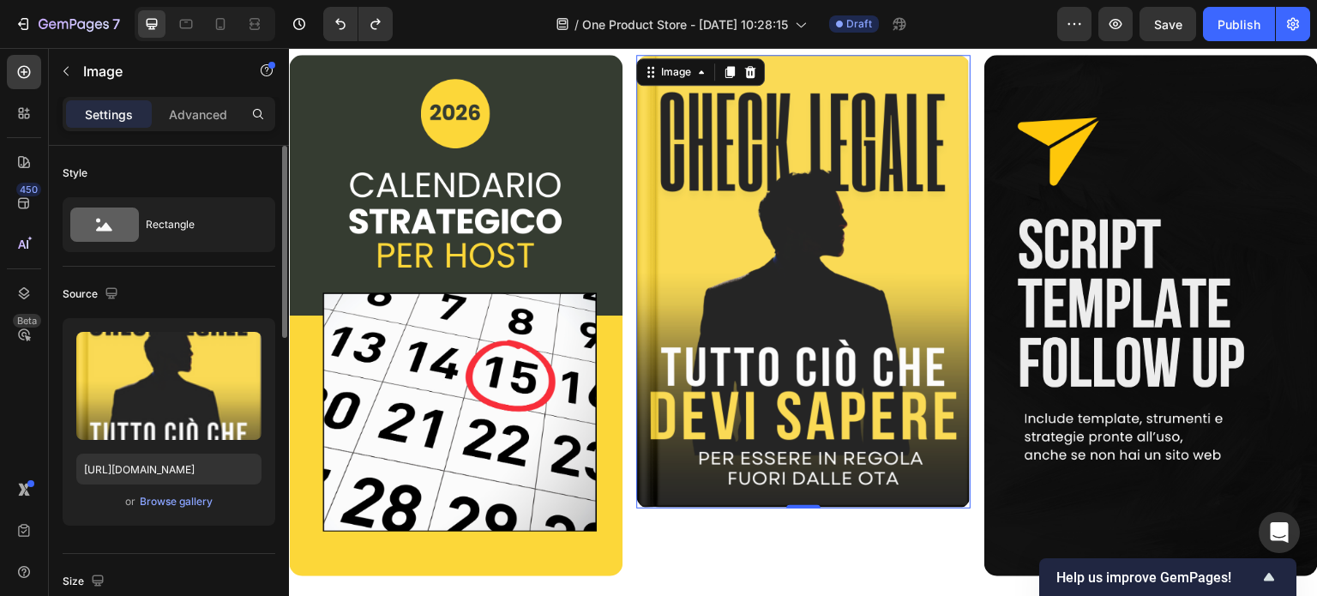
click at [787, 232] on img at bounding box center [802, 281] width 333 height 453
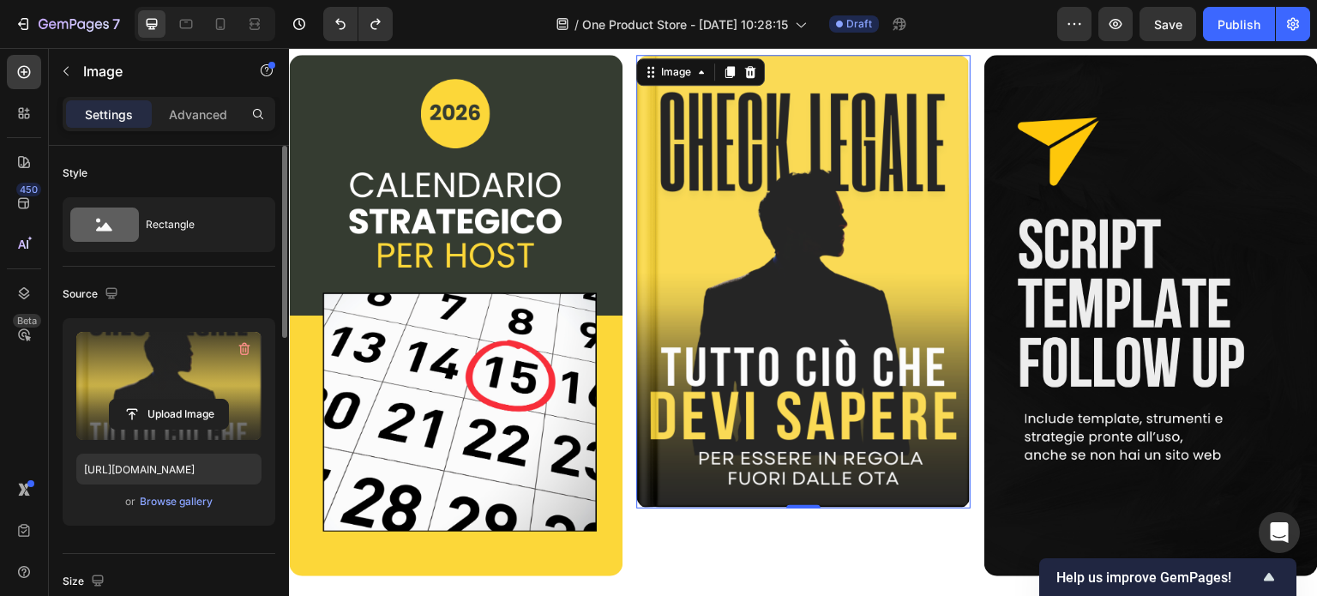
click at [166, 389] on label at bounding box center [168, 386] width 185 height 108
click at [166, 399] on input "file" at bounding box center [169, 413] width 118 height 29
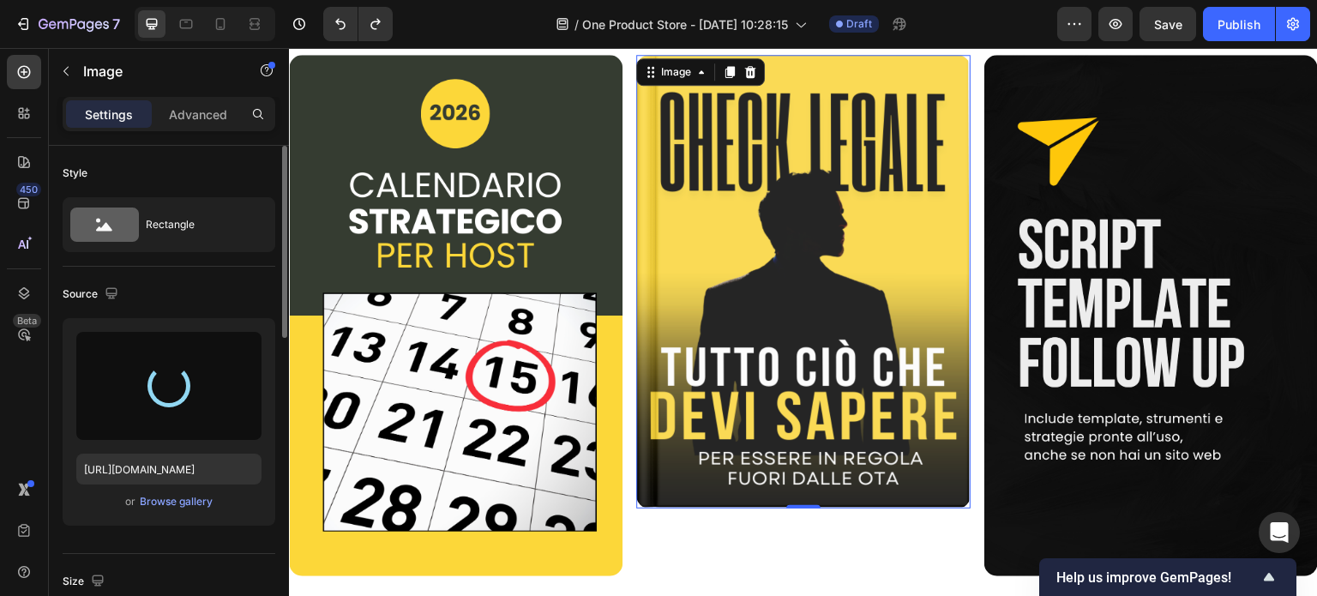
type input "[URL][DOMAIN_NAME]"
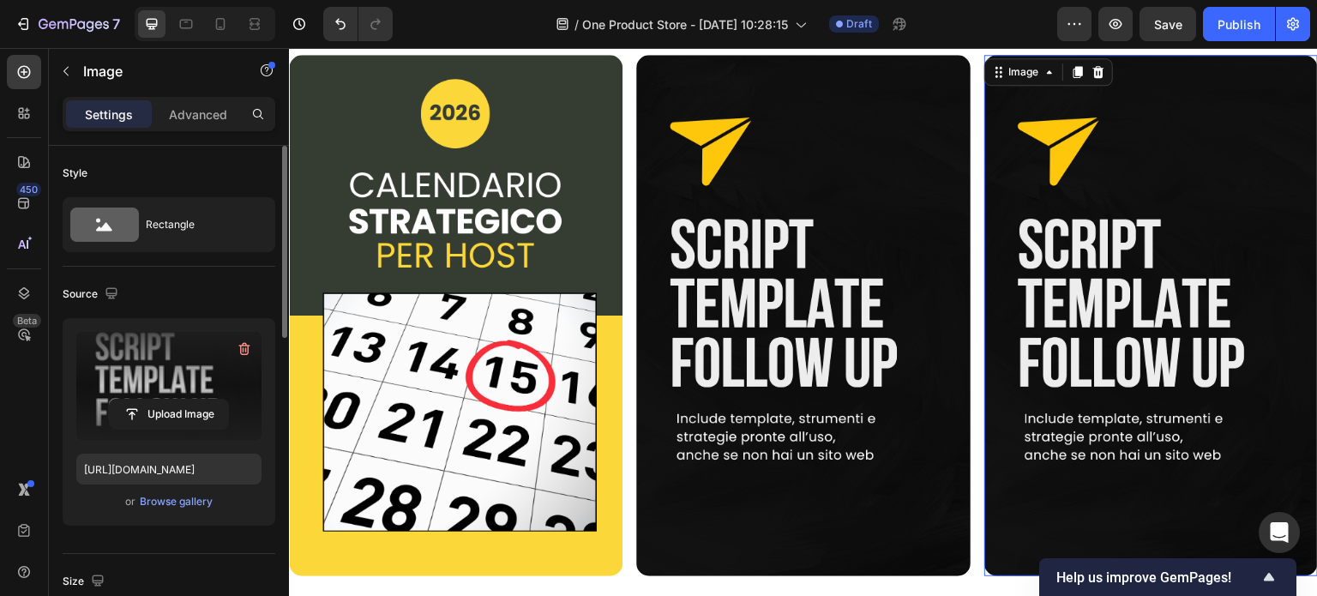
click at [1099, 259] on img at bounding box center [1150, 315] width 333 height 521
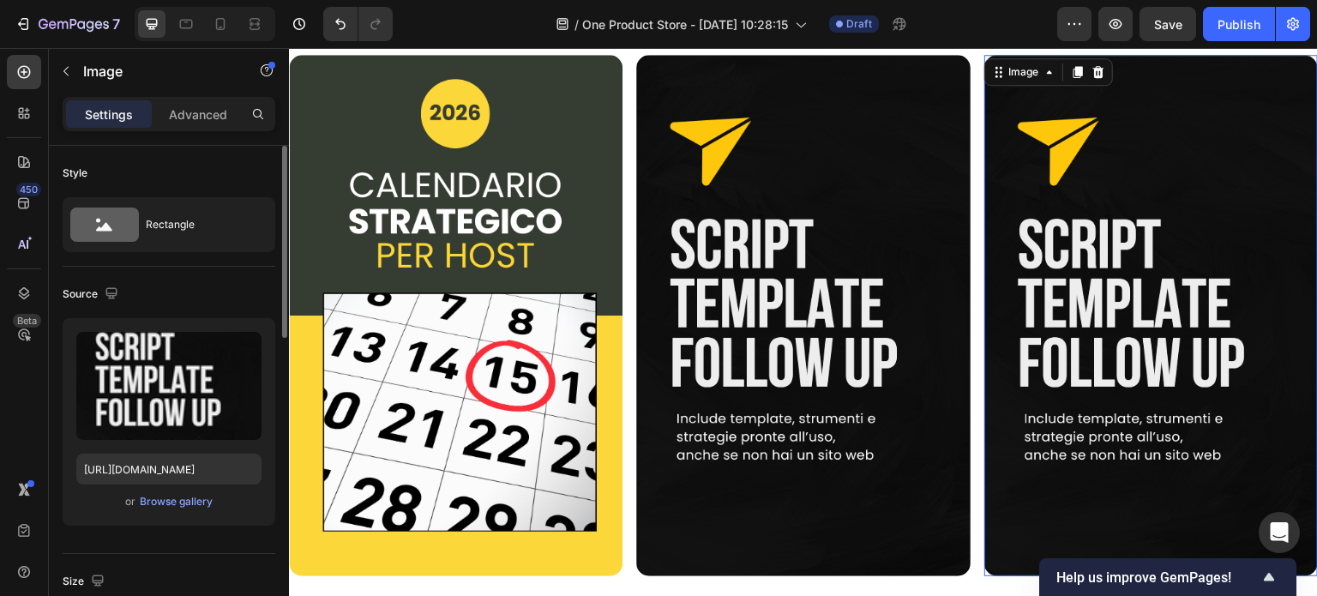
click at [1101, 247] on img at bounding box center [1150, 315] width 333 height 521
click at [1150, 274] on img at bounding box center [1150, 315] width 333 height 521
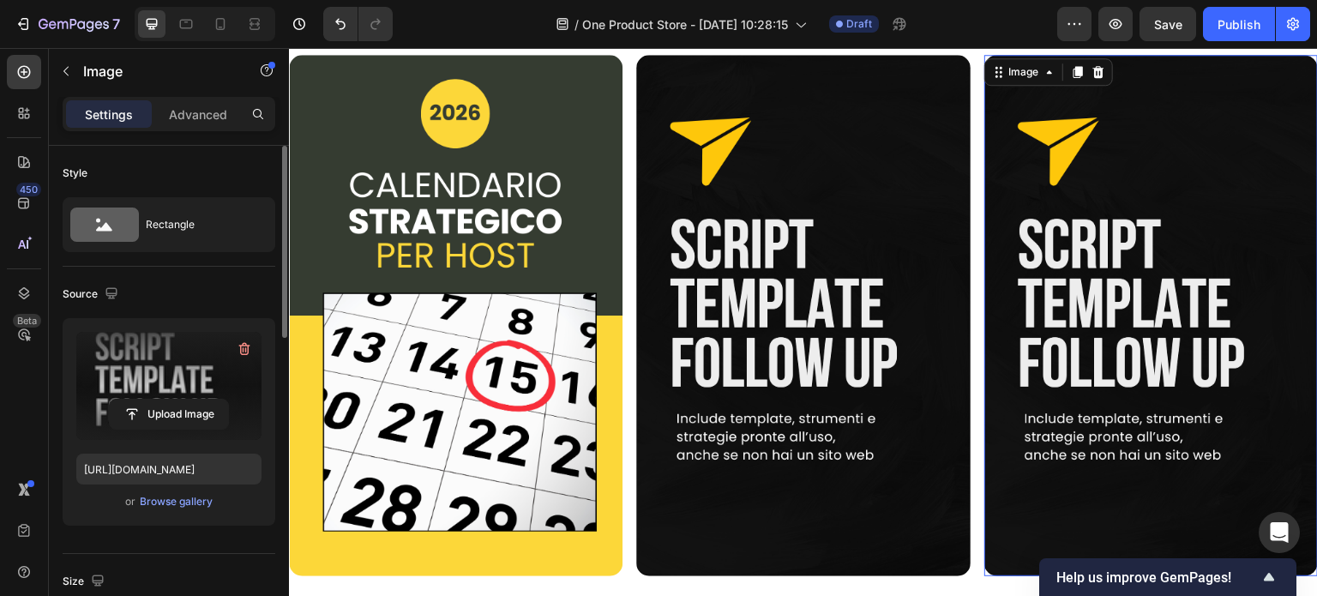
click at [163, 363] on label at bounding box center [168, 386] width 185 height 108
click at [163, 399] on input "file" at bounding box center [169, 413] width 118 height 29
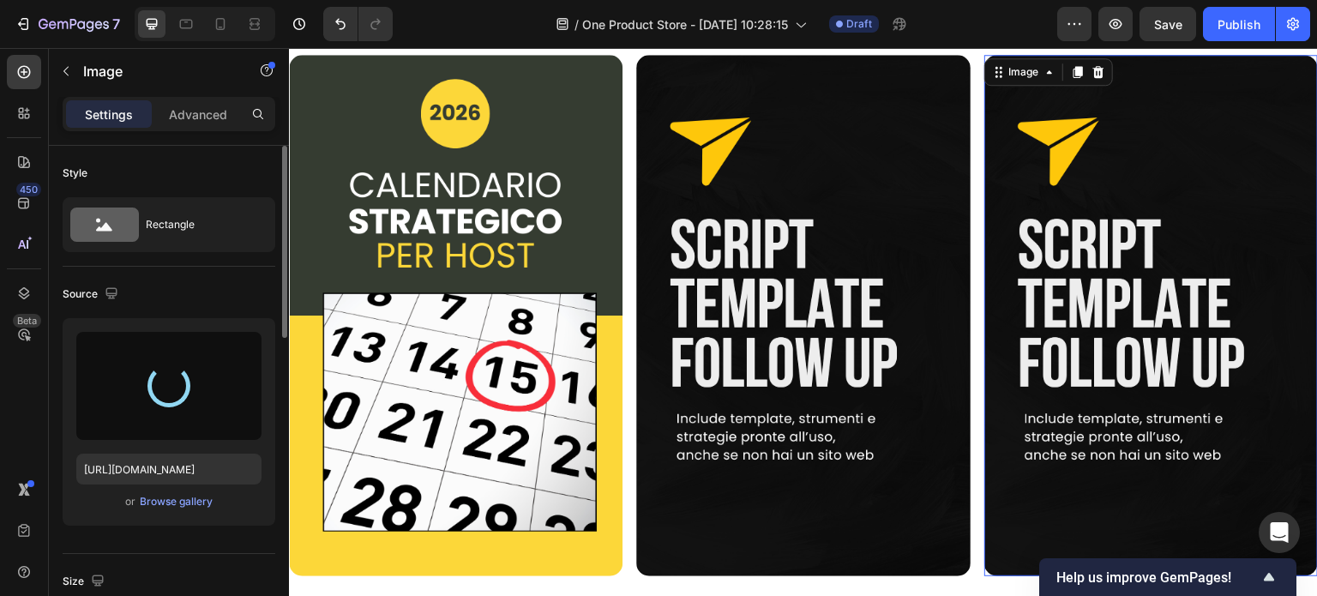
type input "[URL][DOMAIN_NAME]"
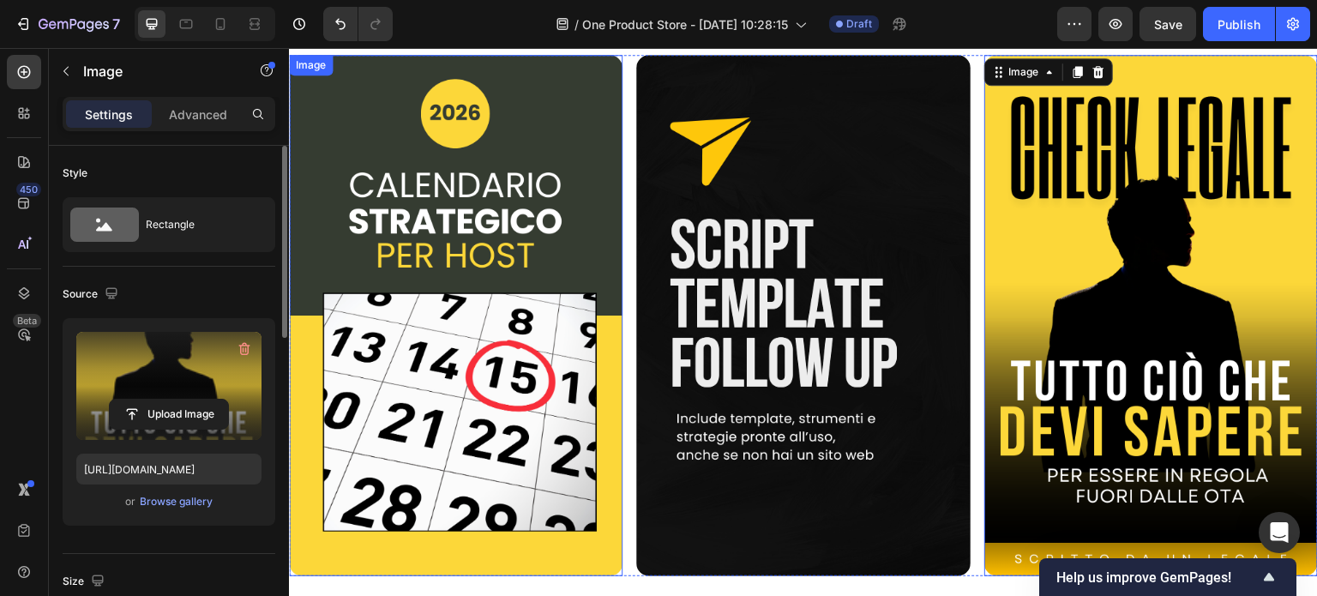
click at [451, 289] on img at bounding box center [455, 315] width 333 height 521
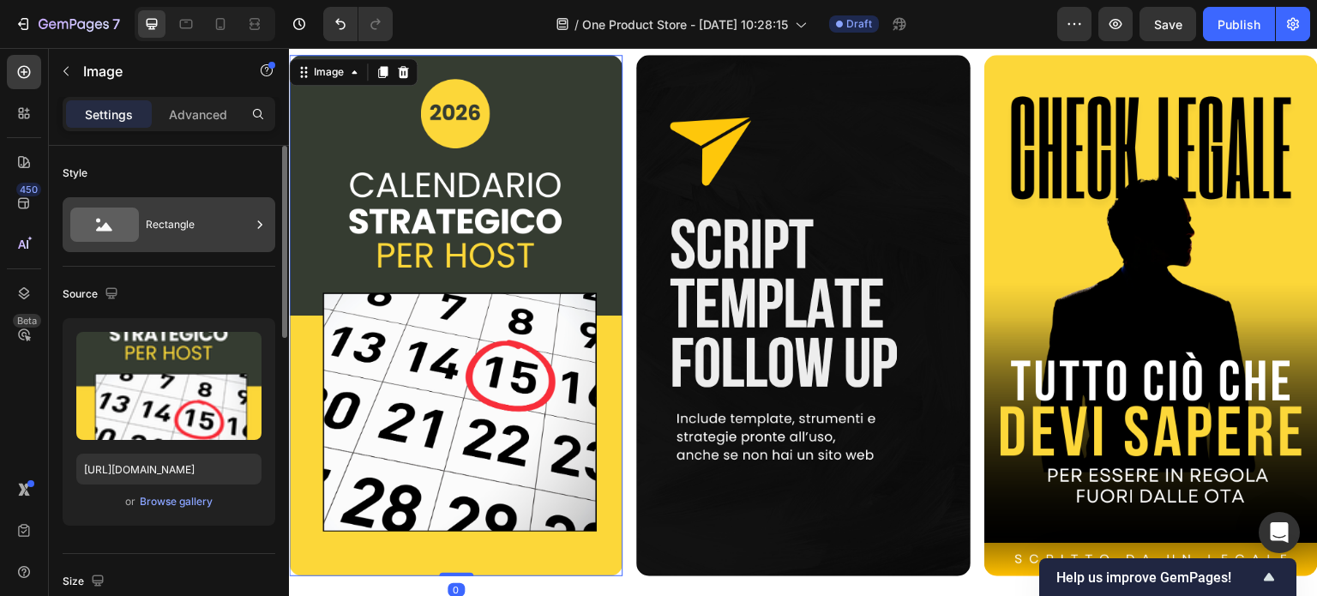
click at [171, 233] on div "Rectangle" at bounding box center [198, 224] width 105 height 39
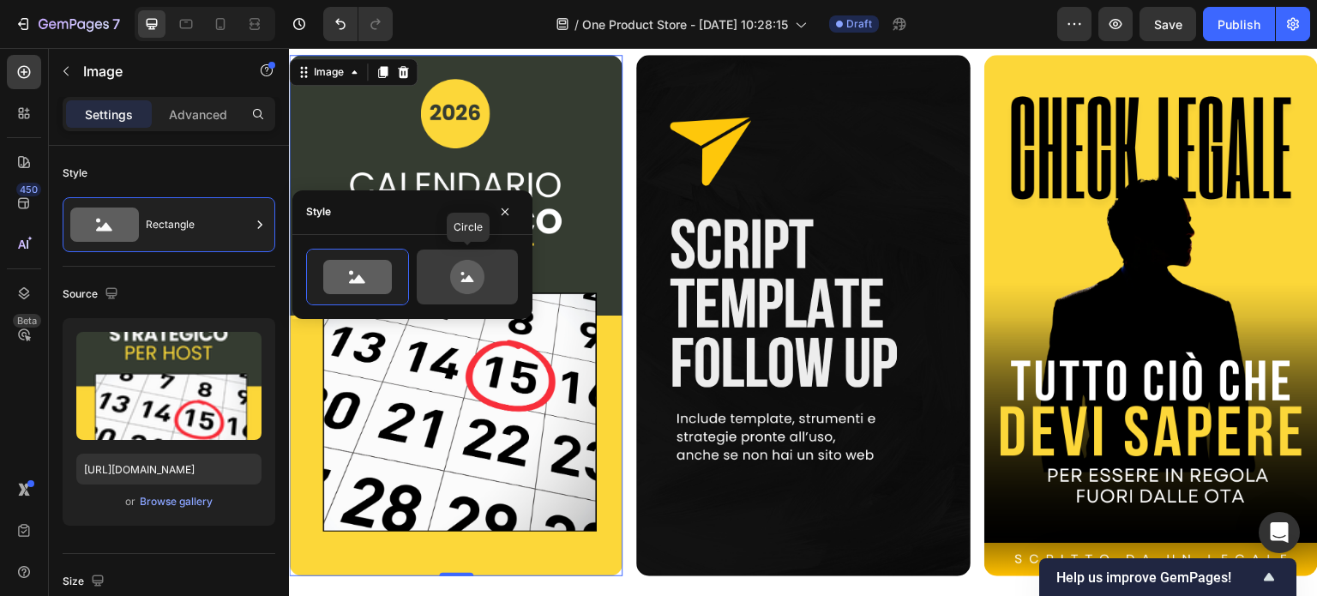
click at [471, 270] on icon at bounding box center [467, 277] width 34 height 34
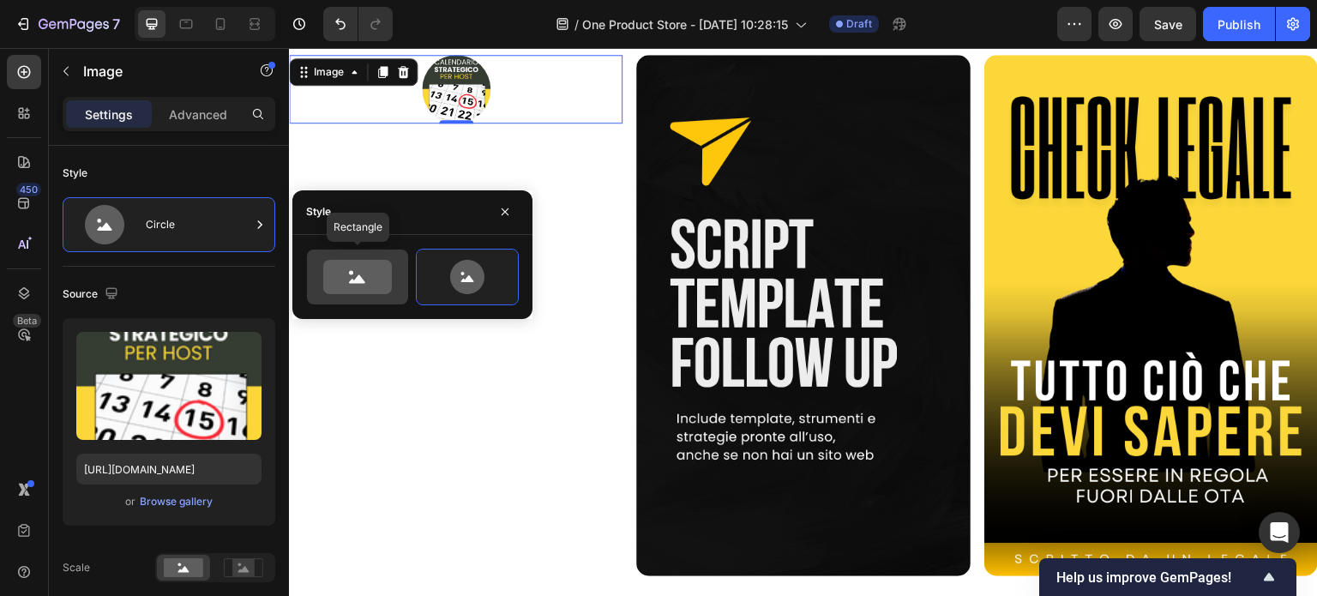
click at [357, 270] on icon at bounding box center [357, 277] width 69 height 34
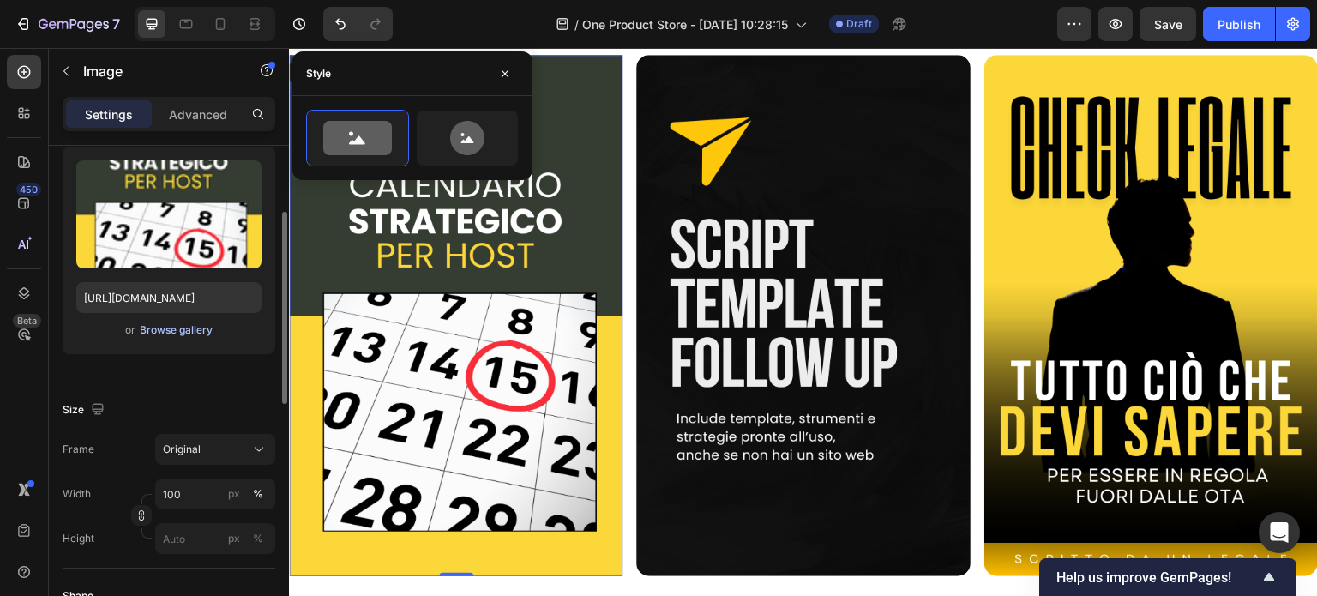
scroll to position [257, 0]
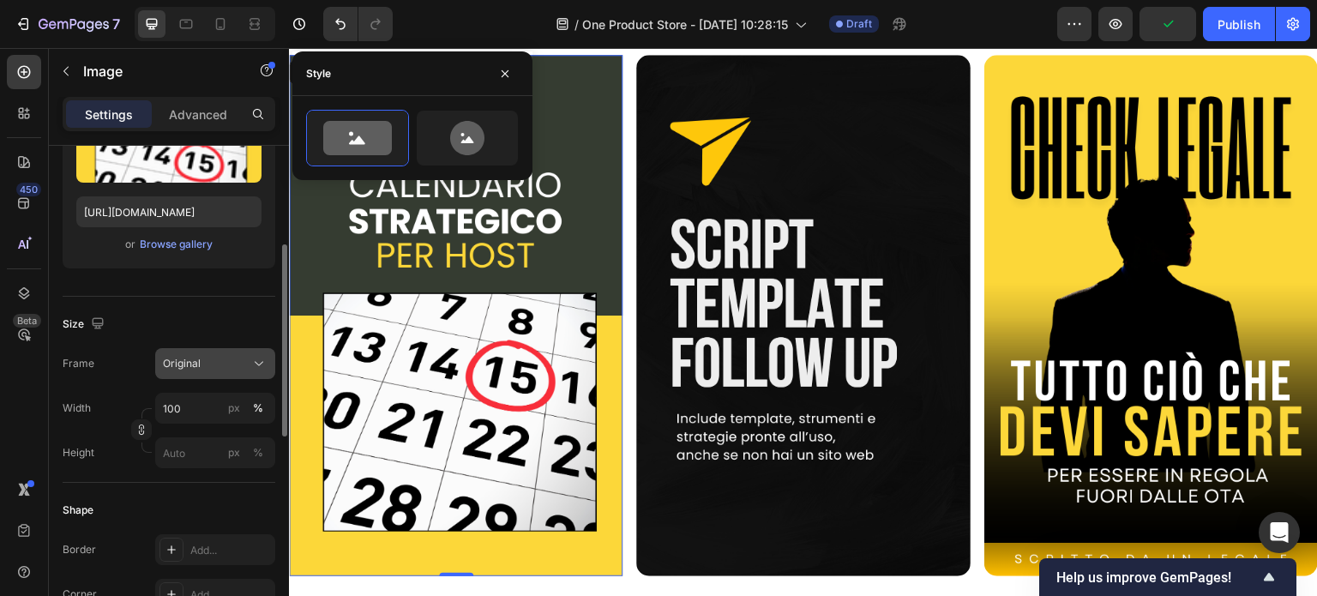
click at [209, 356] on div "Original" at bounding box center [205, 363] width 84 height 15
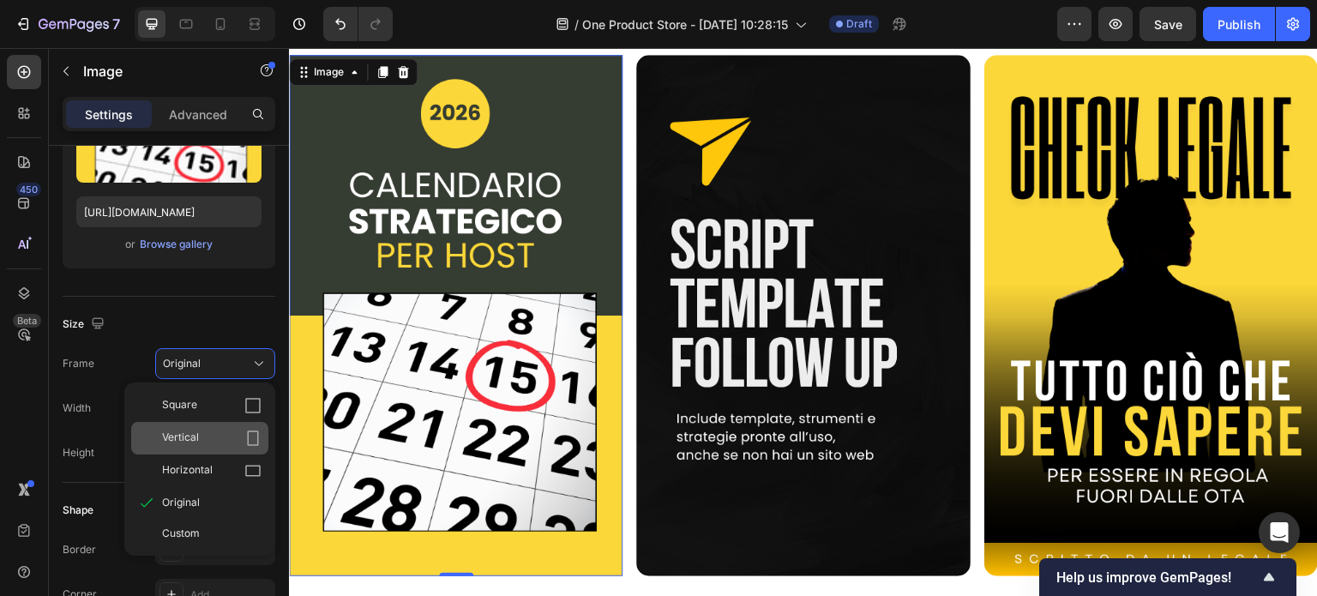
click at [212, 431] on div "Vertical" at bounding box center [211, 437] width 99 height 17
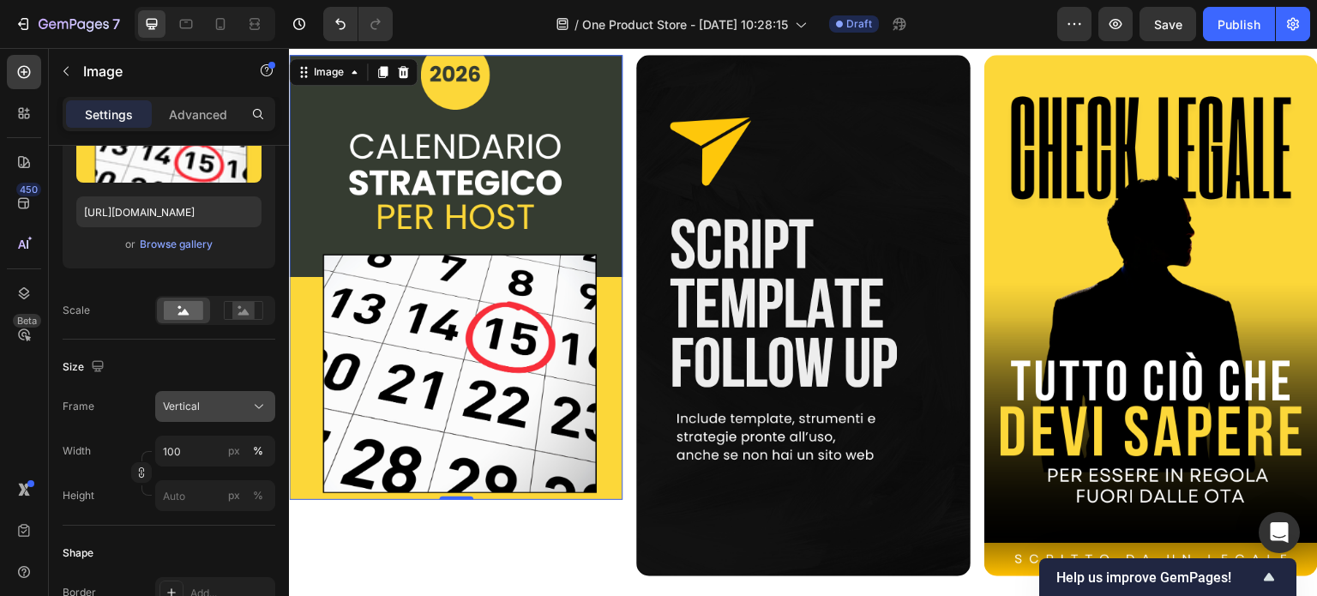
click at [226, 406] on div "Vertical" at bounding box center [205, 406] width 84 height 15
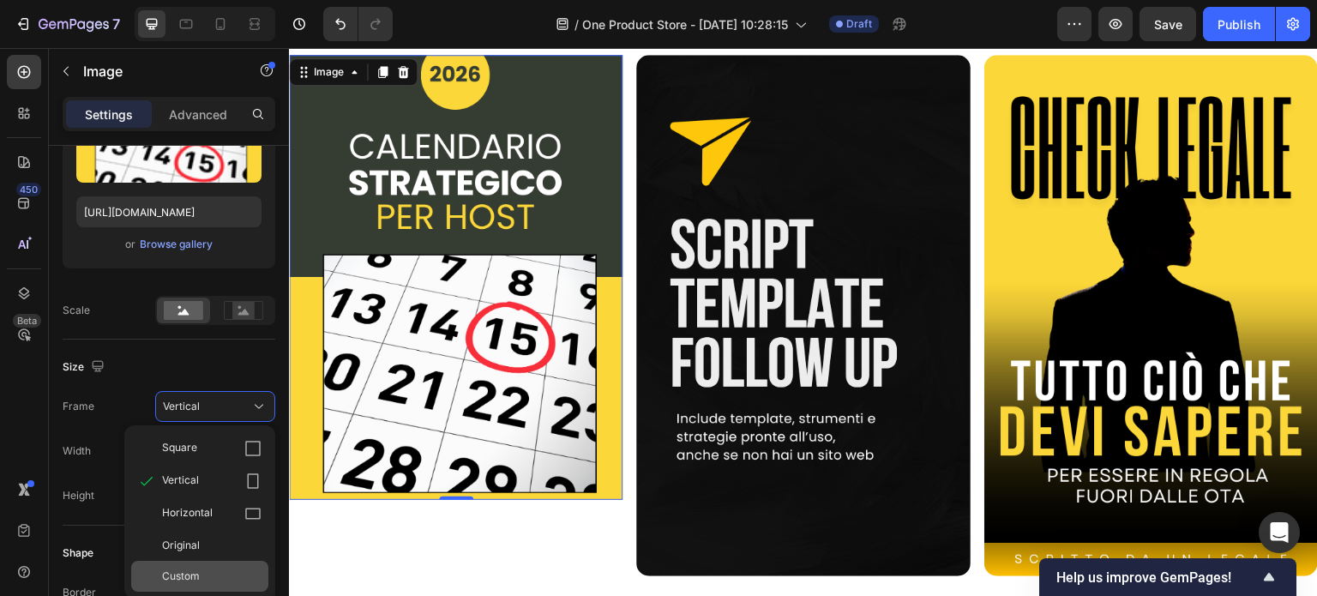
click at [197, 567] on div "Custom" at bounding box center [199, 576] width 137 height 31
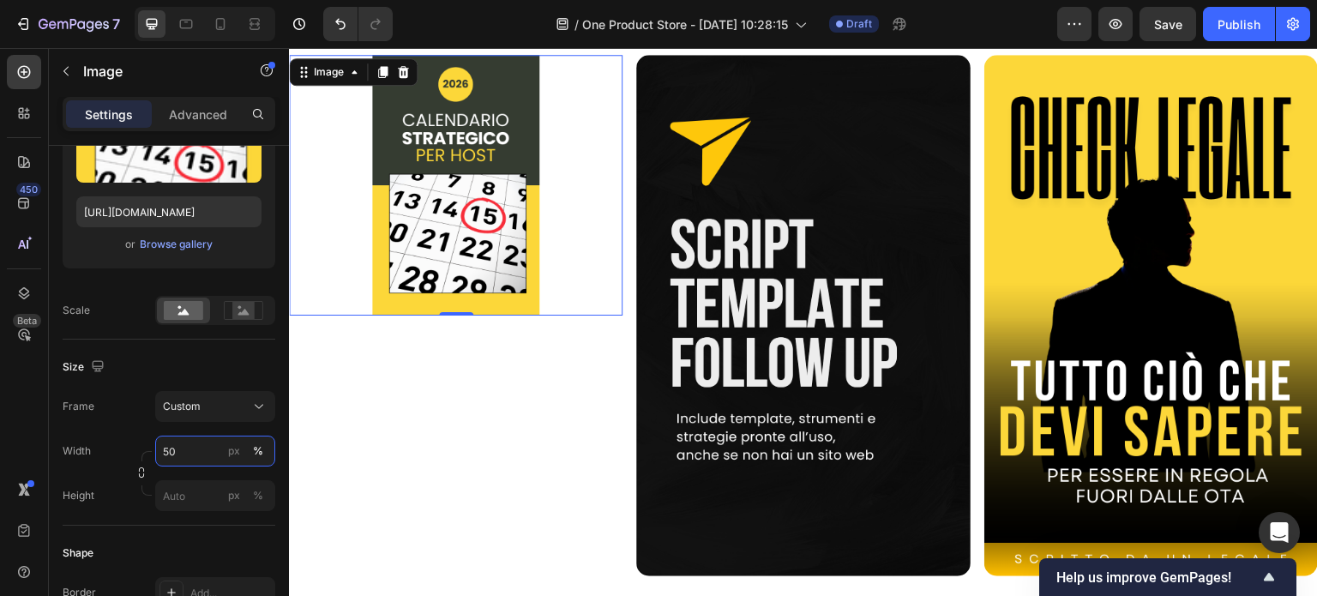
type input "5"
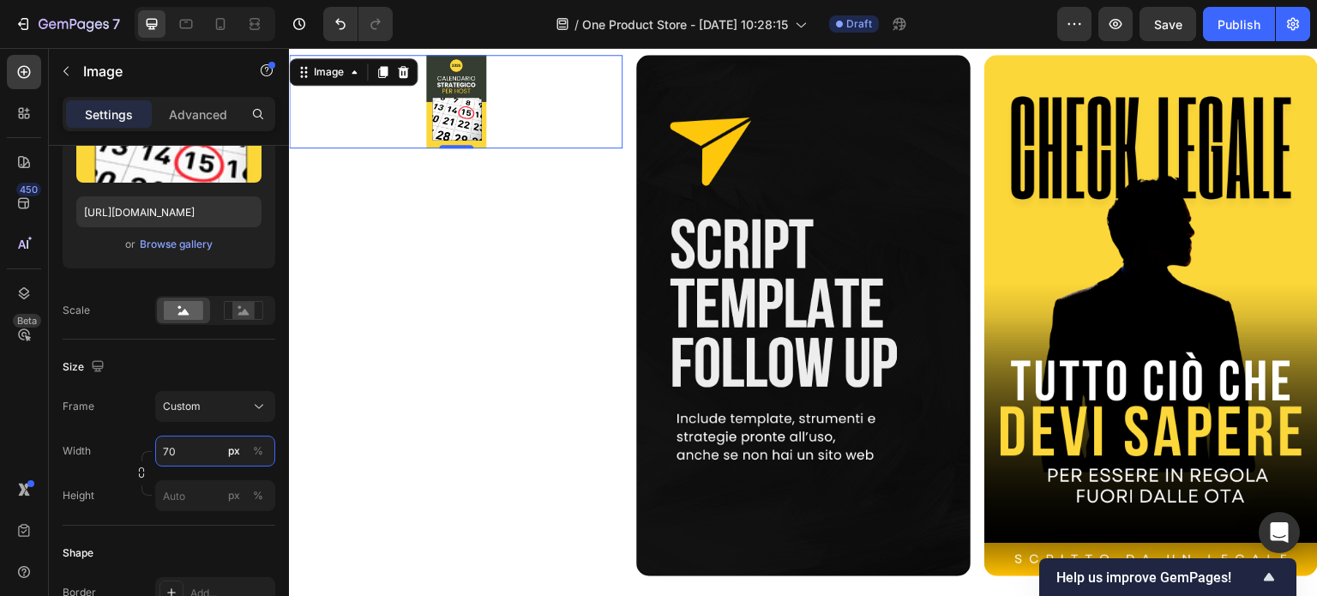
click at [196, 445] on input "70" at bounding box center [215, 450] width 120 height 31
click at [202, 449] on input "70" at bounding box center [215, 450] width 120 height 31
click at [106, 456] on div "Width 70 px %" at bounding box center [169, 450] width 213 height 31
click at [192, 457] on input "70" at bounding box center [215, 450] width 120 height 31
click at [192, 449] on input "70" at bounding box center [215, 450] width 120 height 31
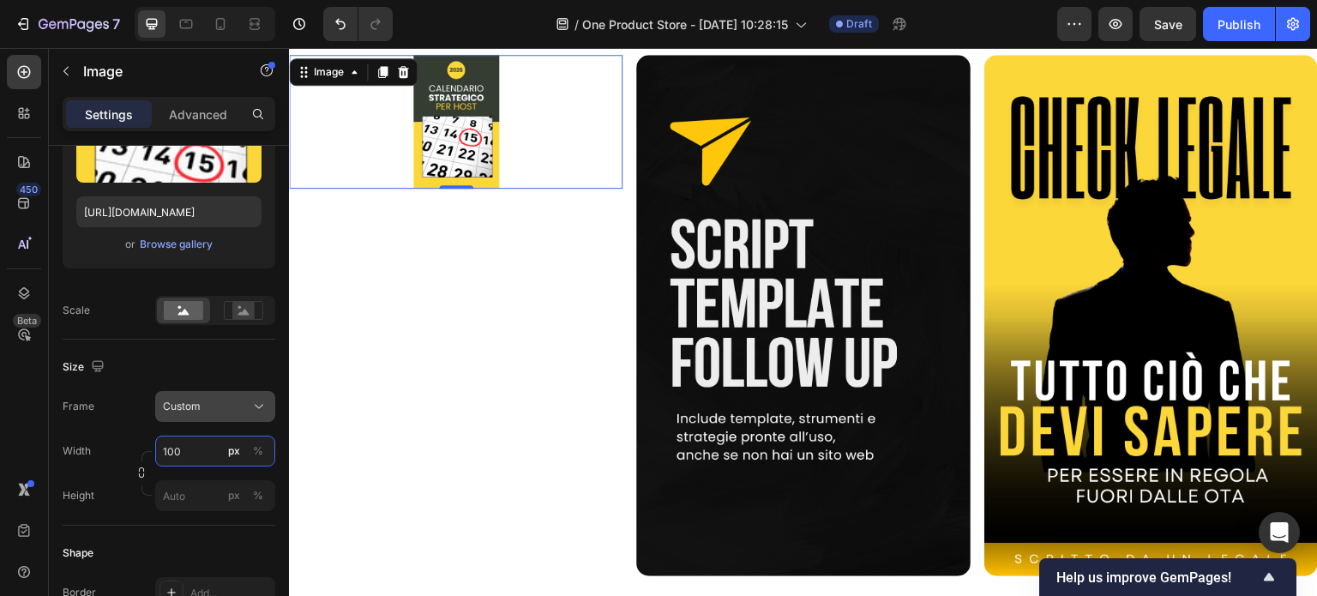
type input "100"
click at [195, 413] on span "Custom" at bounding box center [182, 406] width 38 height 15
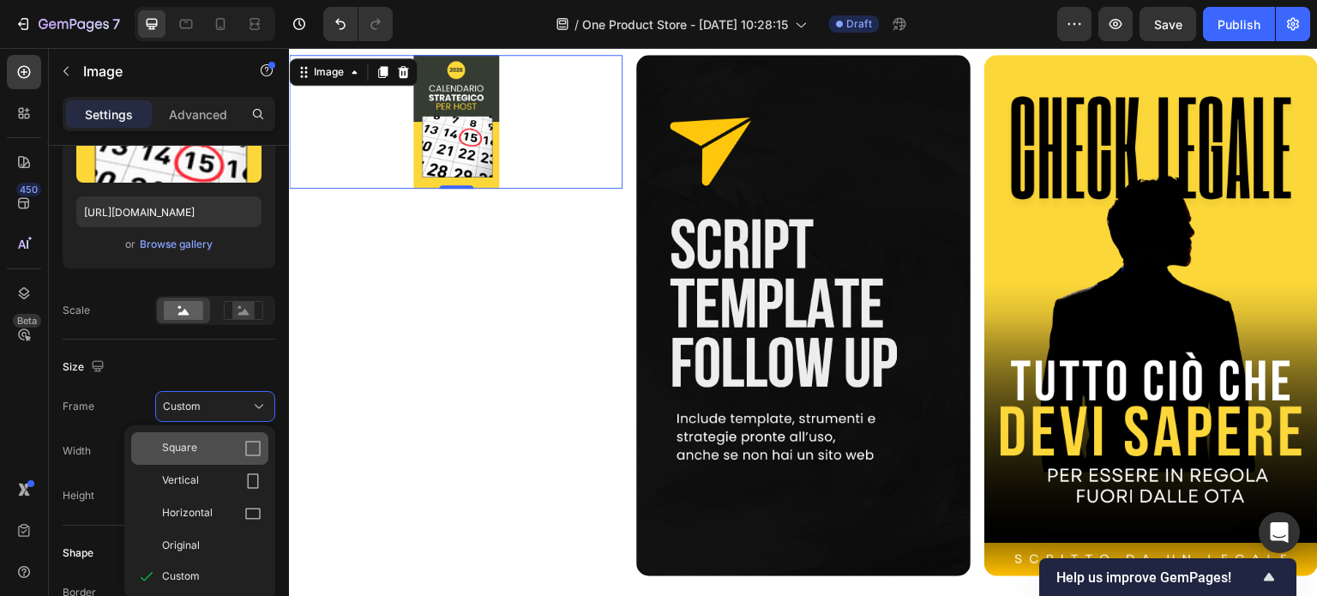
click at [199, 441] on div "Square" at bounding box center [211, 448] width 99 height 17
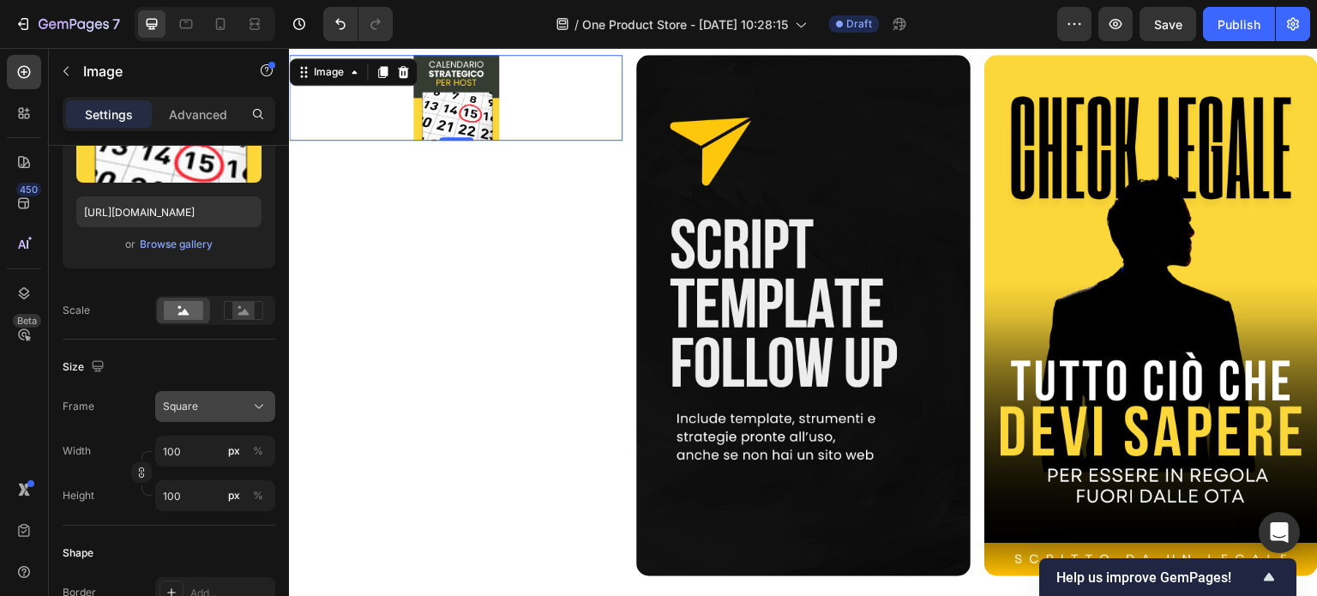
click at [213, 415] on button "Square" at bounding box center [215, 406] width 120 height 31
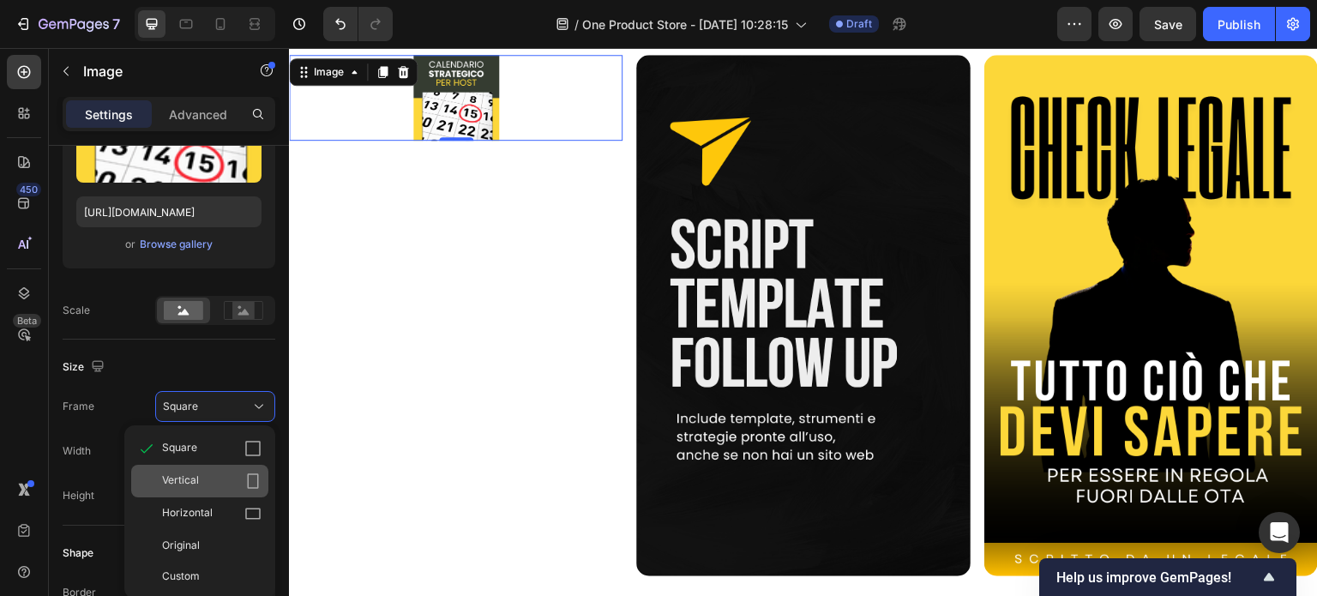
click at [188, 483] on span "Vertical" at bounding box center [180, 480] width 37 height 17
type input "133"
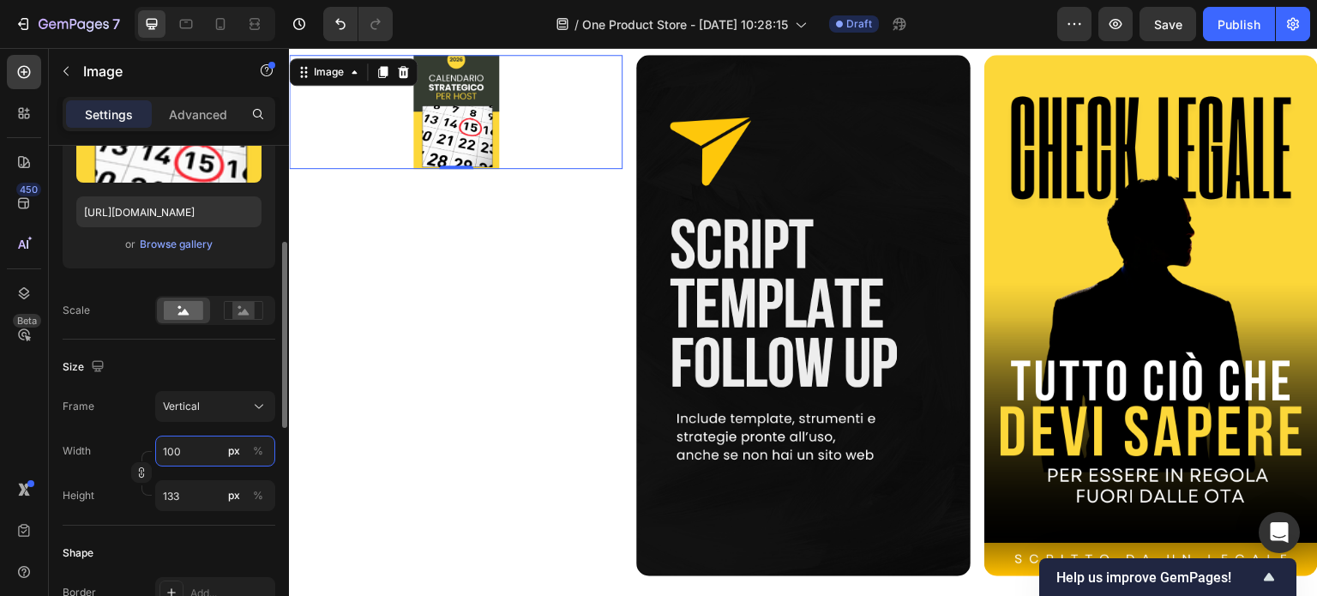
click at [182, 462] on input "100" at bounding box center [215, 450] width 120 height 31
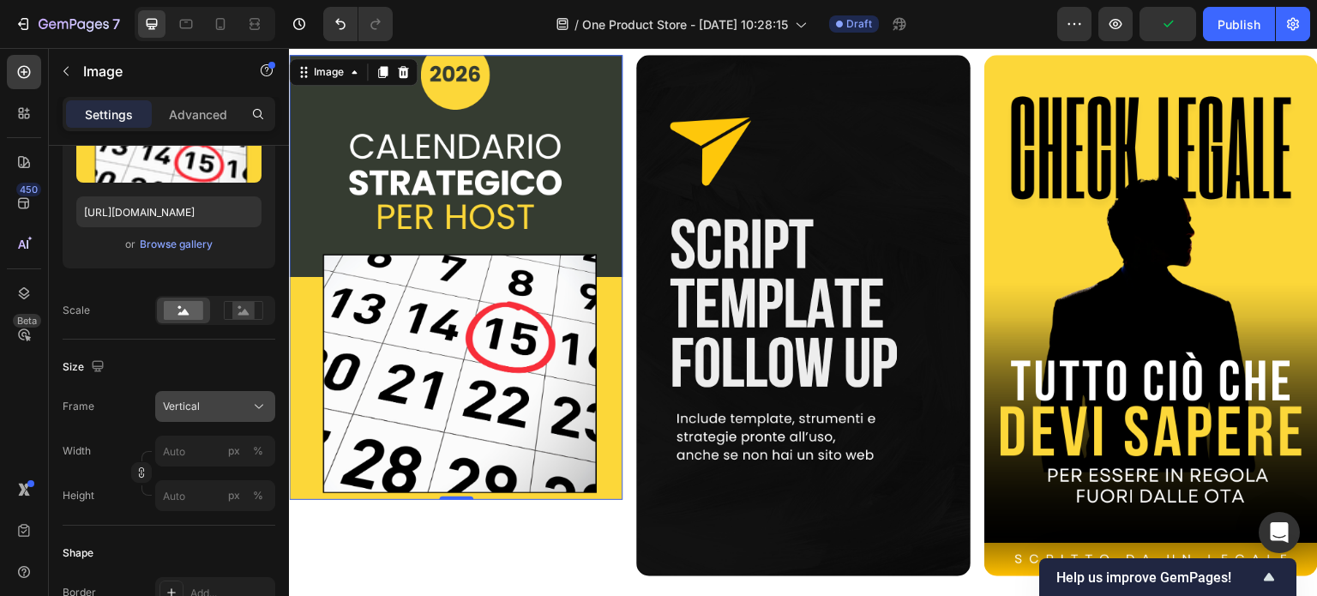
click at [209, 400] on div "Vertical" at bounding box center [205, 406] width 84 height 15
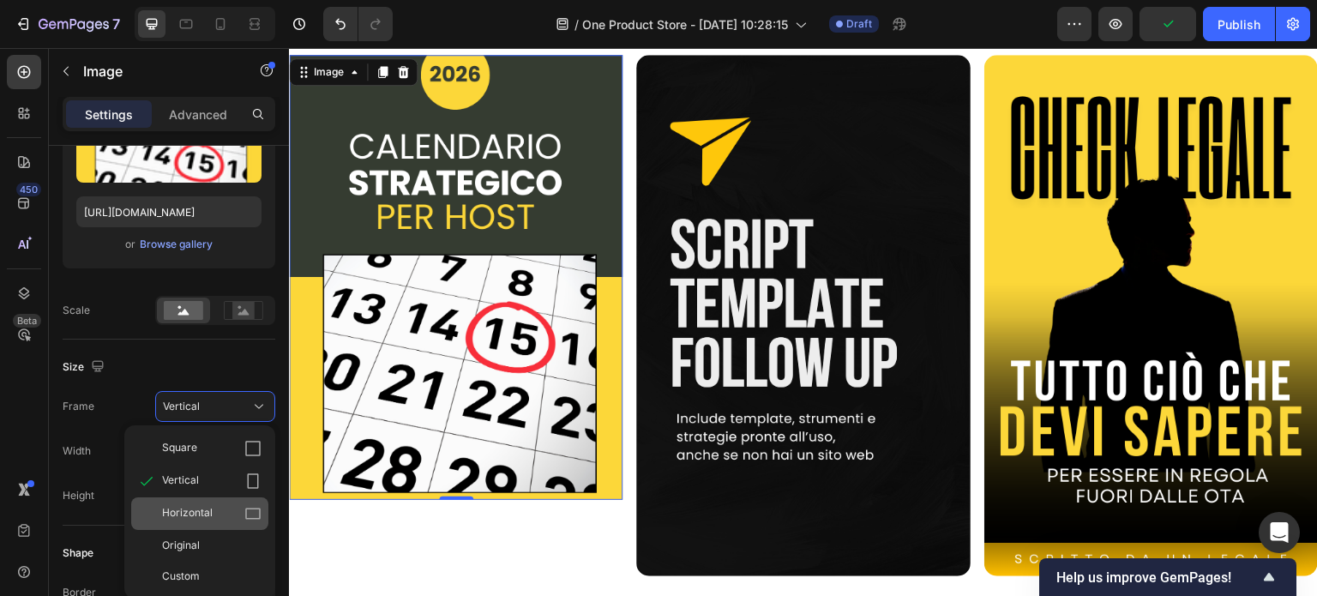
click at [194, 516] on span "Horizontal" at bounding box center [187, 513] width 51 height 17
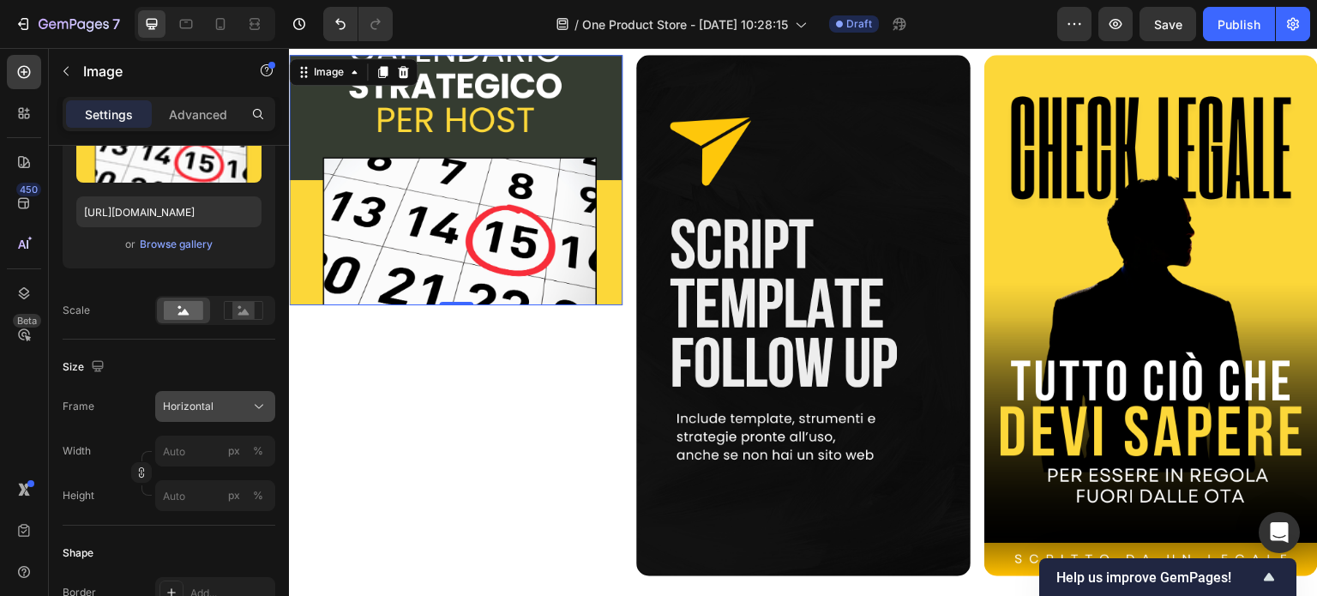
click at [202, 405] on span "Horizontal" at bounding box center [188, 406] width 51 height 15
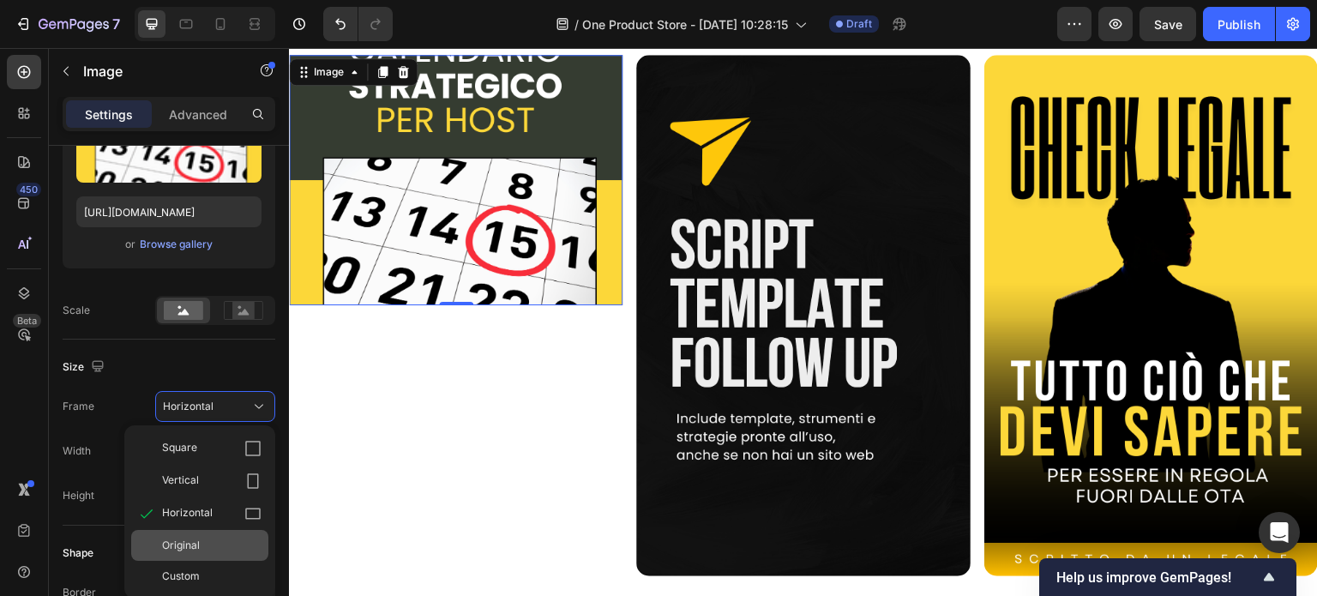
click at [172, 541] on span "Original" at bounding box center [181, 544] width 38 height 15
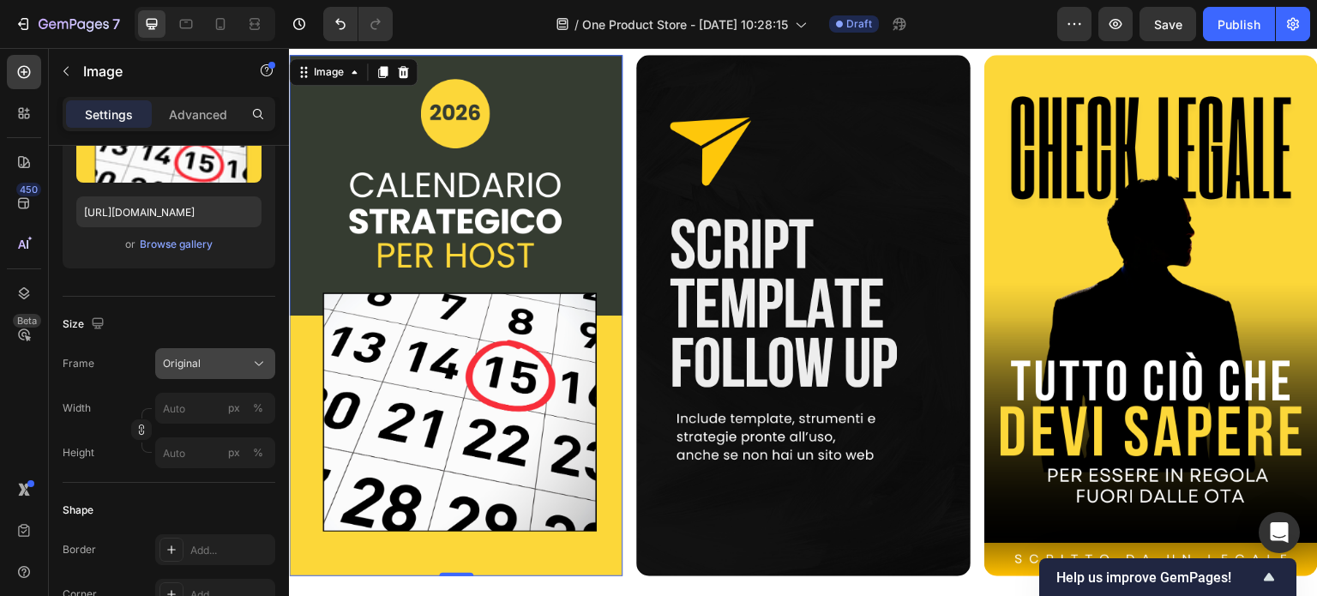
click at [185, 376] on button "Original" at bounding box center [215, 363] width 120 height 31
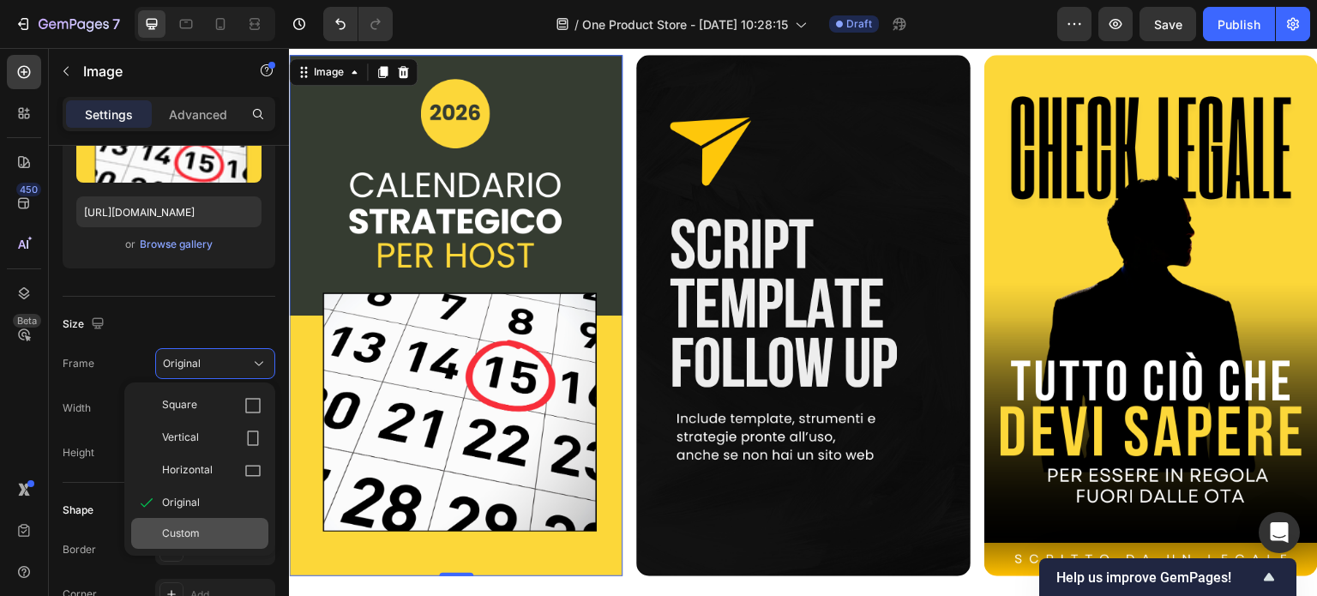
click at [171, 525] on span "Custom" at bounding box center [181, 532] width 38 height 15
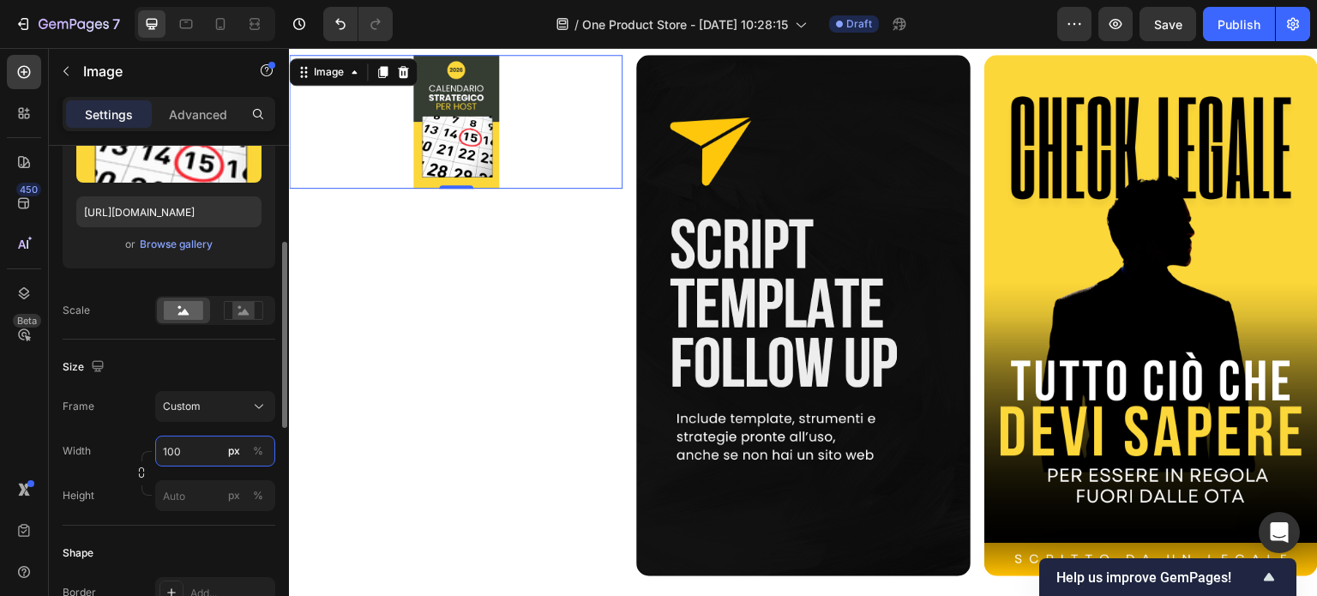
click at [182, 451] on input "100" at bounding box center [215, 450] width 120 height 31
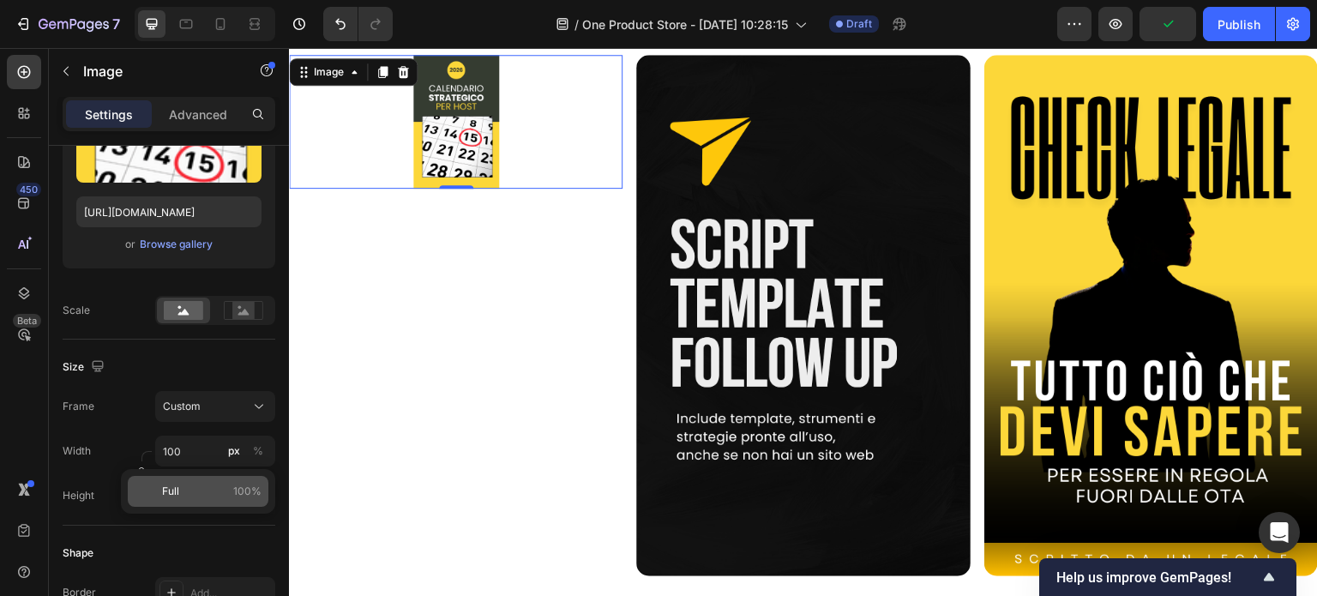
click at [177, 486] on span "Full" at bounding box center [170, 490] width 17 height 15
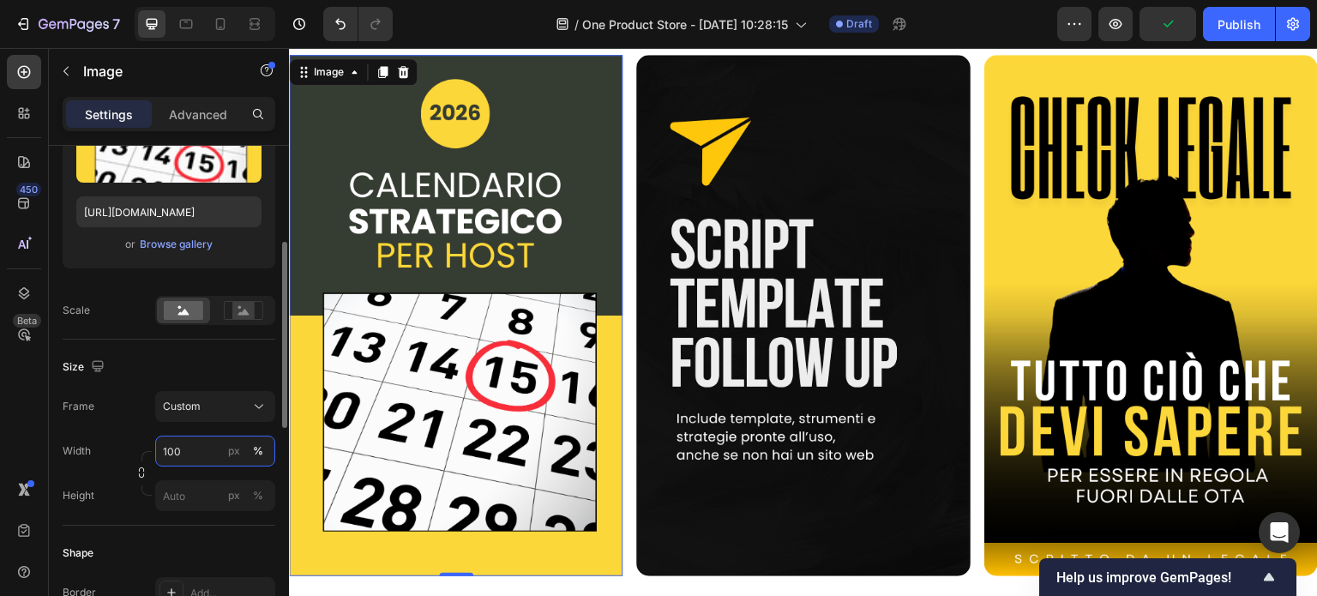
click at [178, 445] on input "100" at bounding box center [215, 450] width 120 height 31
click at [178, 445] on input "200" at bounding box center [215, 450] width 120 height 31
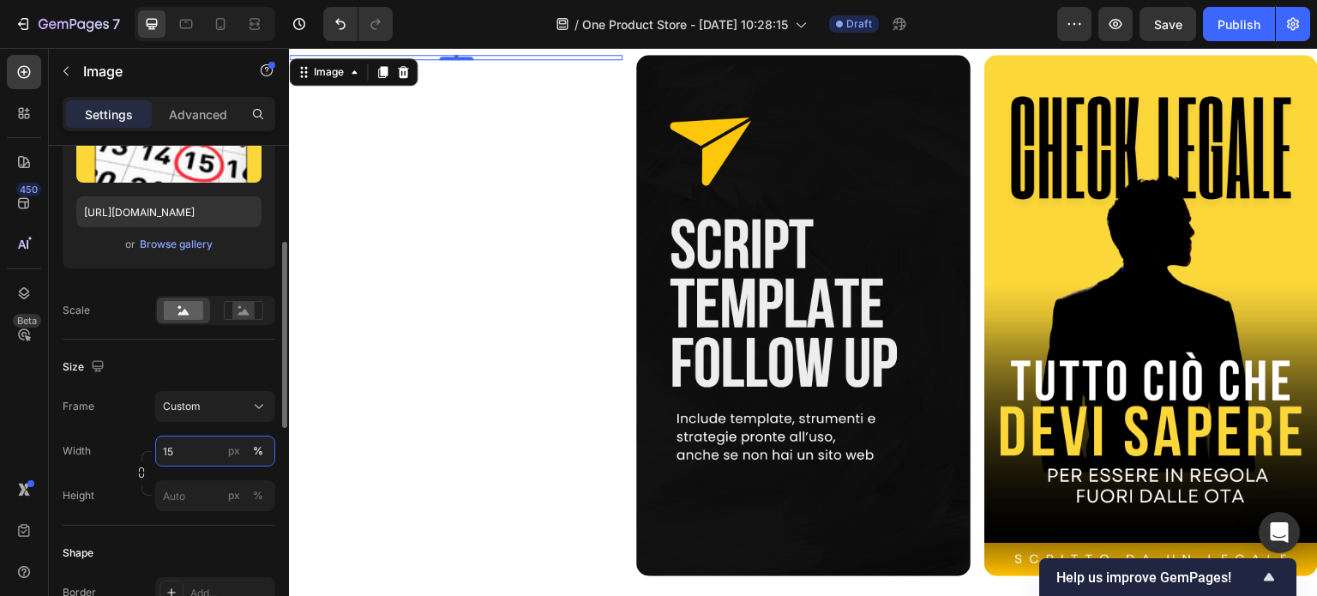
type input "150"
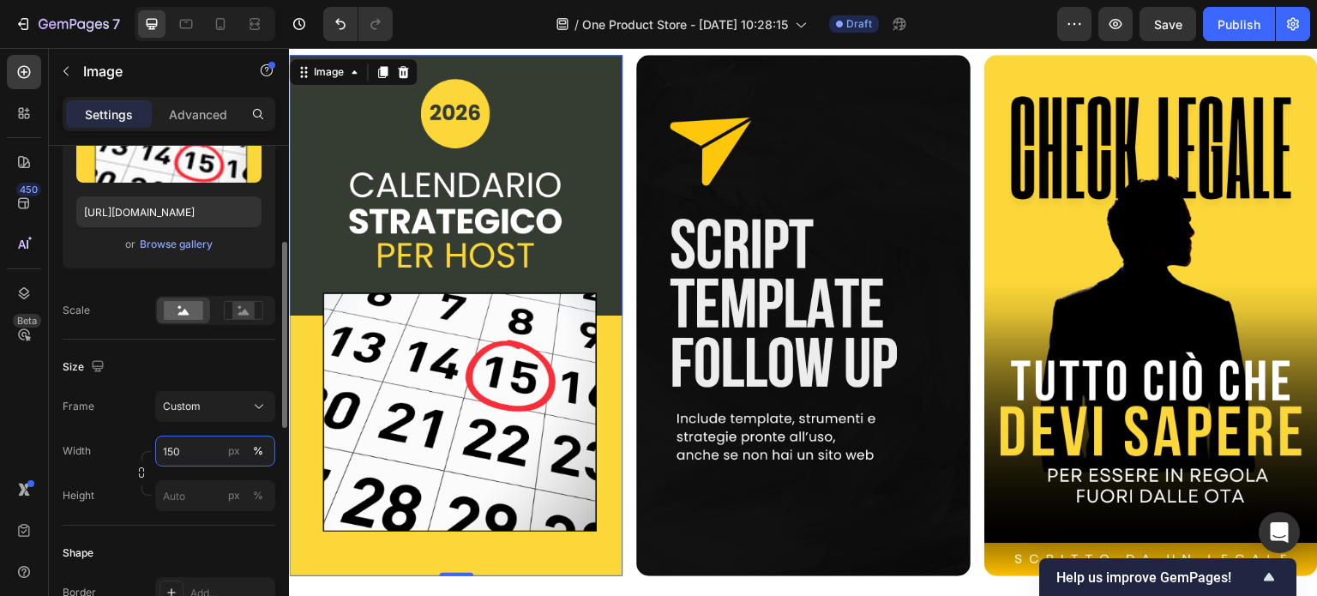
click at [178, 445] on input "150" at bounding box center [215, 450] width 120 height 31
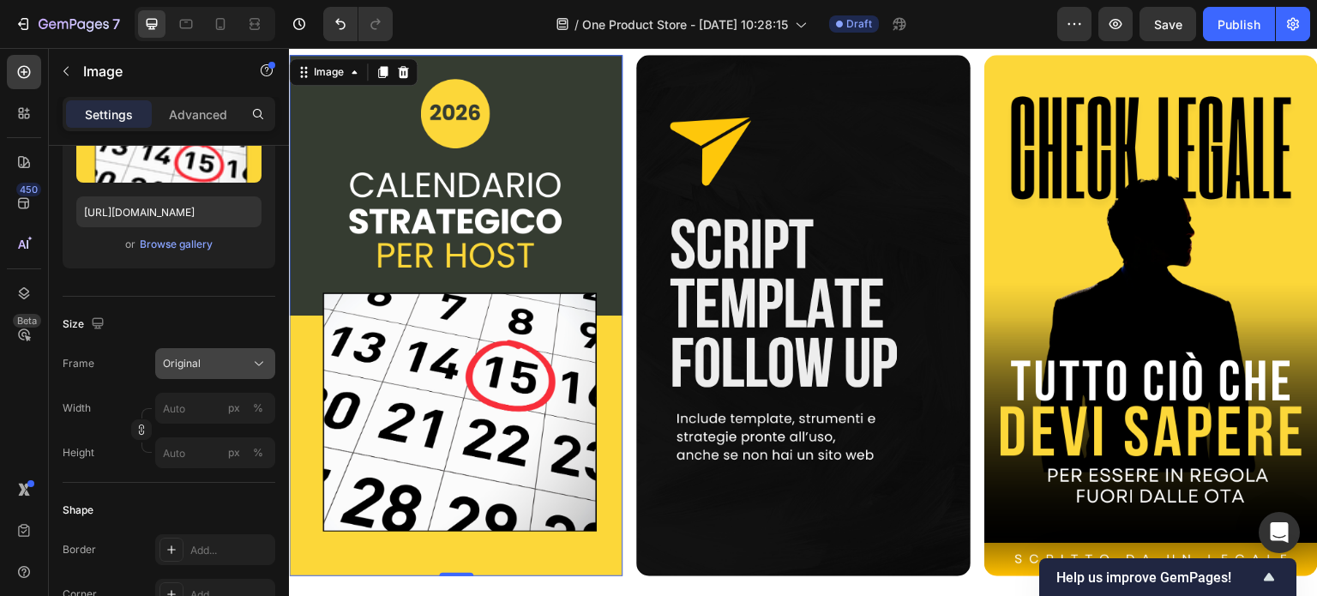
click at [168, 365] on div "Size Frame Original Width px % Height px %" at bounding box center [169, 390] width 213 height 186
click at [185, 373] on button "Original" at bounding box center [215, 363] width 120 height 31
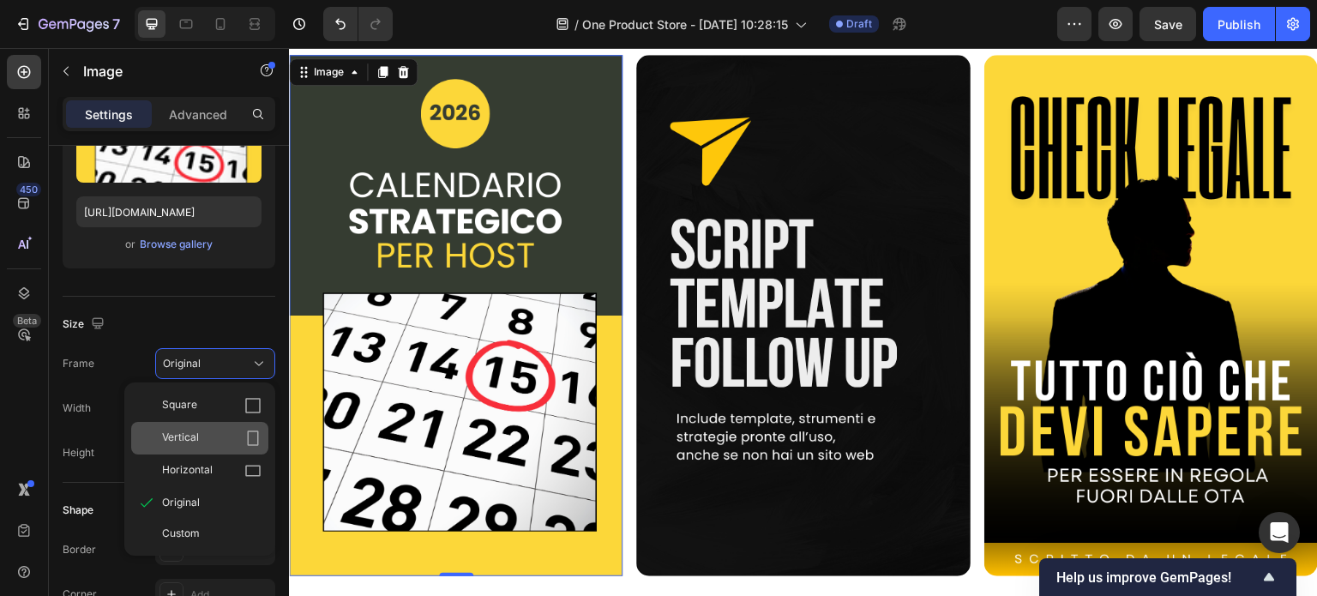
click at [205, 438] on div "Vertical" at bounding box center [211, 437] width 99 height 17
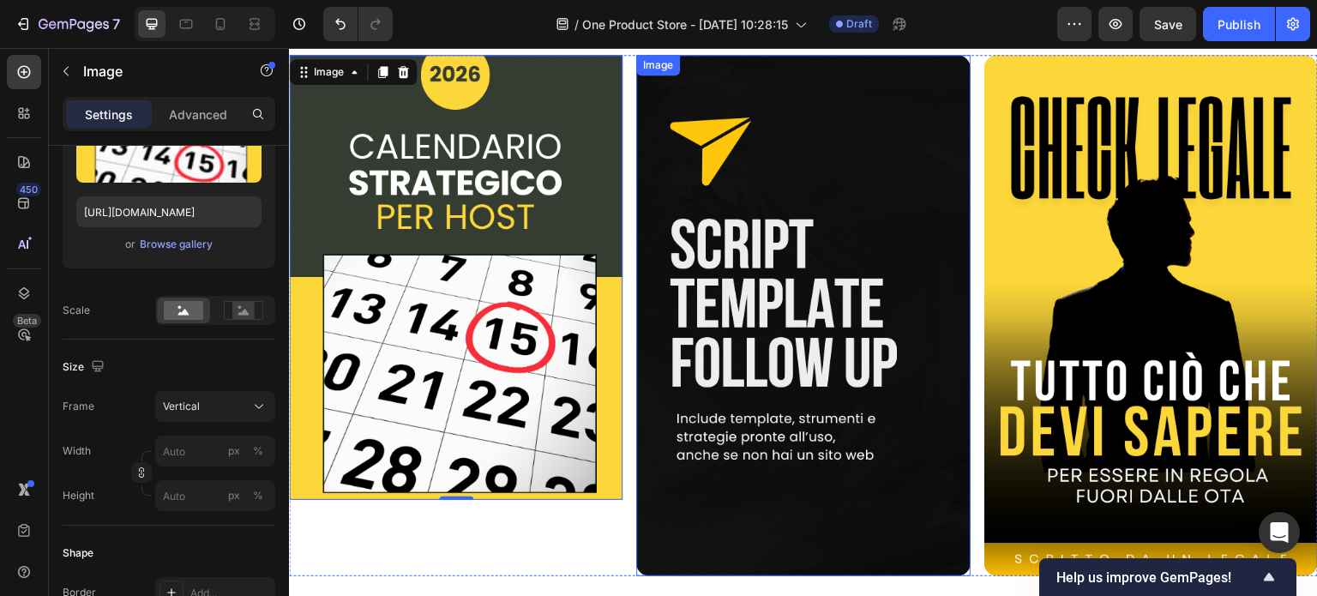
click at [787, 349] on img at bounding box center [802, 315] width 333 height 521
click at [538, 392] on img at bounding box center [455, 277] width 333 height 445
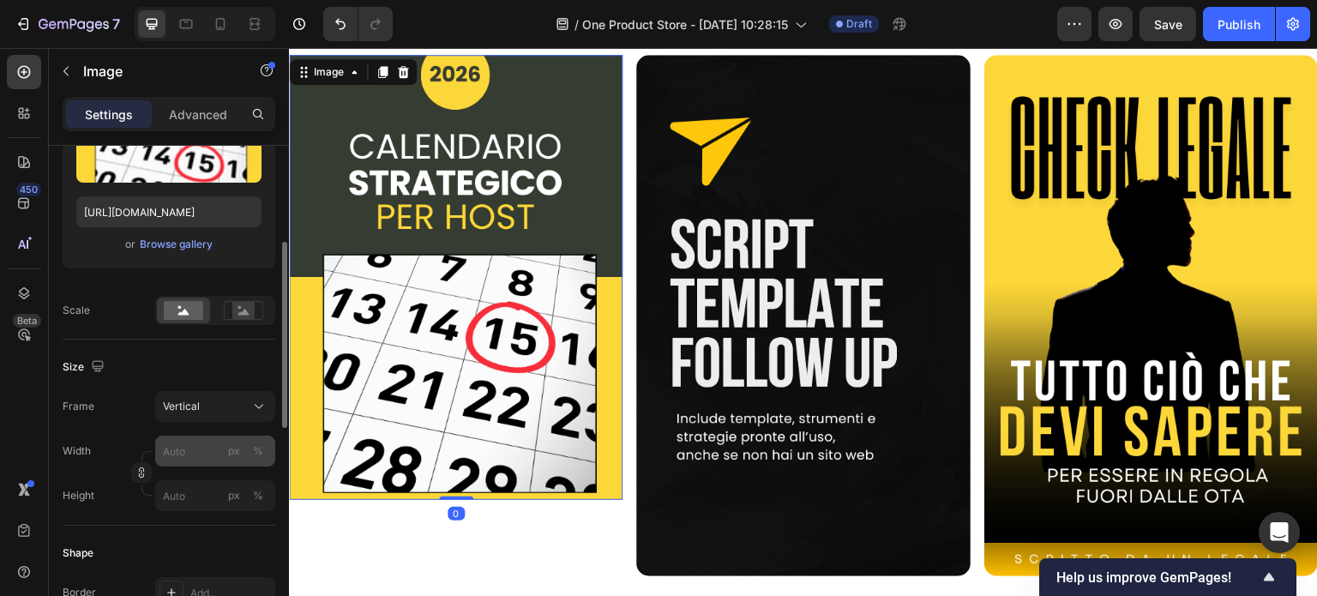
scroll to position [429, 0]
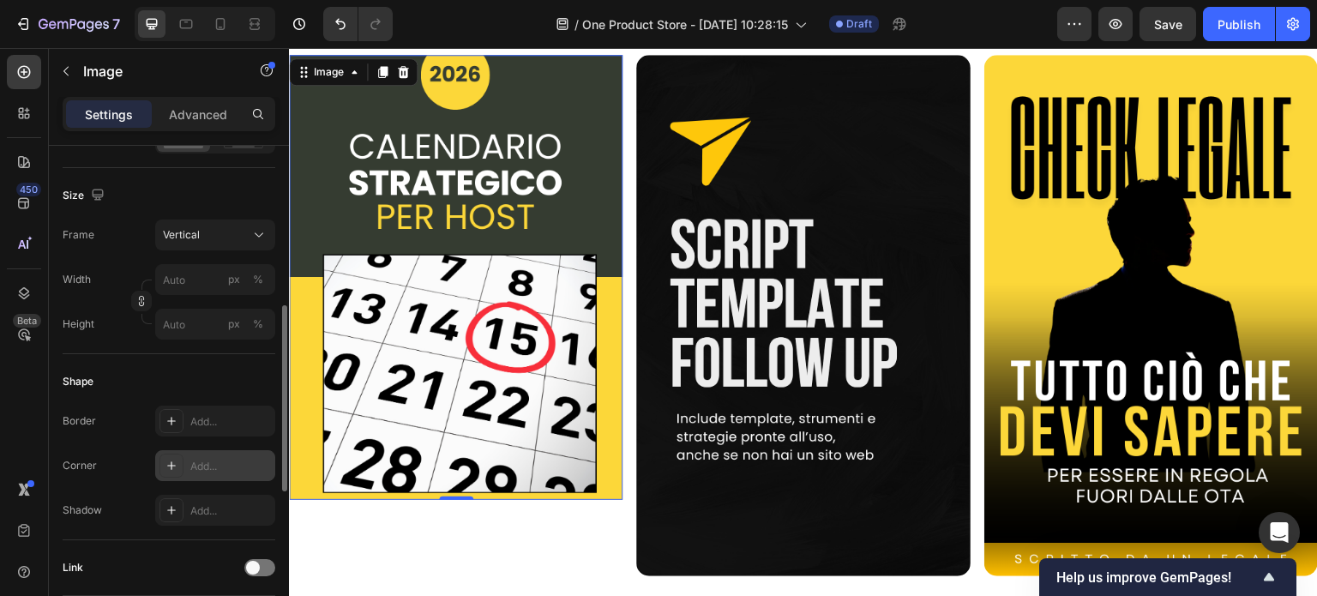
click at [195, 459] on div "Add..." at bounding box center [230, 466] width 81 height 15
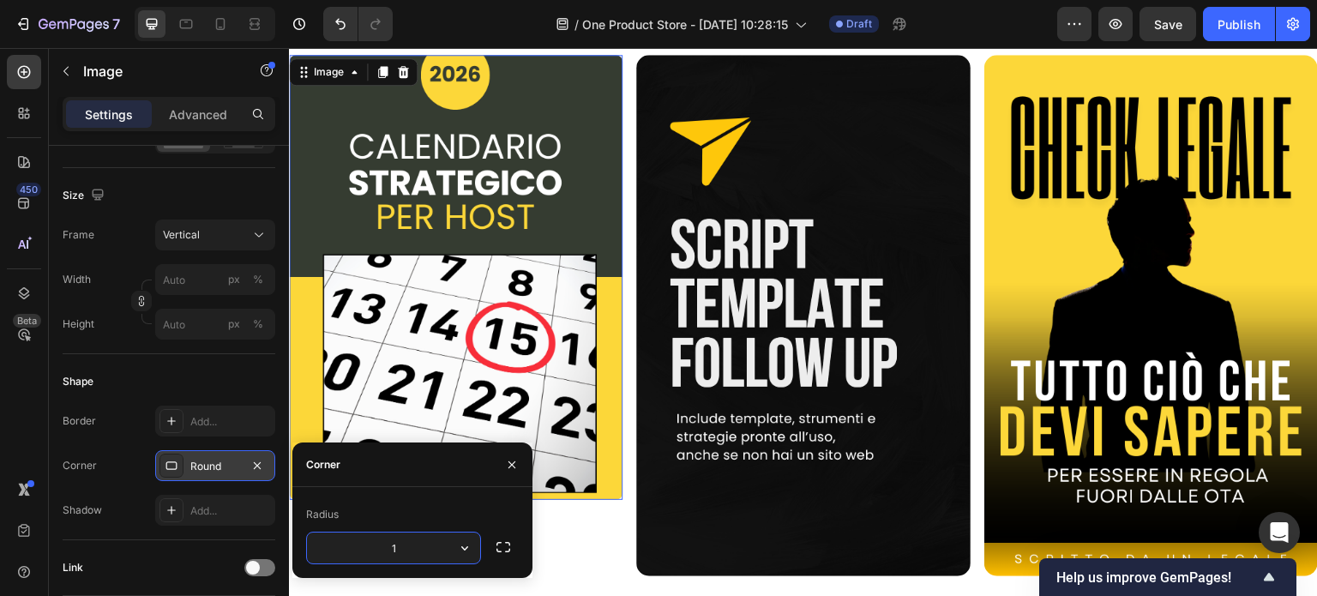
type input "15"
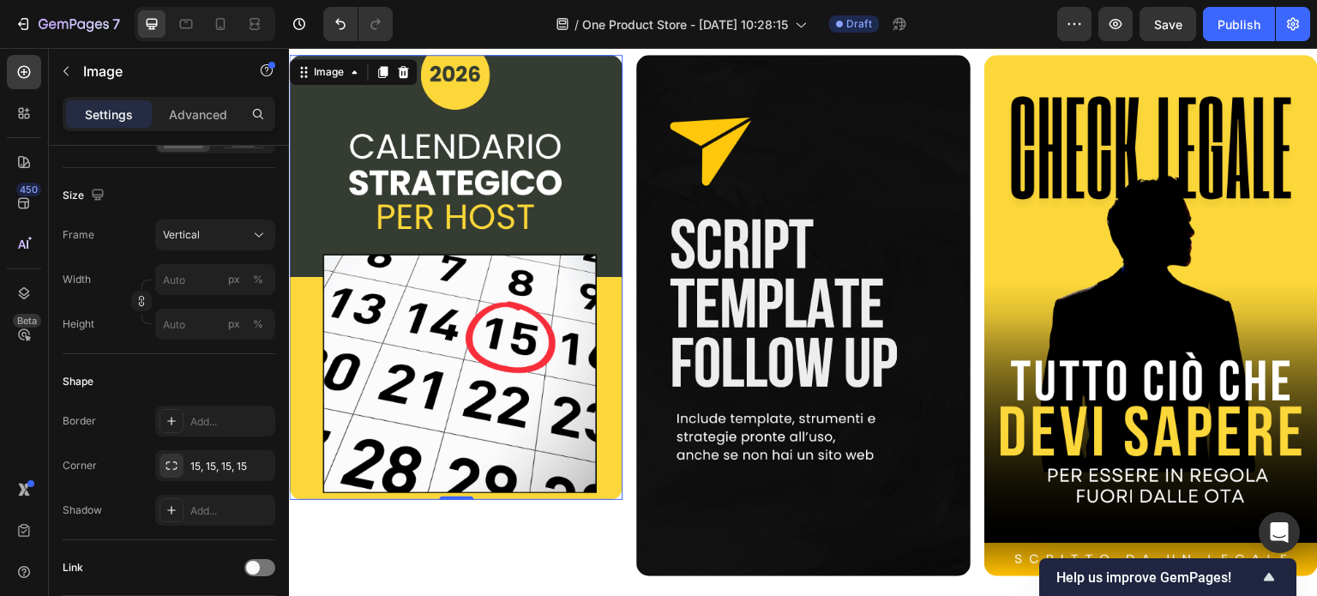
click at [231, 438] on div "Border Add... Corner 15, 15, 15, 15 Shadow Add..." at bounding box center [169, 465] width 213 height 120
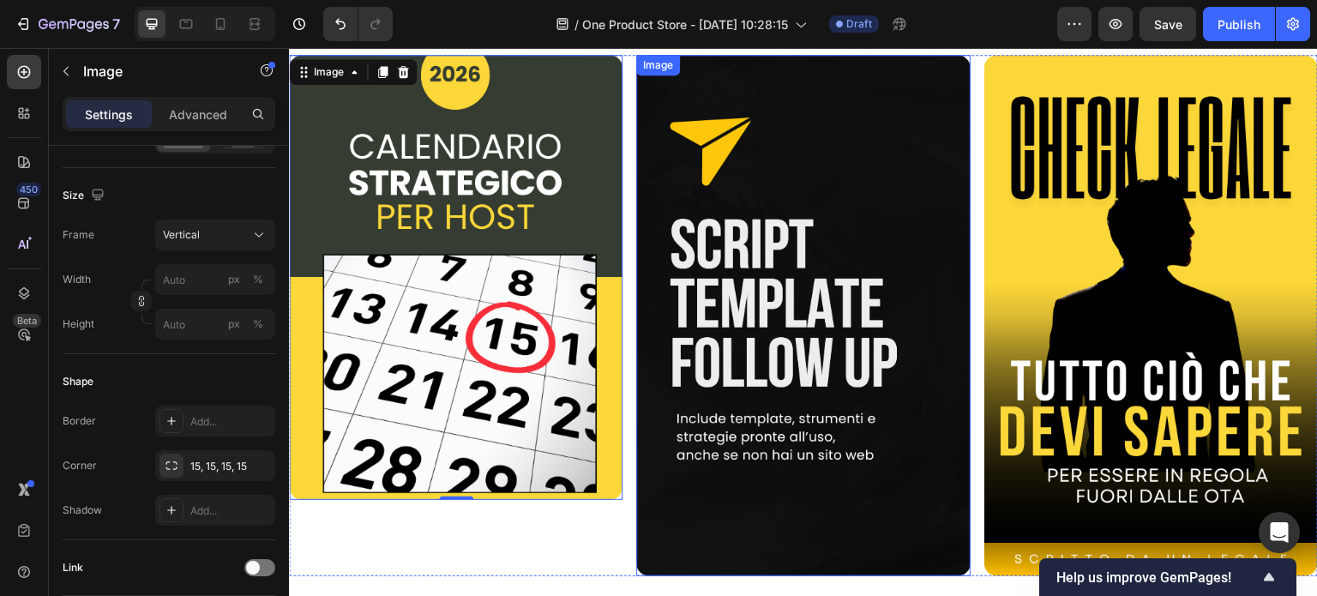
click at [678, 383] on img at bounding box center [802, 315] width 333 height 521
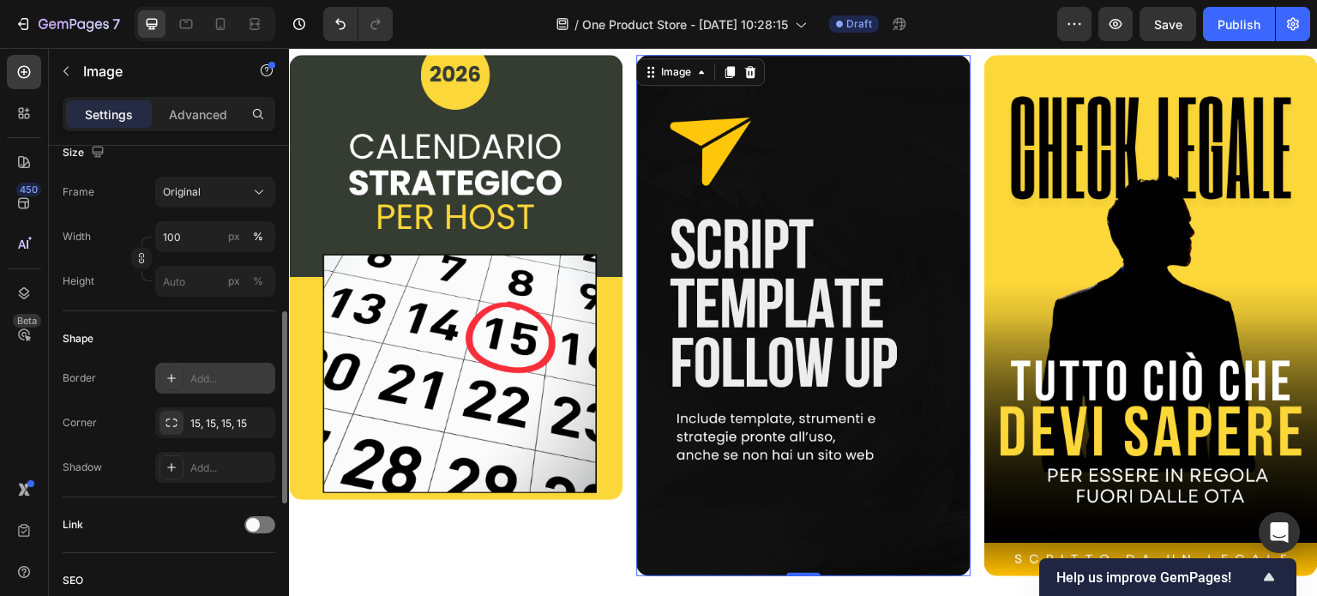
click at [201, 384] on div "Add..." at bounding box center [230, 378] width 81 height 15
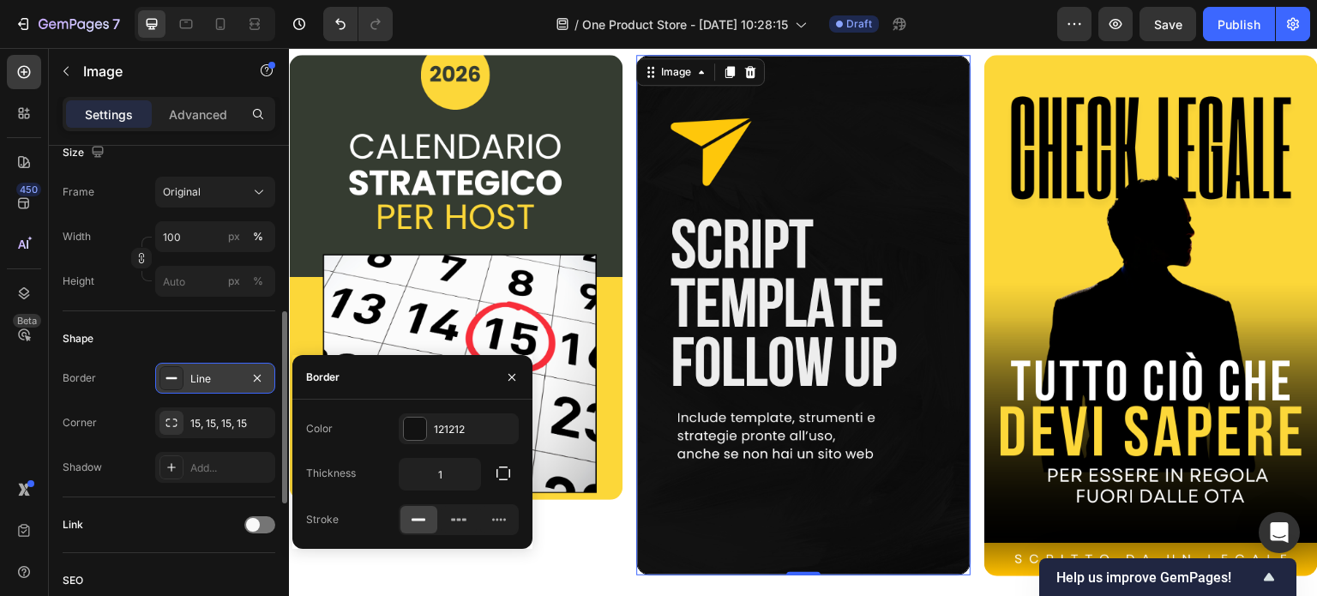
click at [693, 314] on img at bounding box center [802, 315] width 333 height 520
click at [198, 191] on span "Original" at bounding box center [182, 191] width 38 height 15
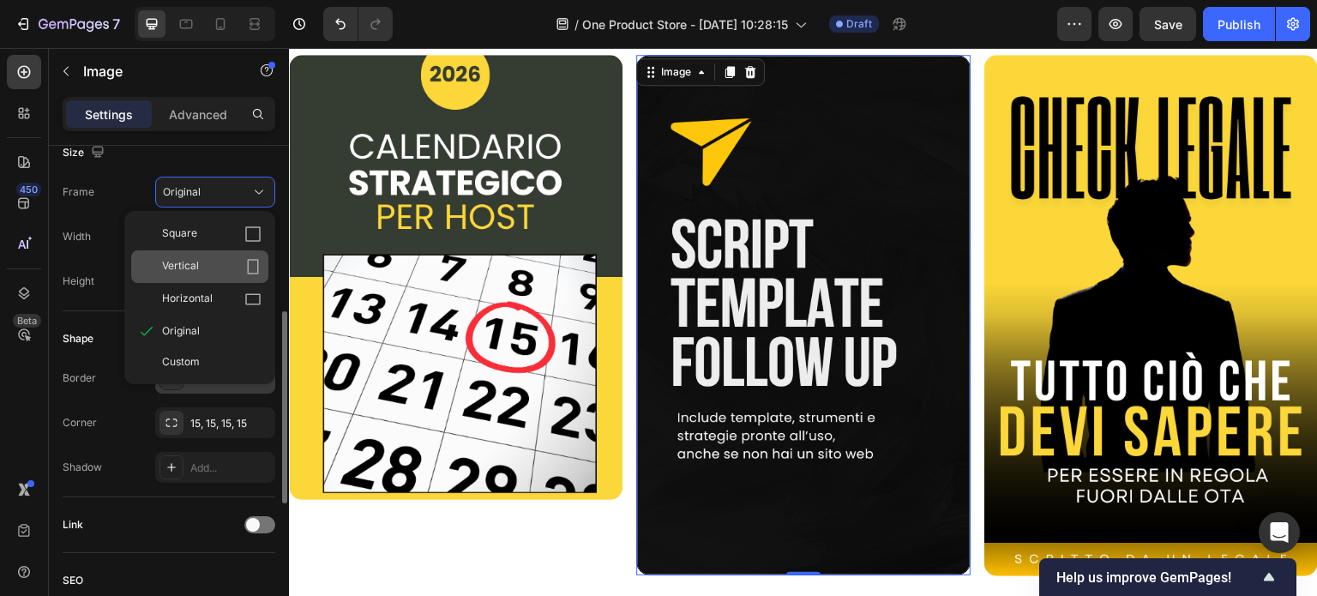
click at [191, 273] on span "Vertical" at bounding box center [180, 266] width 37 height 17
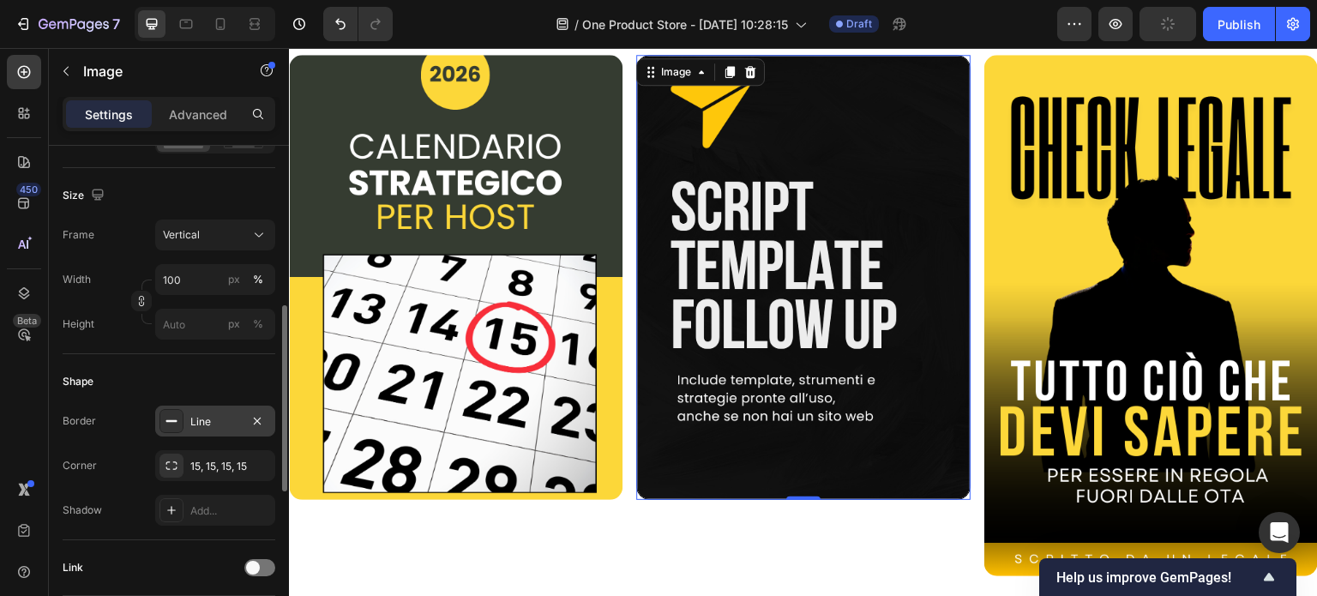
click at [984, 302] on img at bounding box center [1150, 315] width 333 height 521
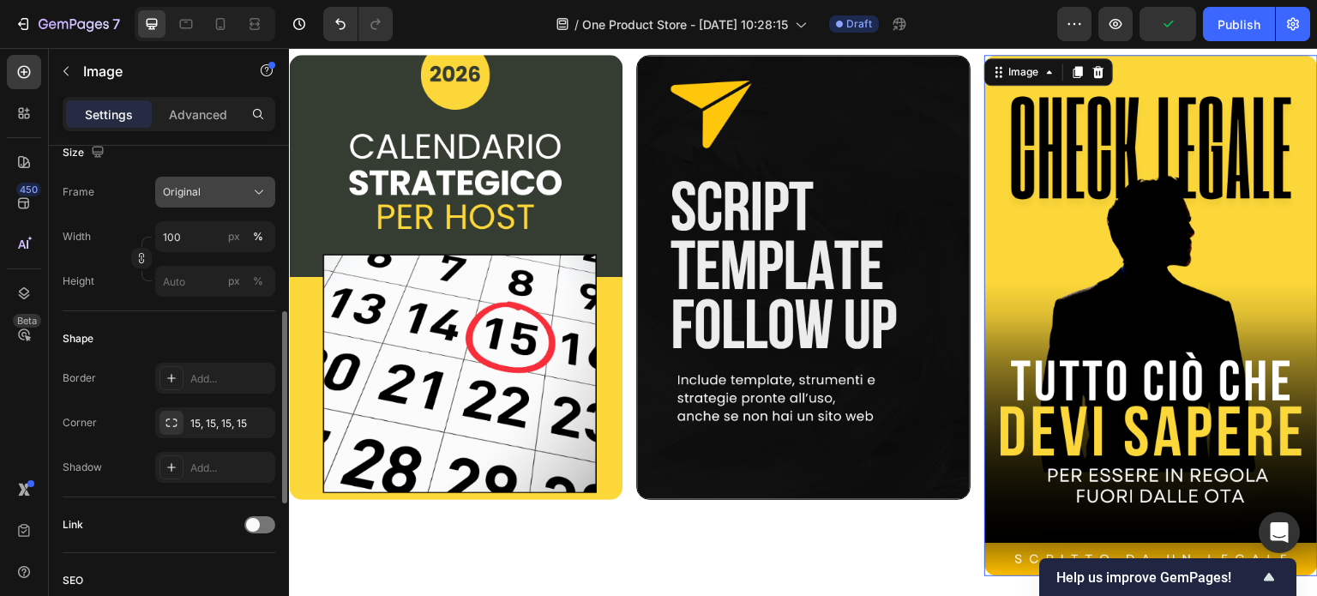
click at [193, 195] on span "Original" at bounding box center [182, 191] width 38 height 15
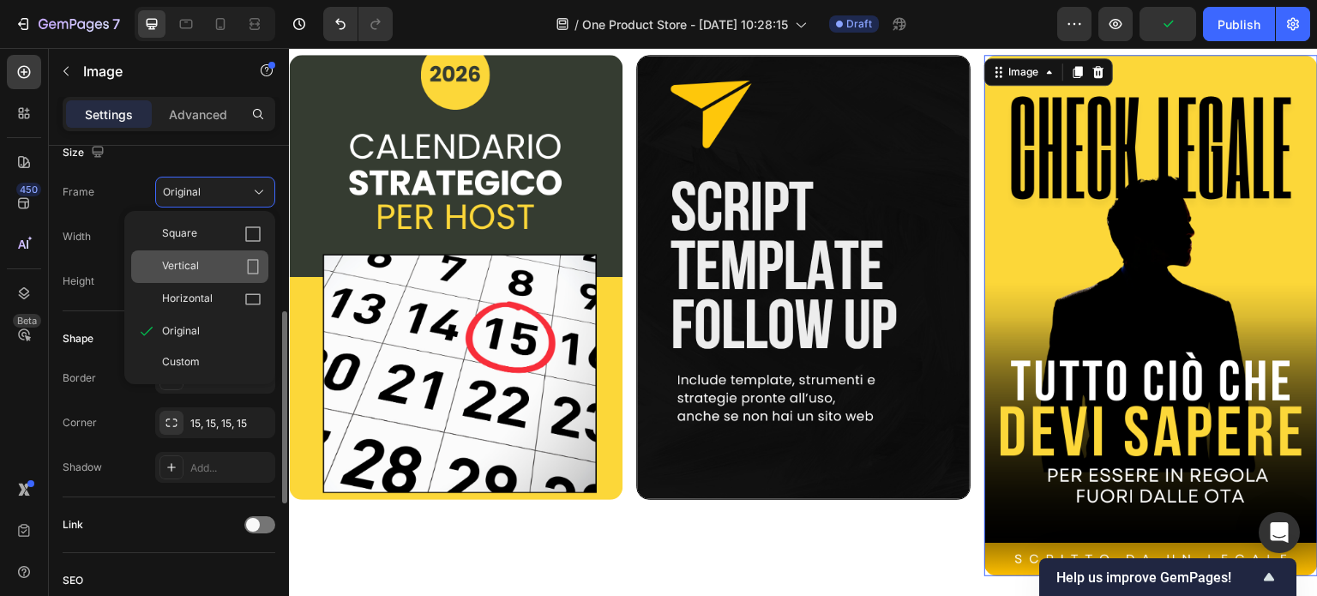
click at [199, 272] on div "Vertical" at bounding box center [211, 266] width 99 height 17
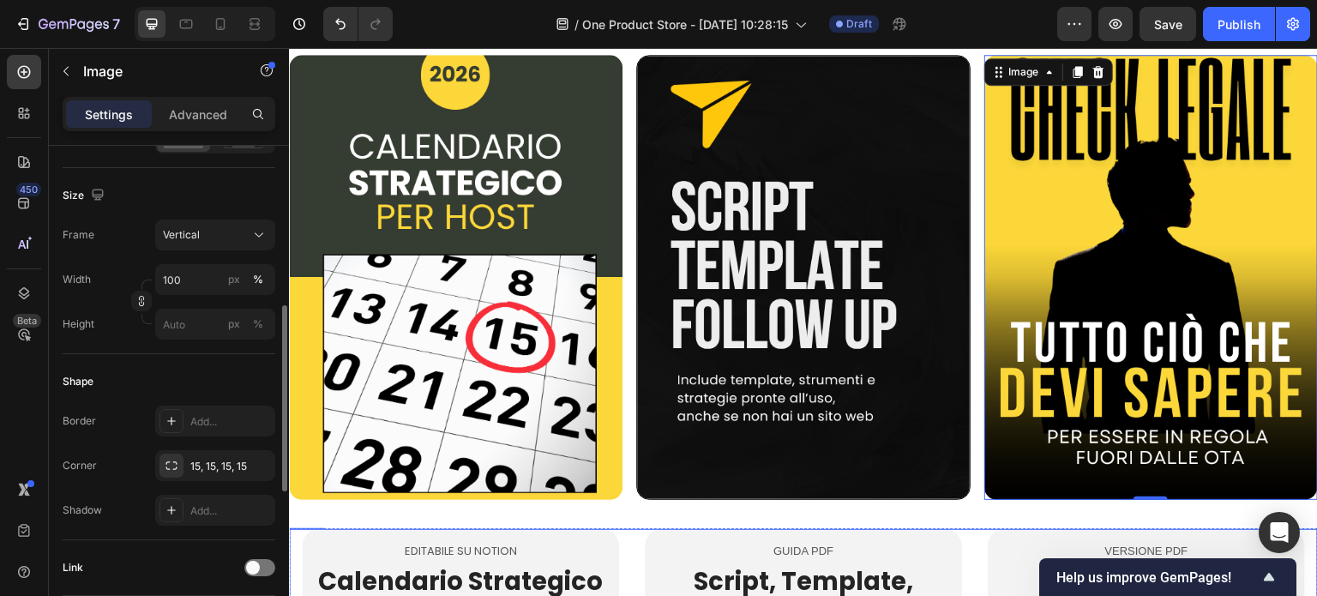
scroll to position [857, 0]
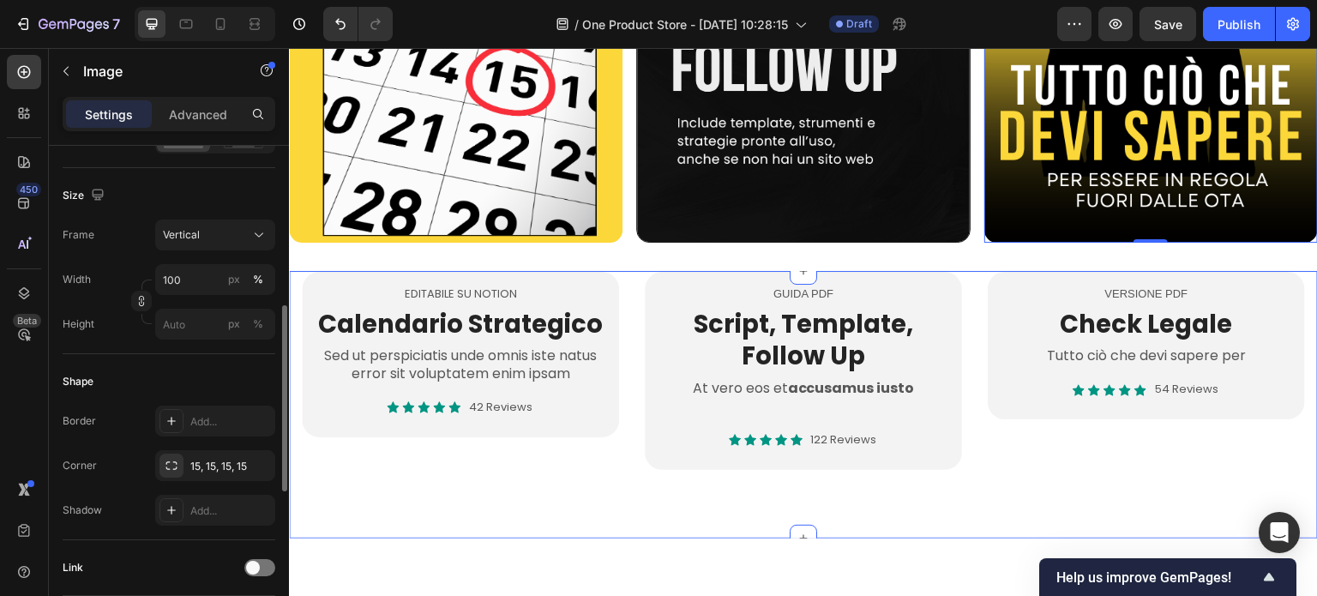
click at [593, 519] on div "EDITABILE SU NOTION Text Block Calendario Strategico Heading Sed ut perspiciati…" at bounding box center [803, 404] width 1029 height 267
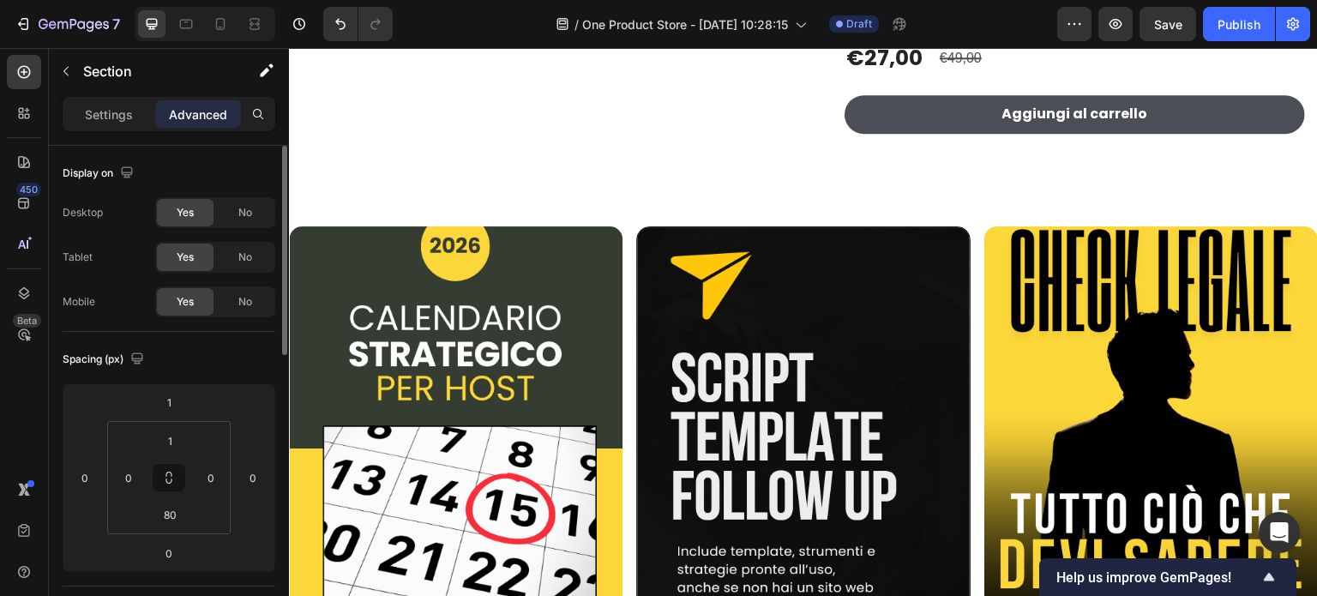
scroll to position [514, 0]
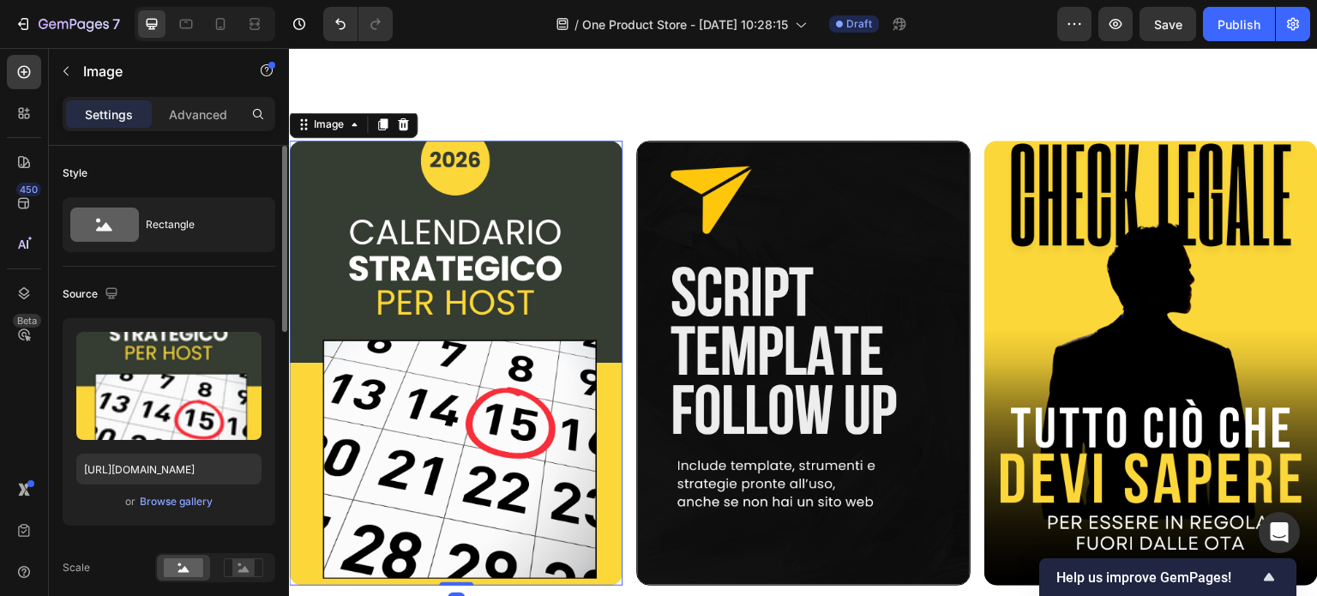
click at [572, 370] on img at bounding box center [455, 363] width 333 height 445
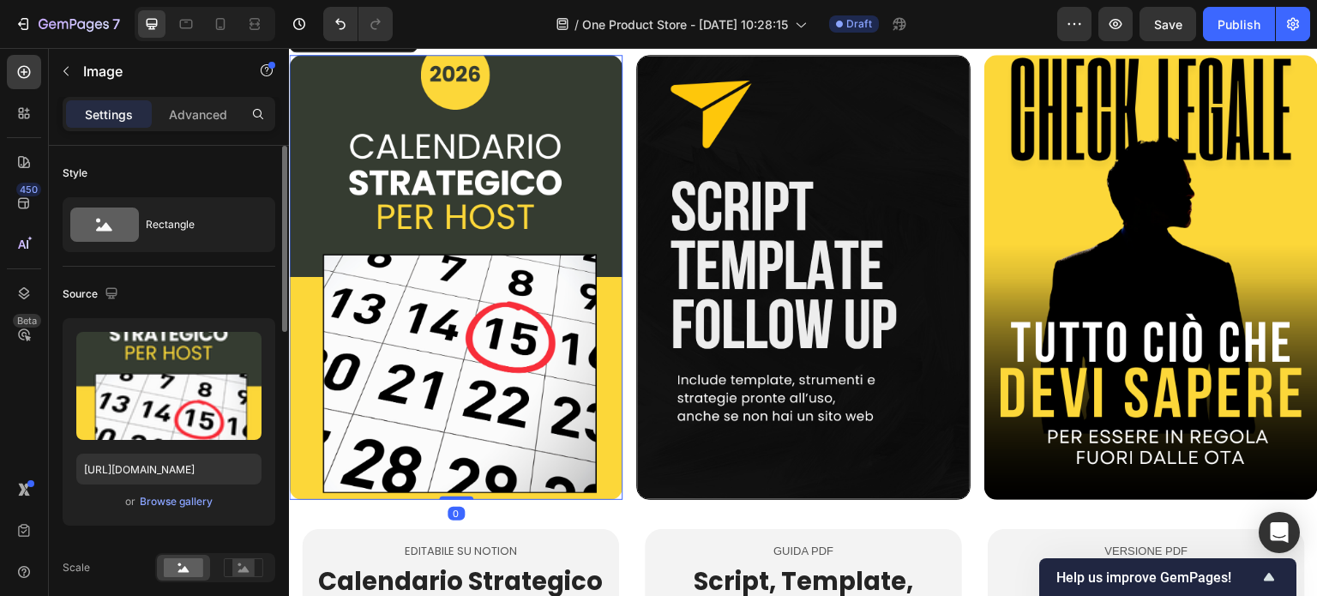
click at [519, 322] on img at bounding box center [455, 277] width 333 height 445
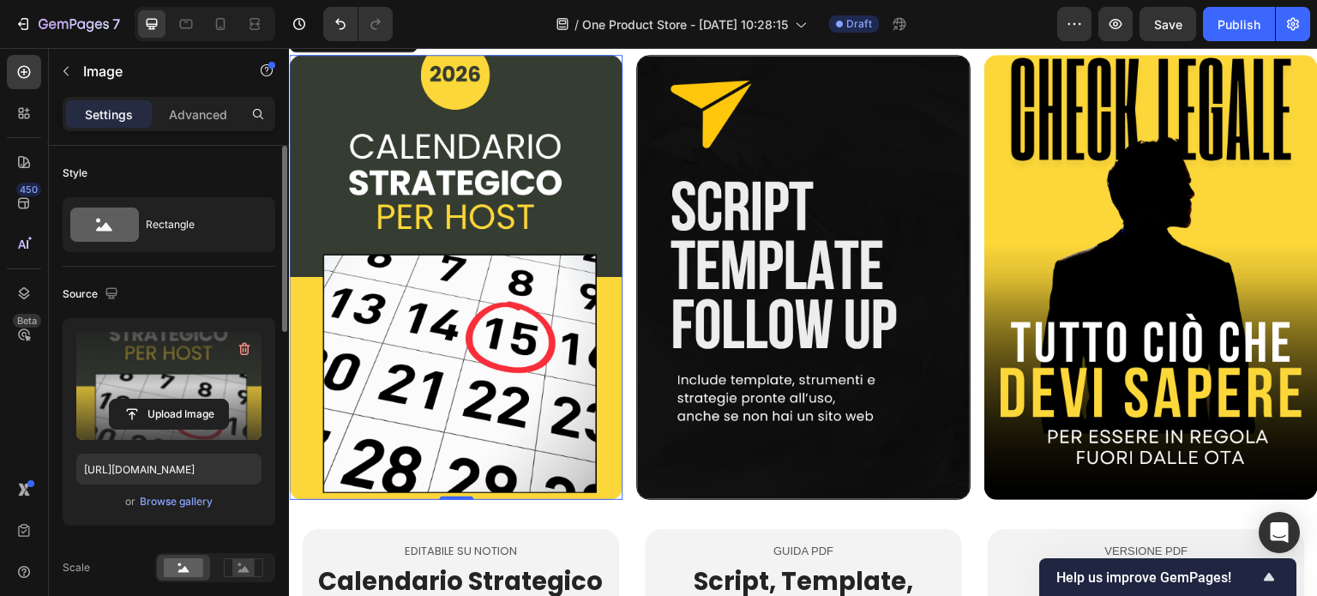
click at [182, 396] on label at bounding box center [168, 386] width 185 height 108
click at [182, 399] on input "file" at bounding box center [169, 413] width 118 height 29
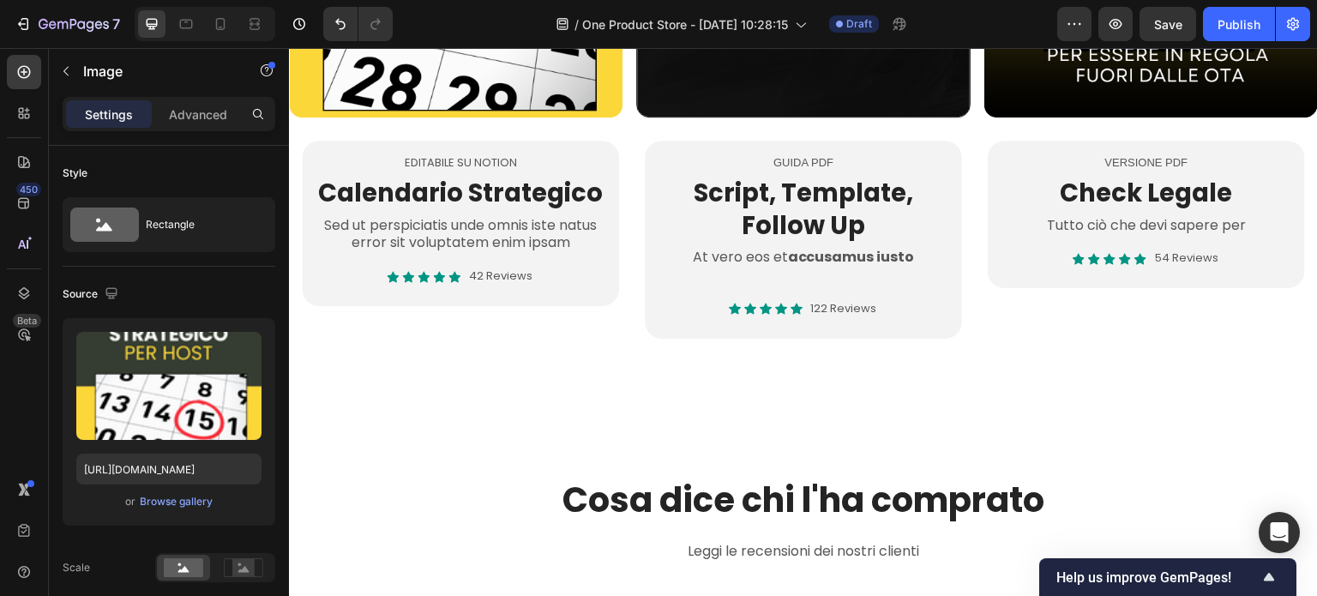
scroll to position [771, 0]
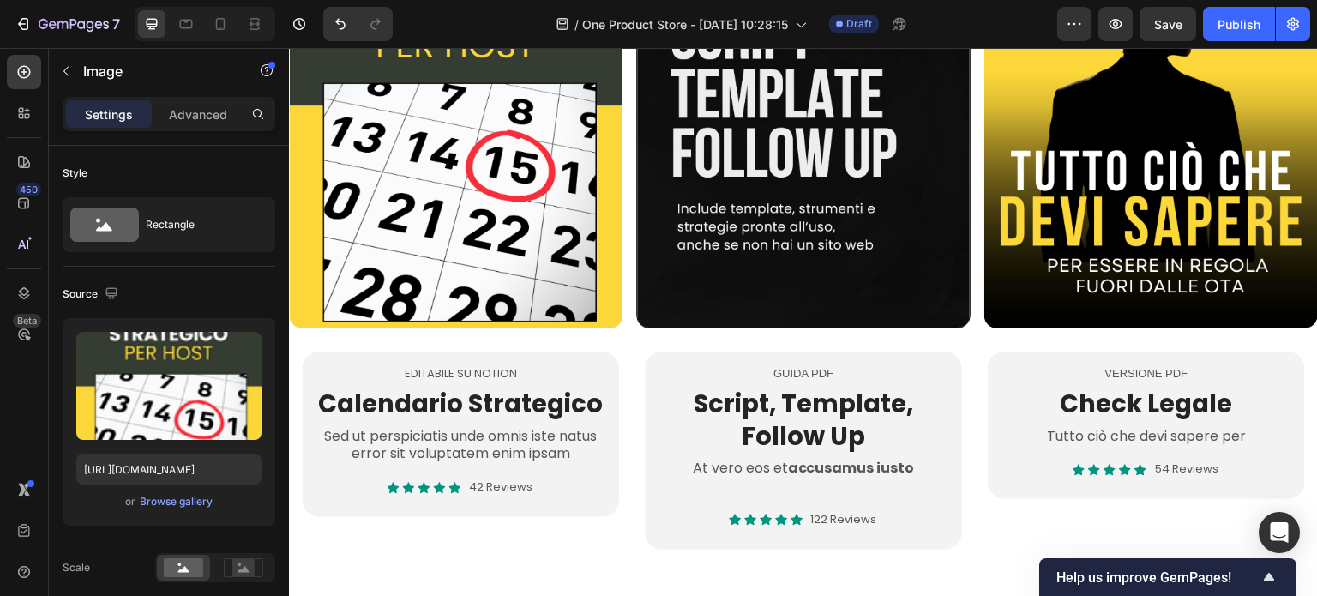
click at [445, 171] on img at bounding box center [455, 105] width 333 height 445
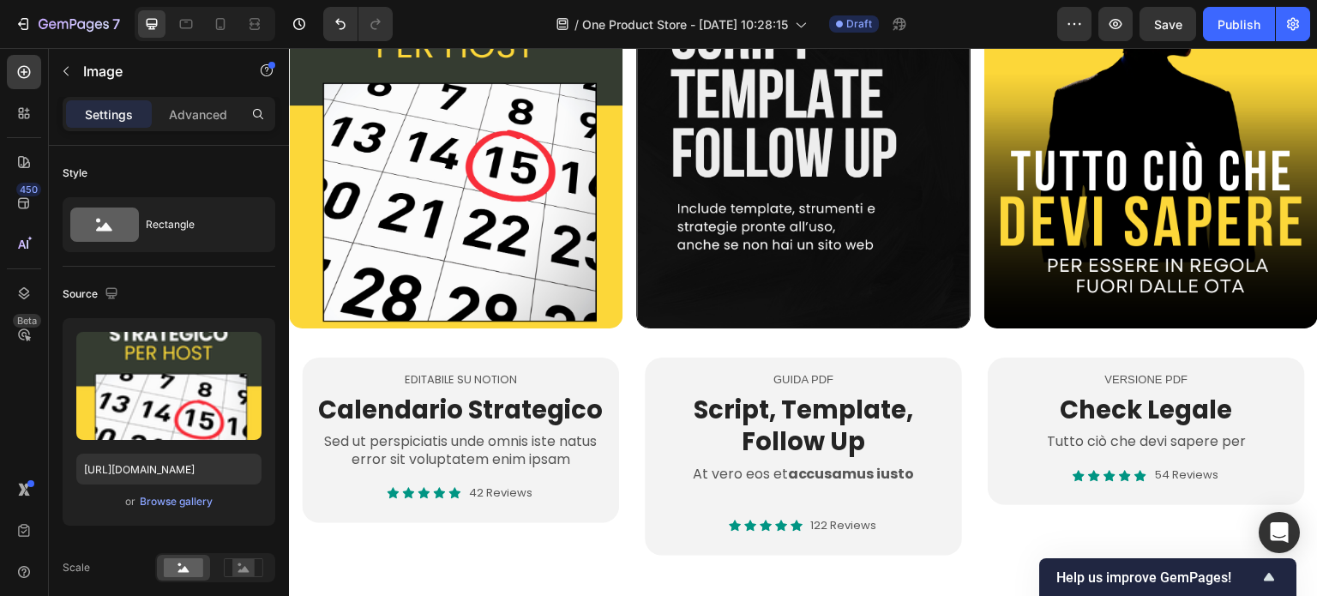
click at [416, 224] on img at bounding box center [455, 105] width 333 height 445
click at [213, 117] on p "Advanced" at bounding box center [198, 114] width 58 height 18
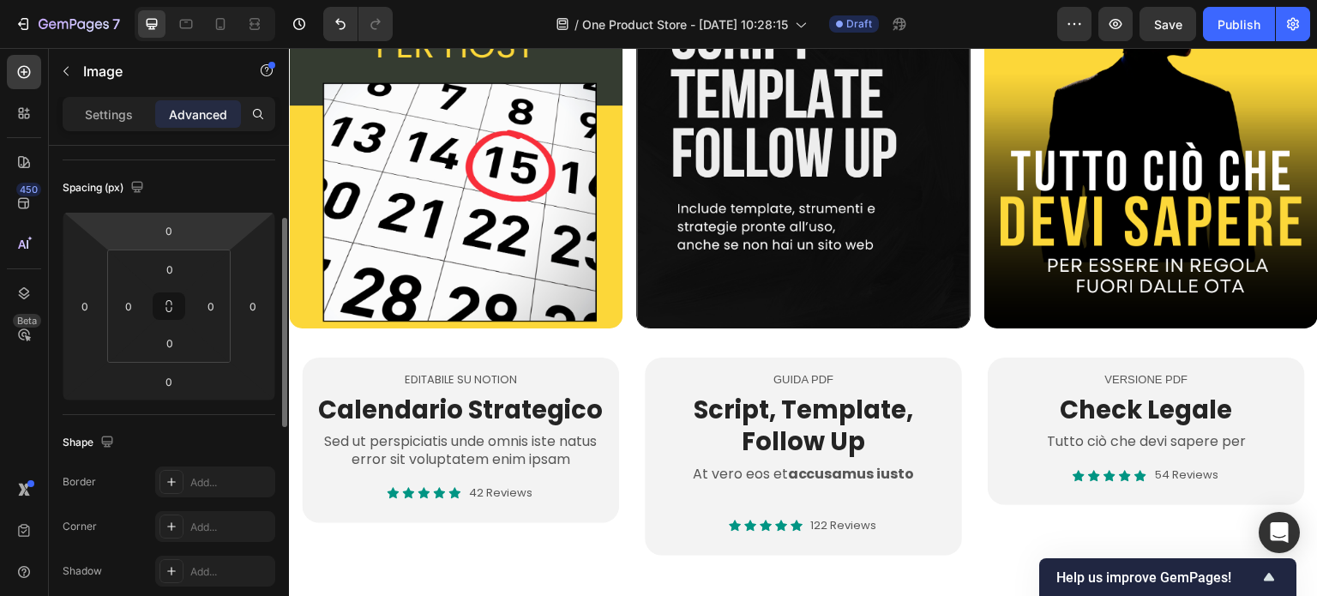
scroll to position [343, 0]
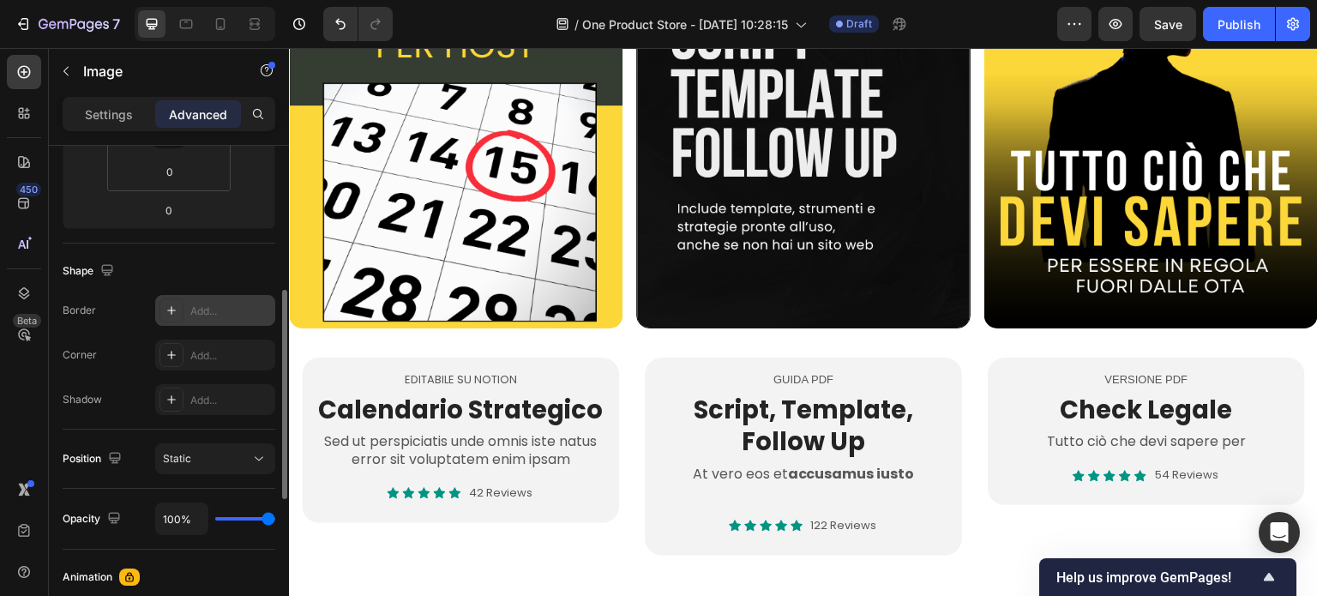
click at [198, 303] on div "Add..." at bounding box center [230, 310] width 81 height 15
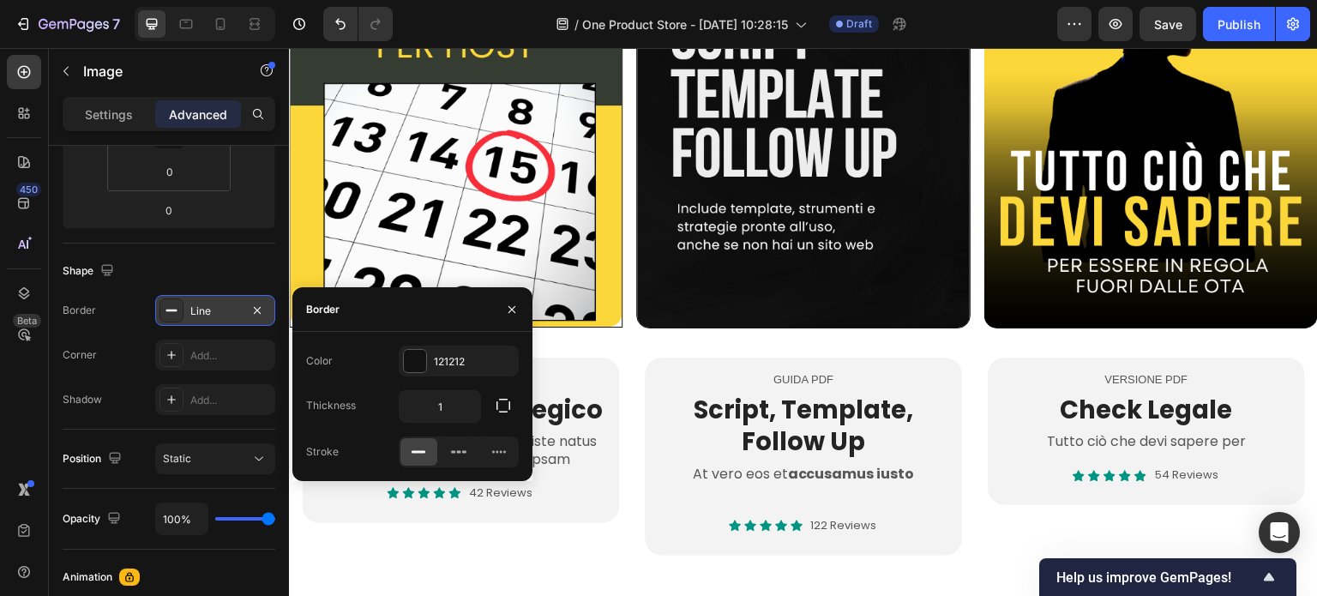
scroll to position [771, 0]
click at [198, 303] on div "Line" at bounding box center [215, 310] width 50 height 15
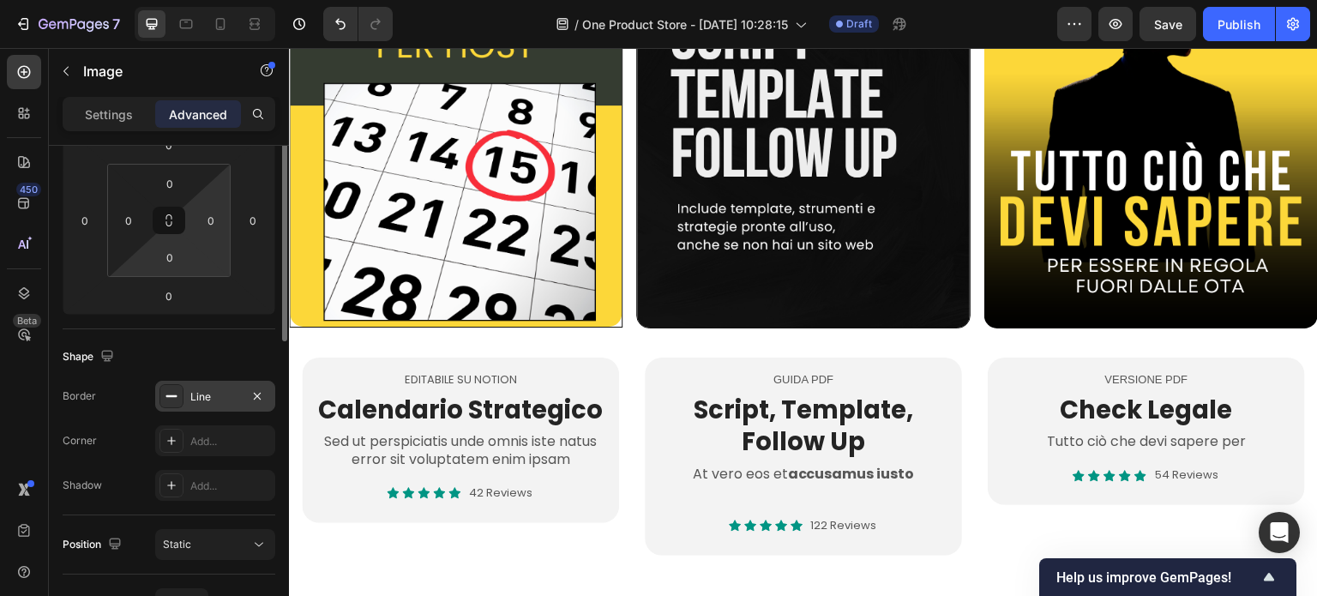
scroll to position [171, 0]
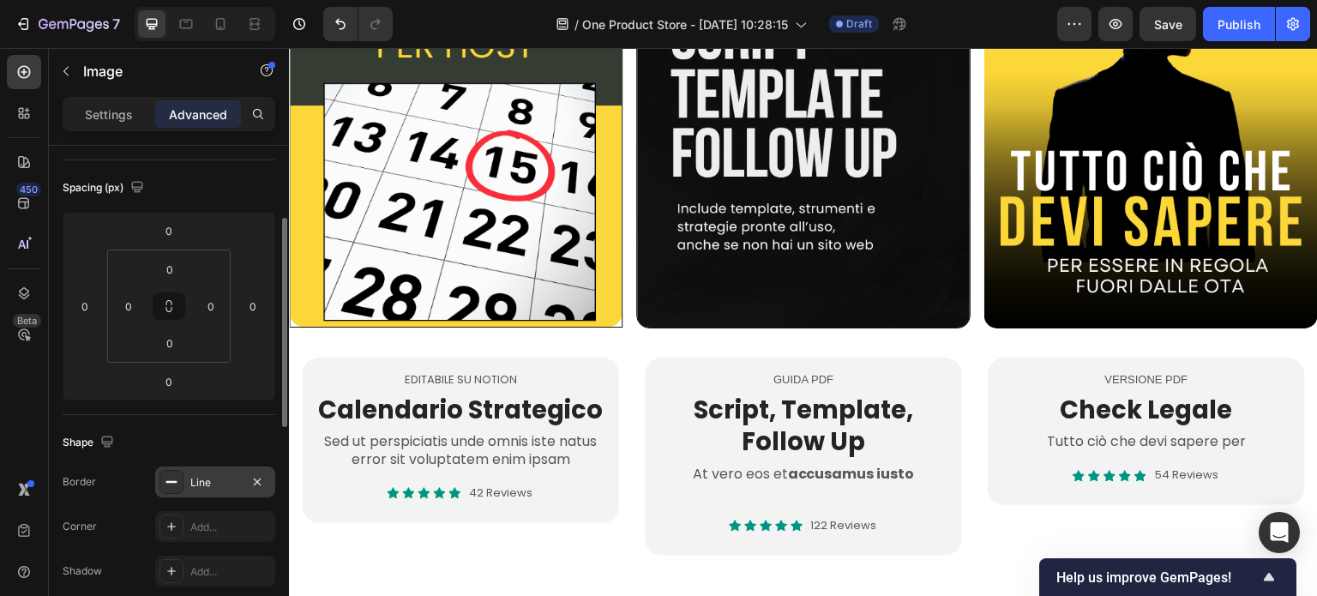
drag, startPoint x: 359, startPoint y: 227, endPoint x: 546, endPoint y: 260, distance: 189.7
click at [359, 227] on img at bounding box center [456, 105] width 332 height 442
click at [130, 115] on p "Settings" at bounding box center [109, 114] width 48 height 18
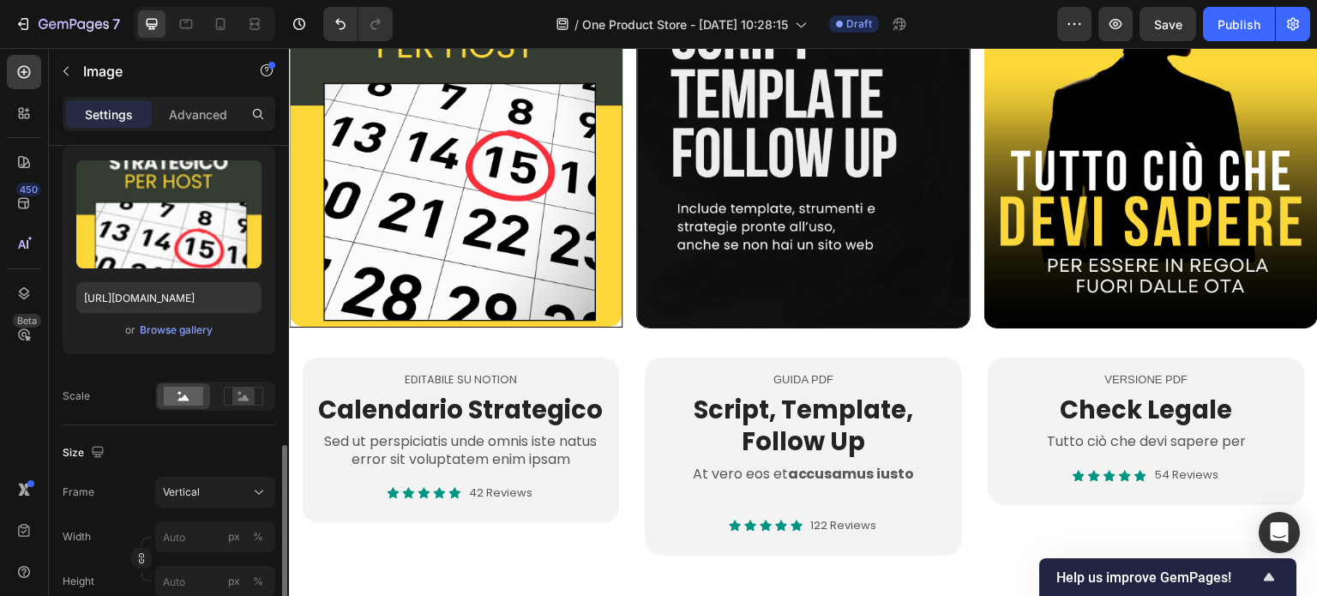
scroll to position [429, 0]
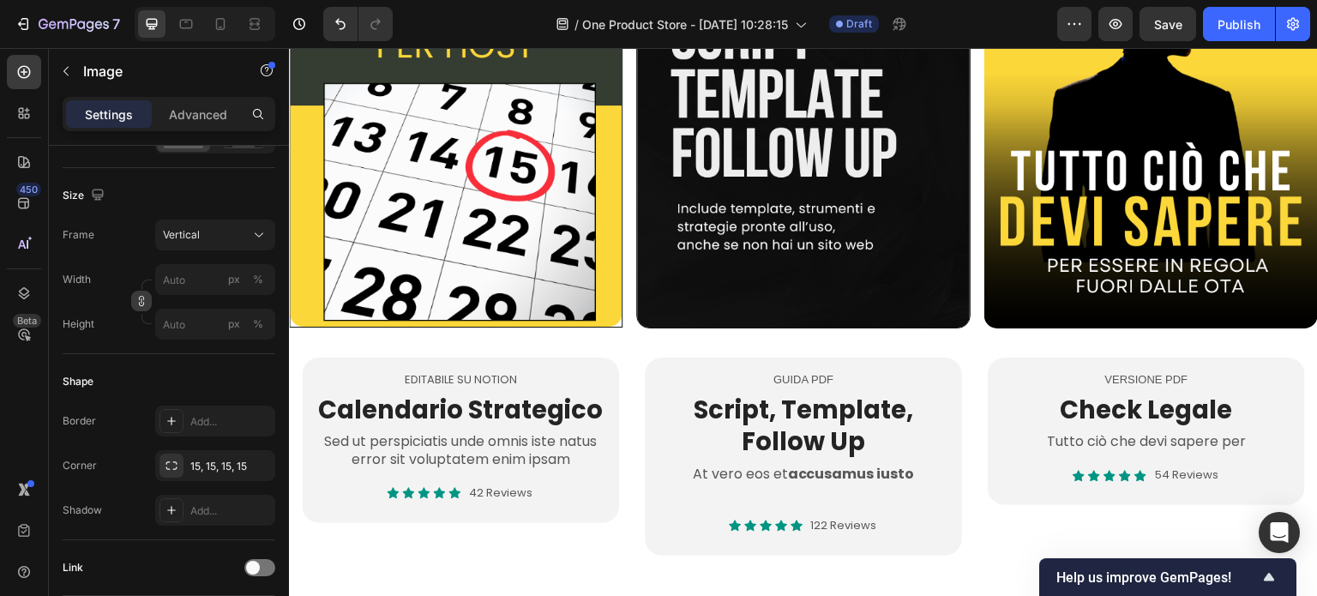
click at [141, 301] on icon "button" at bounding box center [141, 301] width 12 height 12
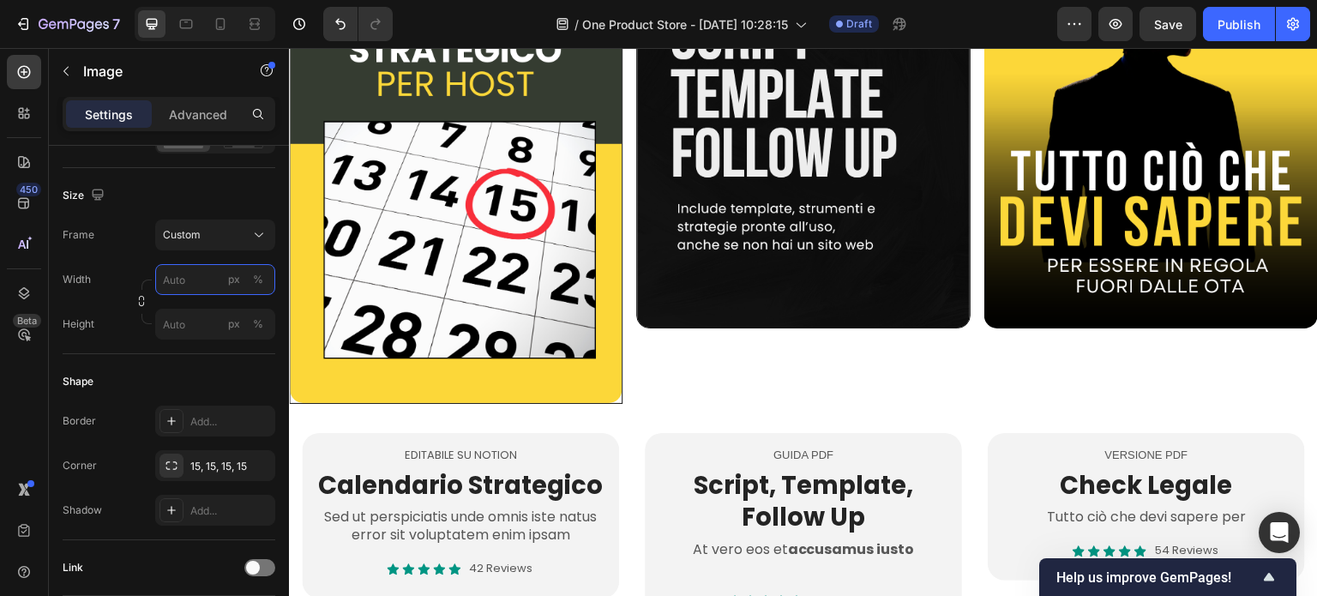
click at [165, 287] on input "px %" at bounding box center [215, 279] width 120 height 31
click at [168, 318] on span "Full" at bounding box center [170, 319] width 17 height 15
click at [186, 282] on input "100" at bounding box center [215, 279] width 120 height 31
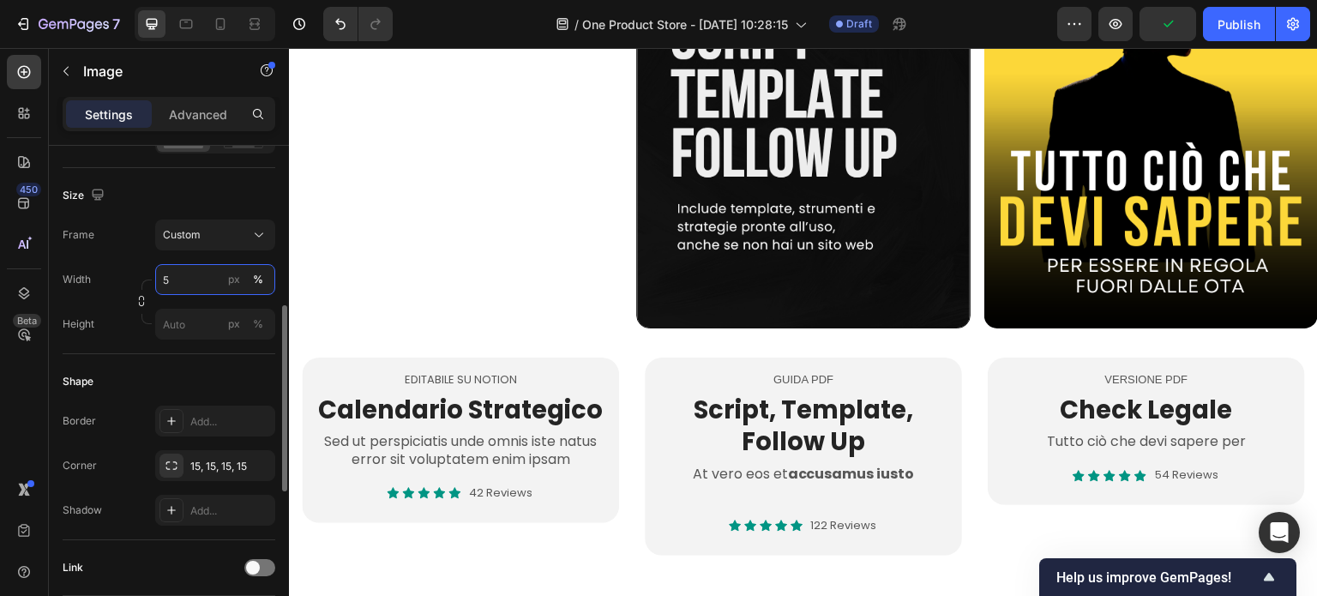
type input "50"
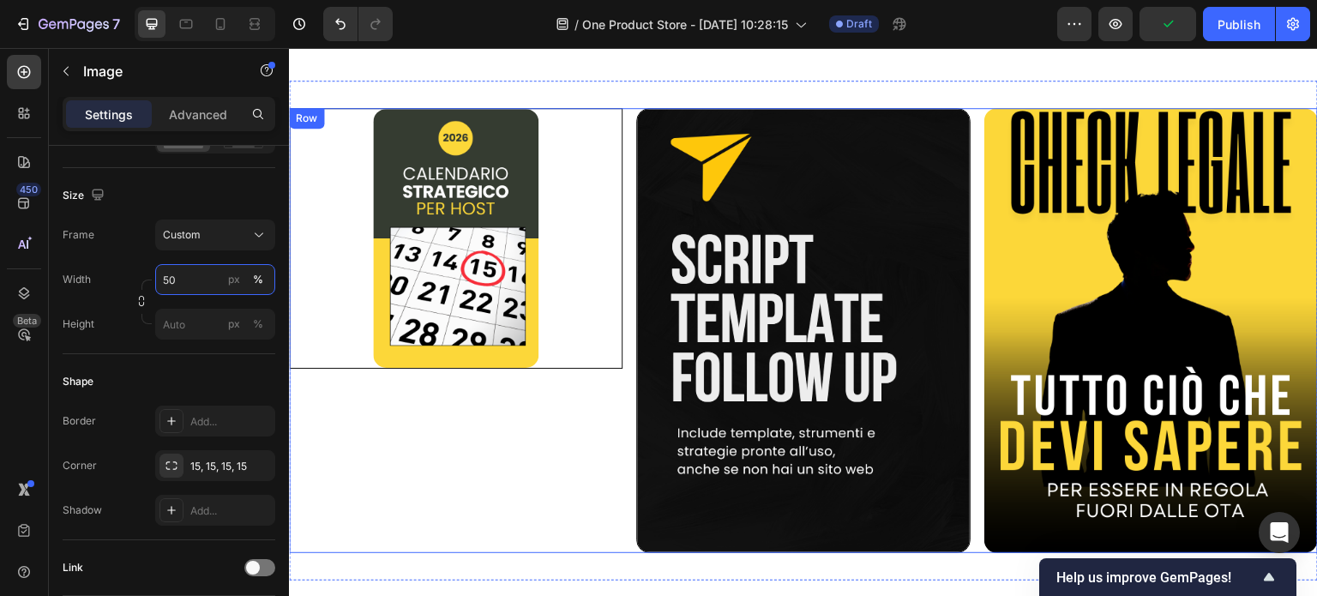
scroll to position [514, 0]
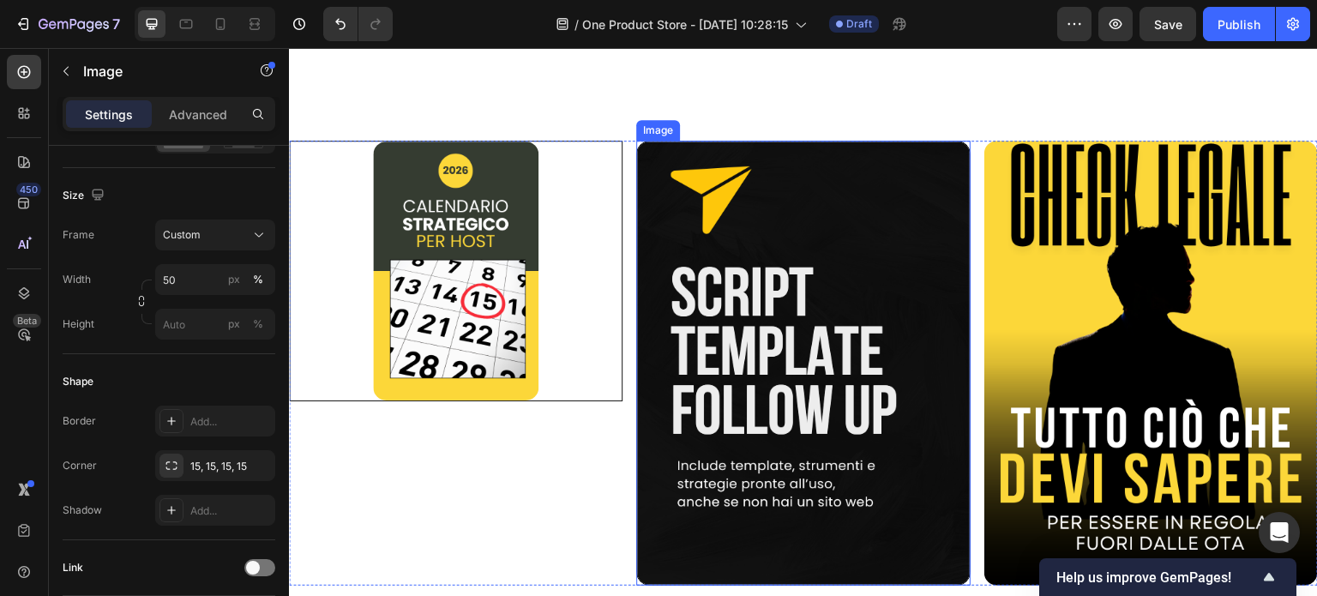
click at [682, 249] on img at bounding box center [802, 363] width 333 height 445
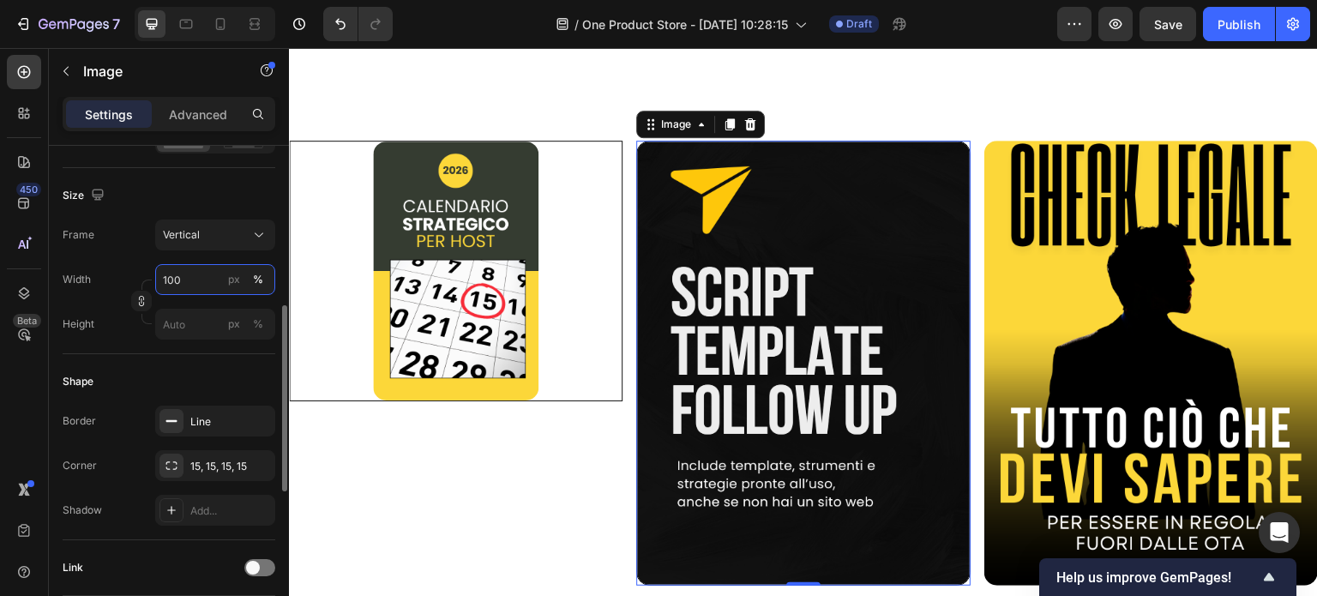
click at [178, 276] on input "100" at bounding box center [215, 279] width 120 height 31
click at [146, 276] on div "Width 100 px %" at bounding box center [169, 279] width 213 height 31
click at [144, 297] on icon "button" at bounding box center [141, 298] width 5 height 4
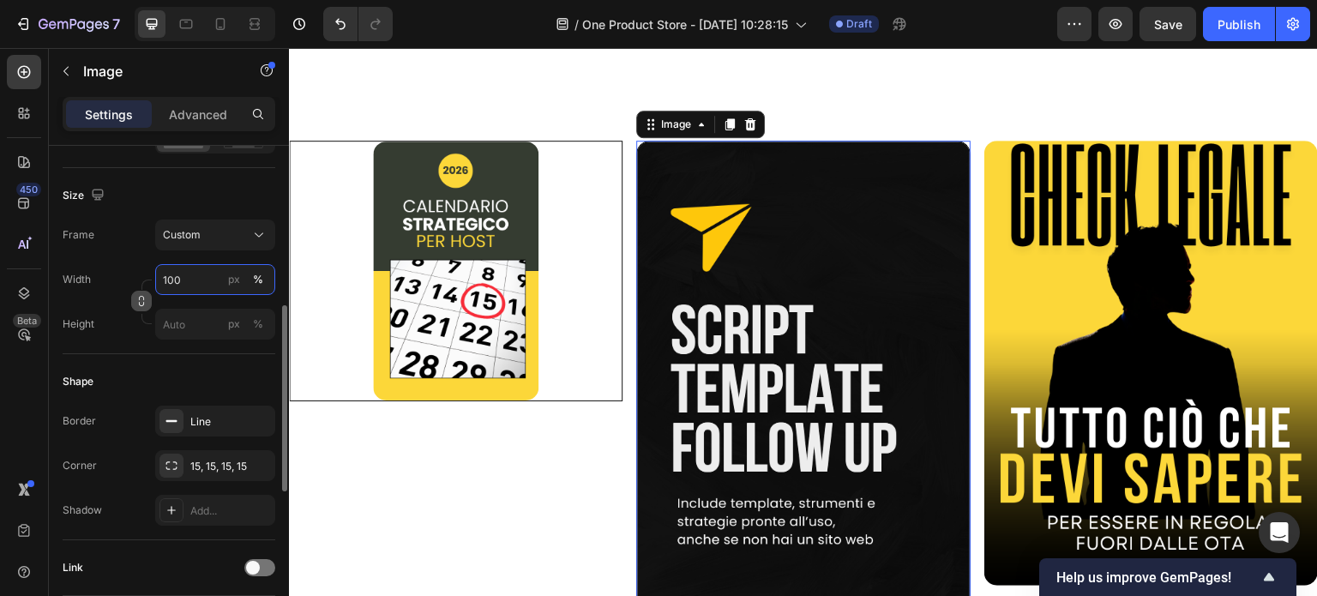
click at [183, 280] on input "100" at bounding box center [215, 279] width 120 height 31
type input "50"
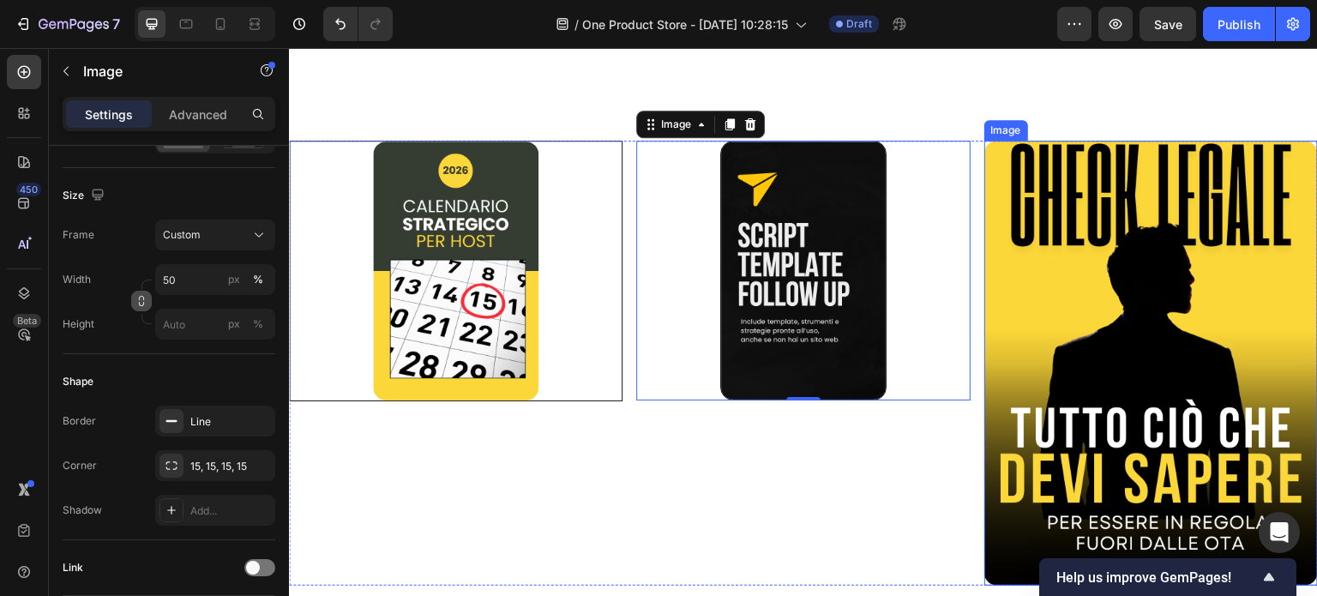
click at [1031, 255] on img at bounding box center [1150, 363] width 333 height 445
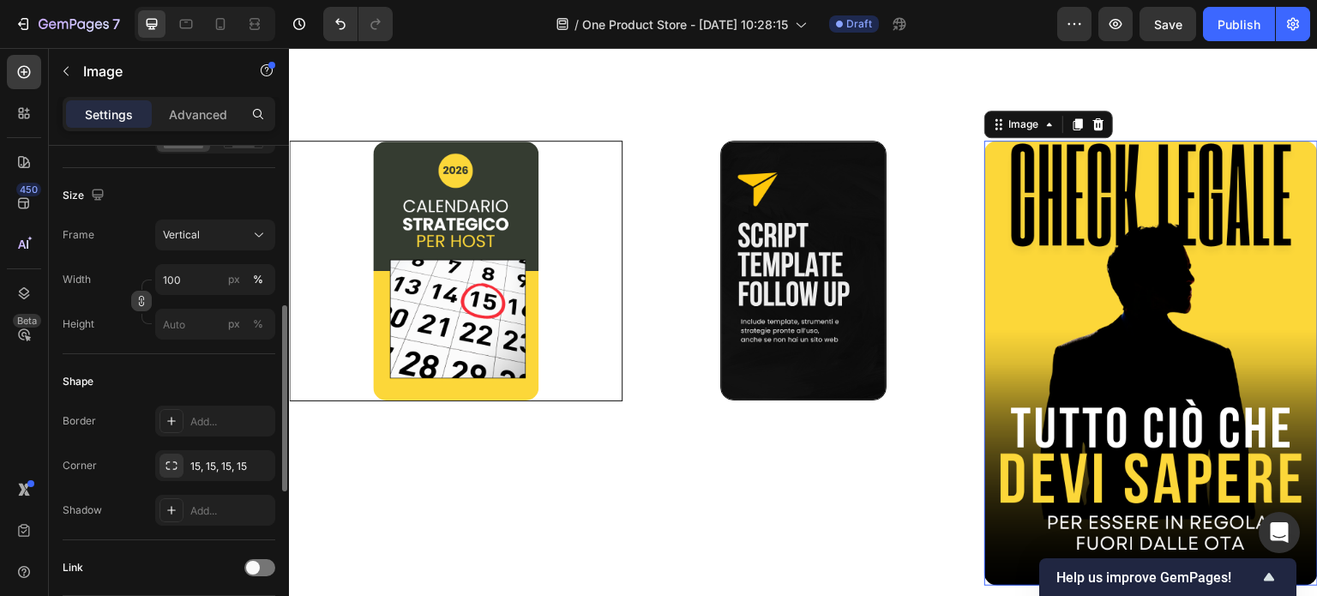
click at [143, 299] on icon "button" at bounding box center [141, 301] width 12 height 12
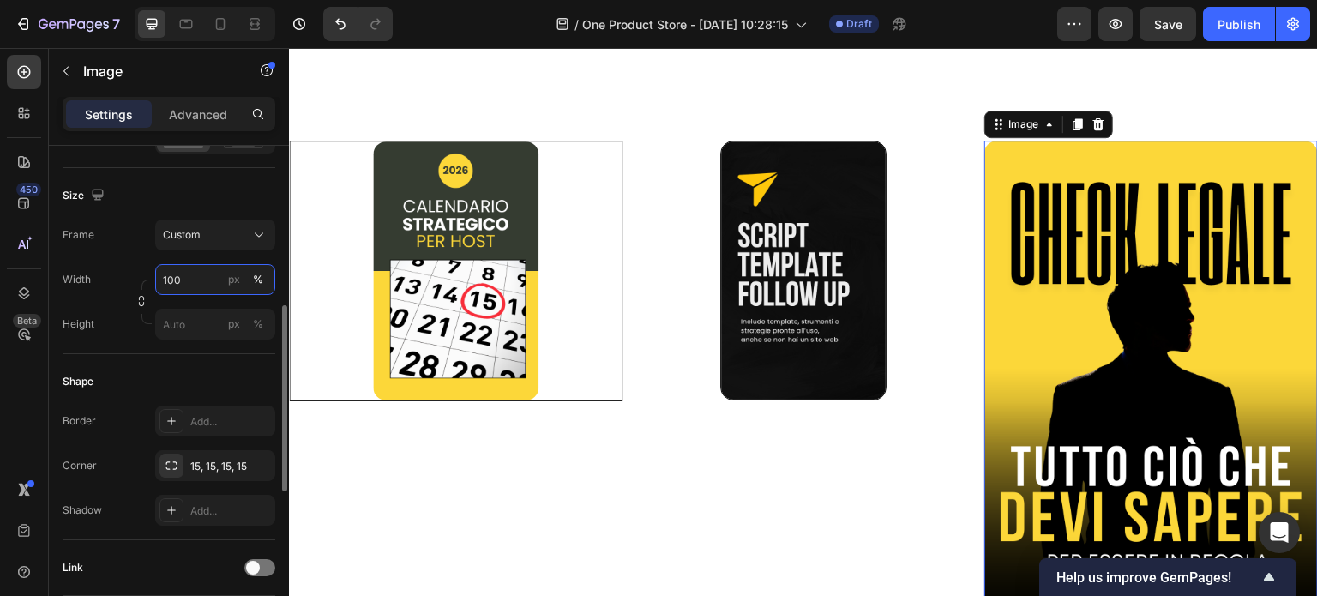
click at [177, 278] on input "100" at bounding box center [215, 279] width 120 height 31
type input "50"
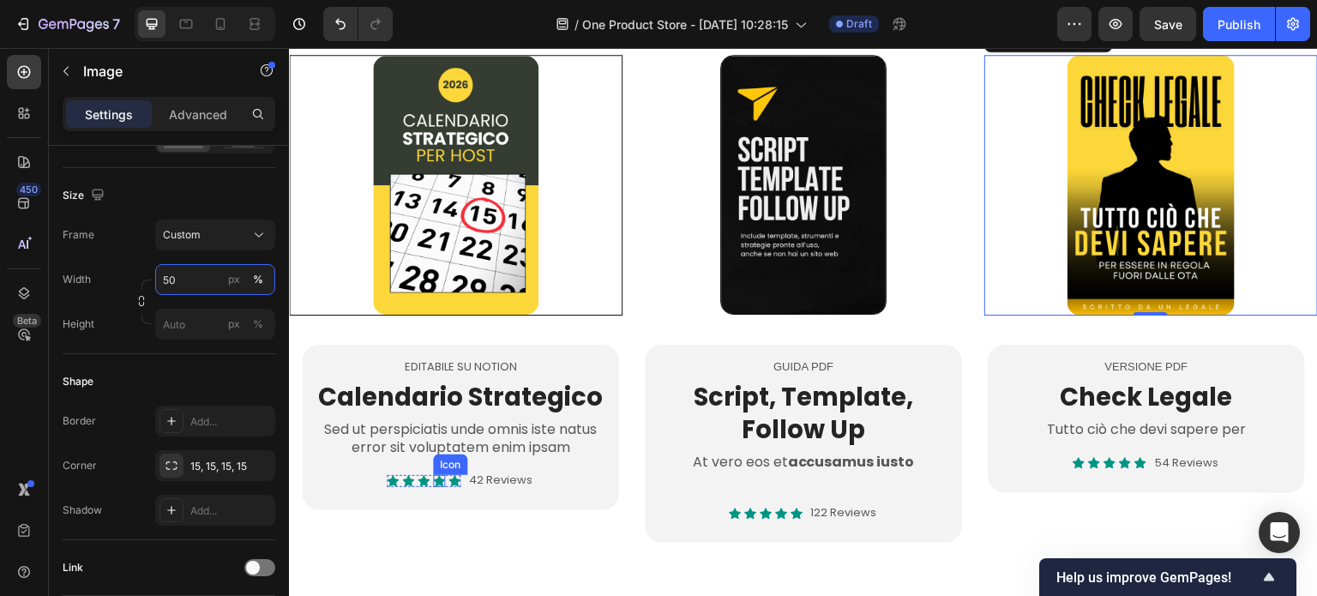
scroll to position [686, 0]
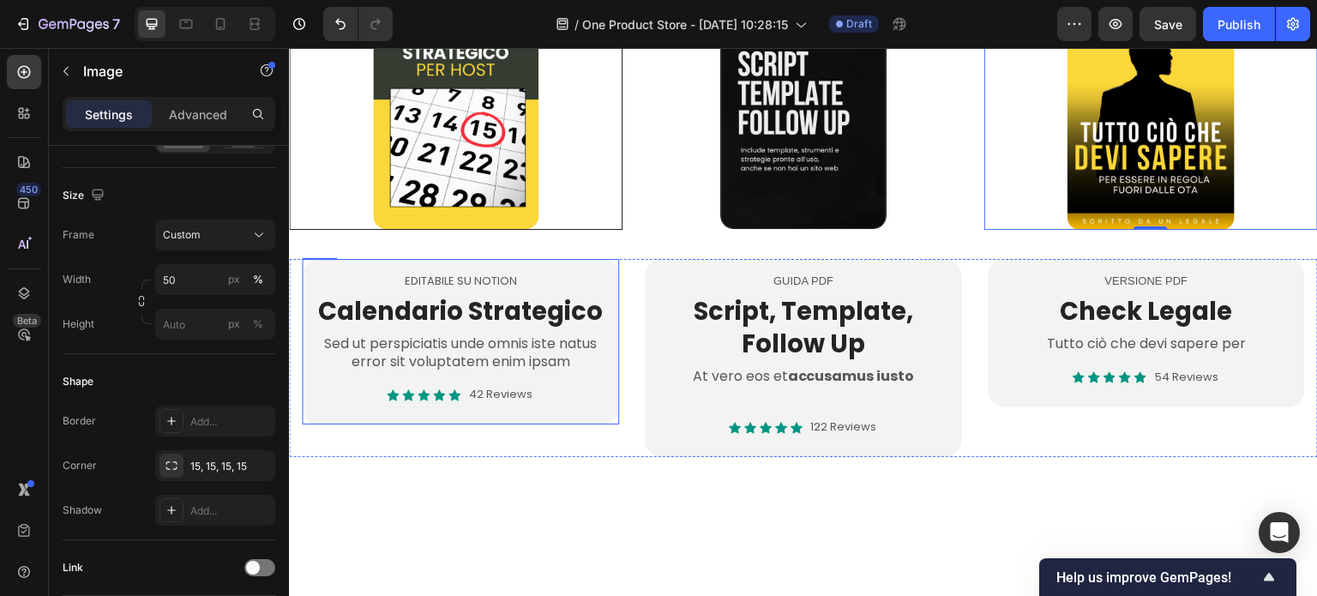
click at [476, 503] on div "EDITABILE SU NOTION Text Block Calendario Strategico Heading Sed ut perspiciati…" at bounding box center [803, 391] width 1029 height 267
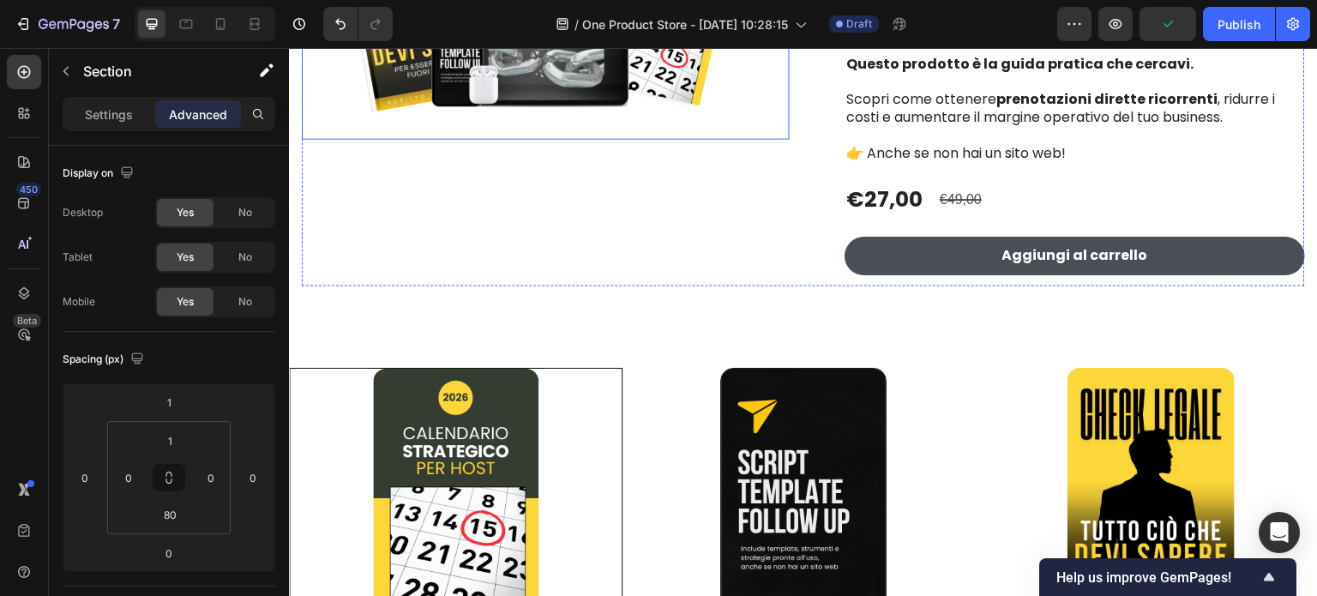
scroll to position [257, 0]
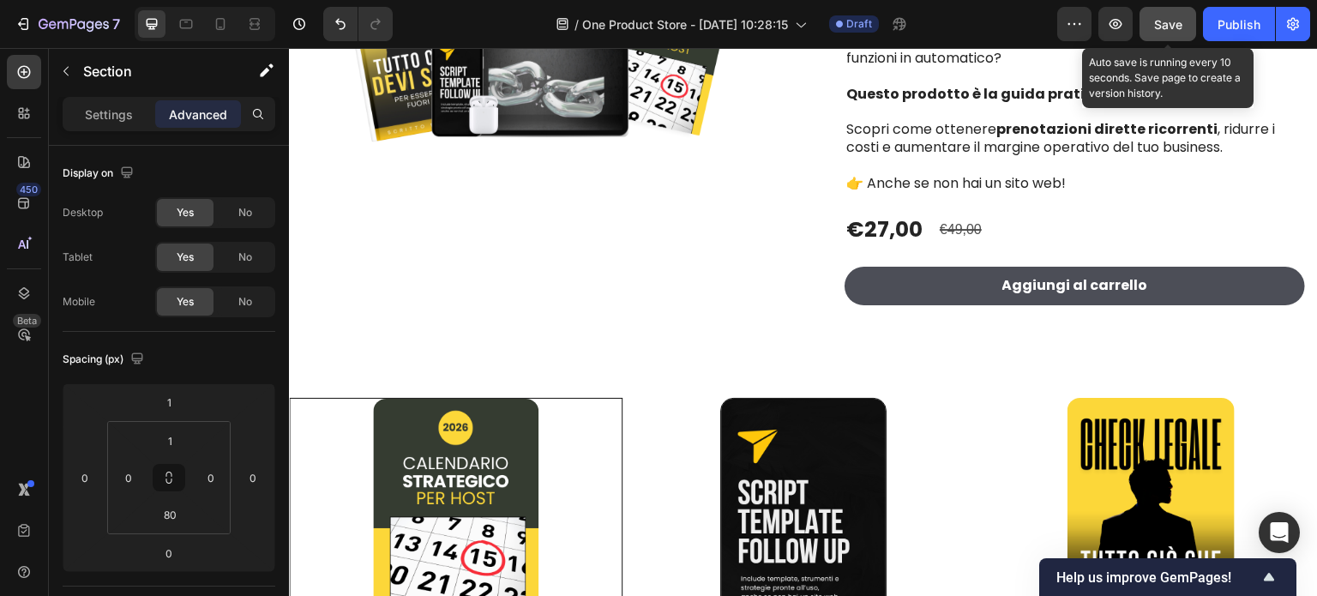
click at [1179, 23] on span "Save" at bounding box center [1168, 24] width 28 height 15
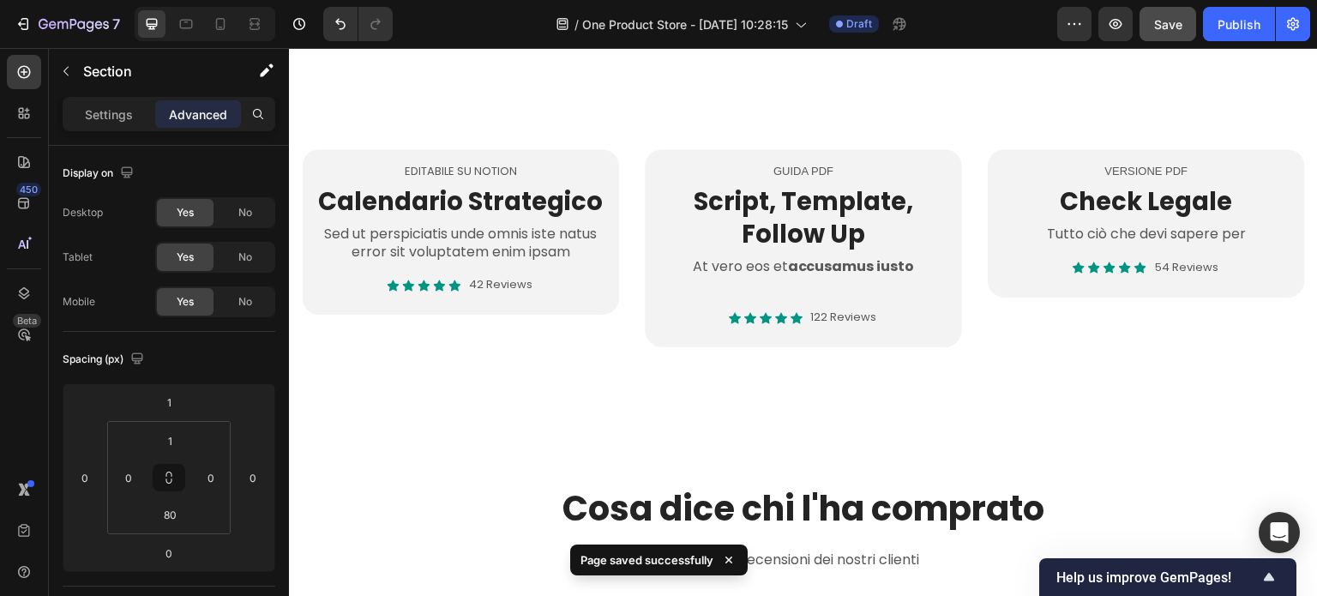
scroll to position [943, 0]
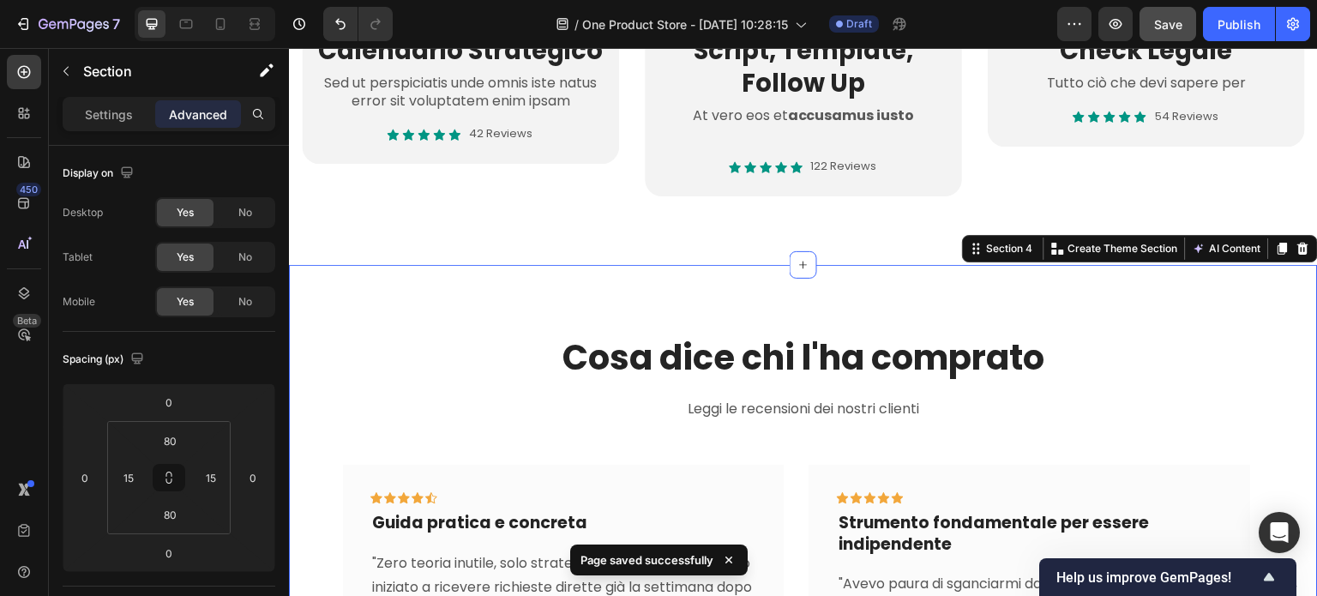
click at [749, 285] on div "Cosa dice chi l'ha comprato Heading Leggi le recensioni dei nostri clienti Text…" at bounding box center [803, 533] width 1029 height 537
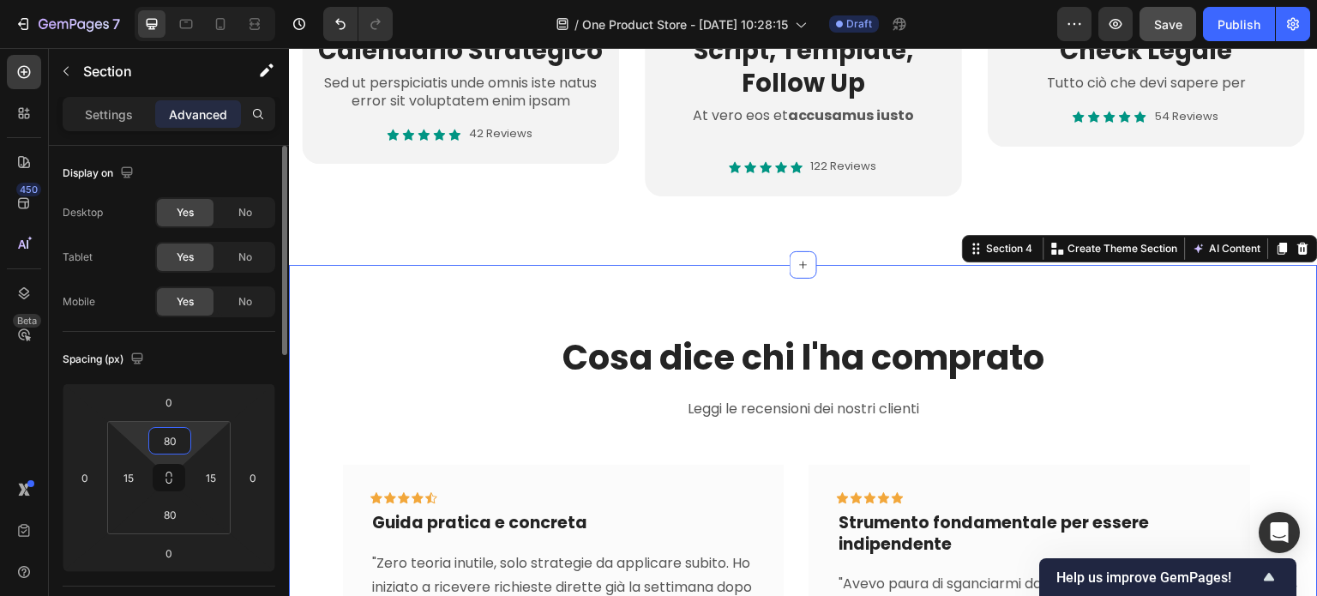
click at [169, 440] on input "80" at bounding box center [170, 441] width 34 height 26
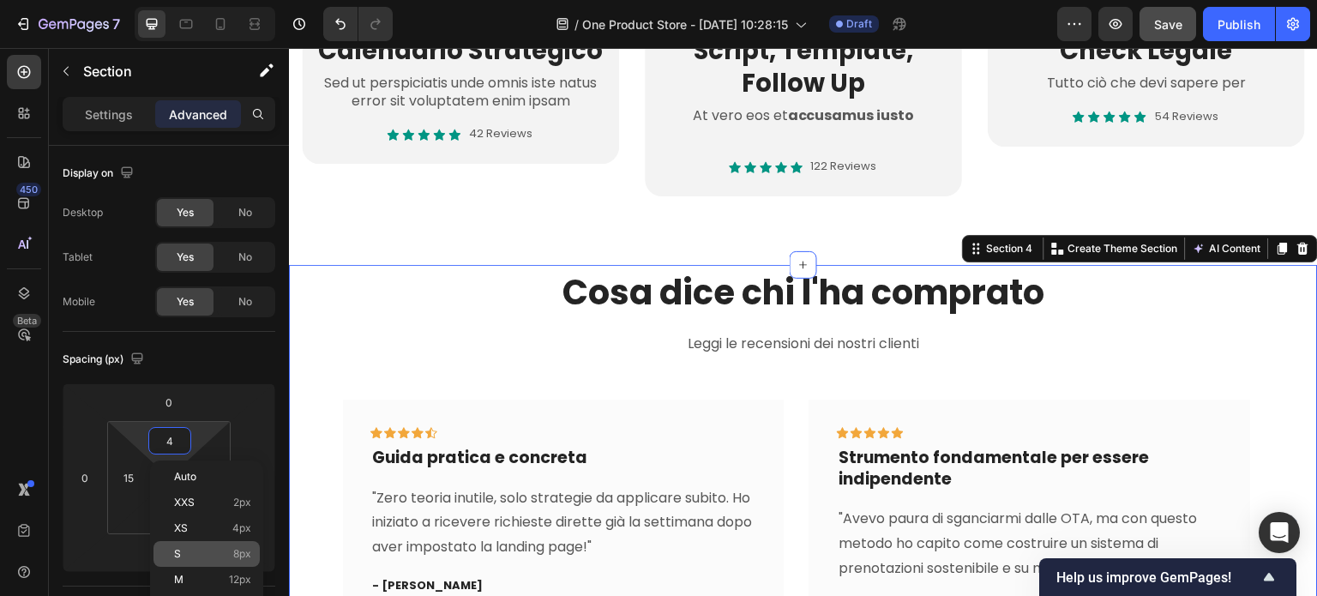
click at [185, 547] on div "S 8px" at bounding box center [206, 554] width 106 height 26
type input "8"
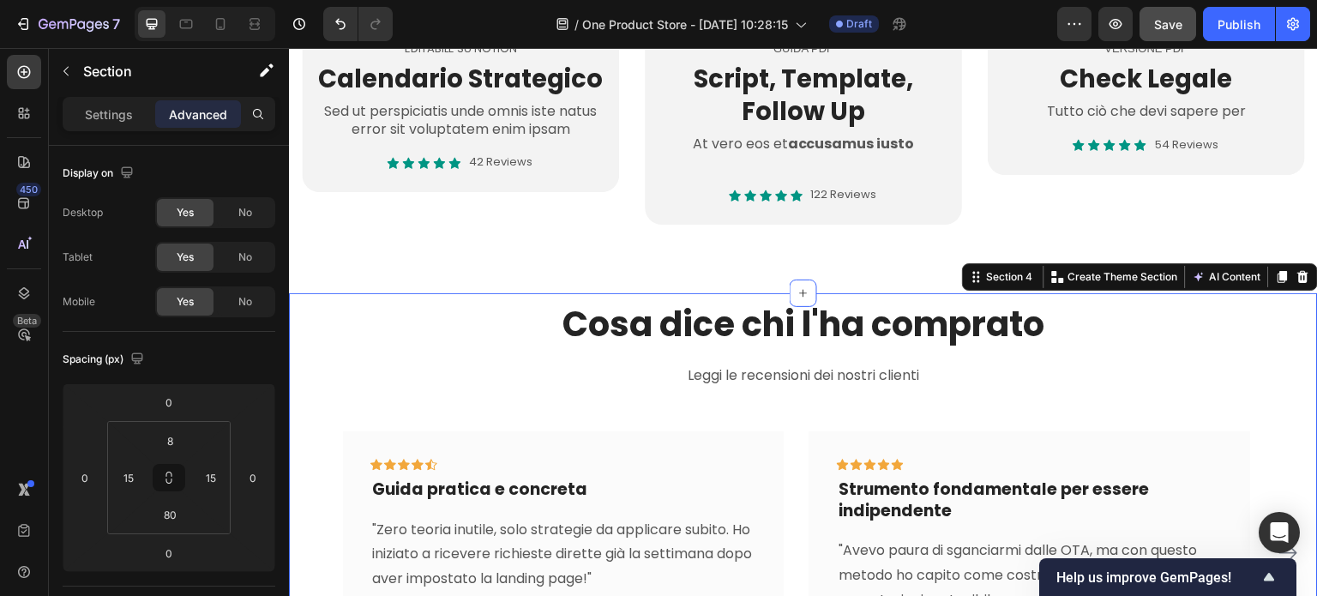
scroll to position [904, 0]
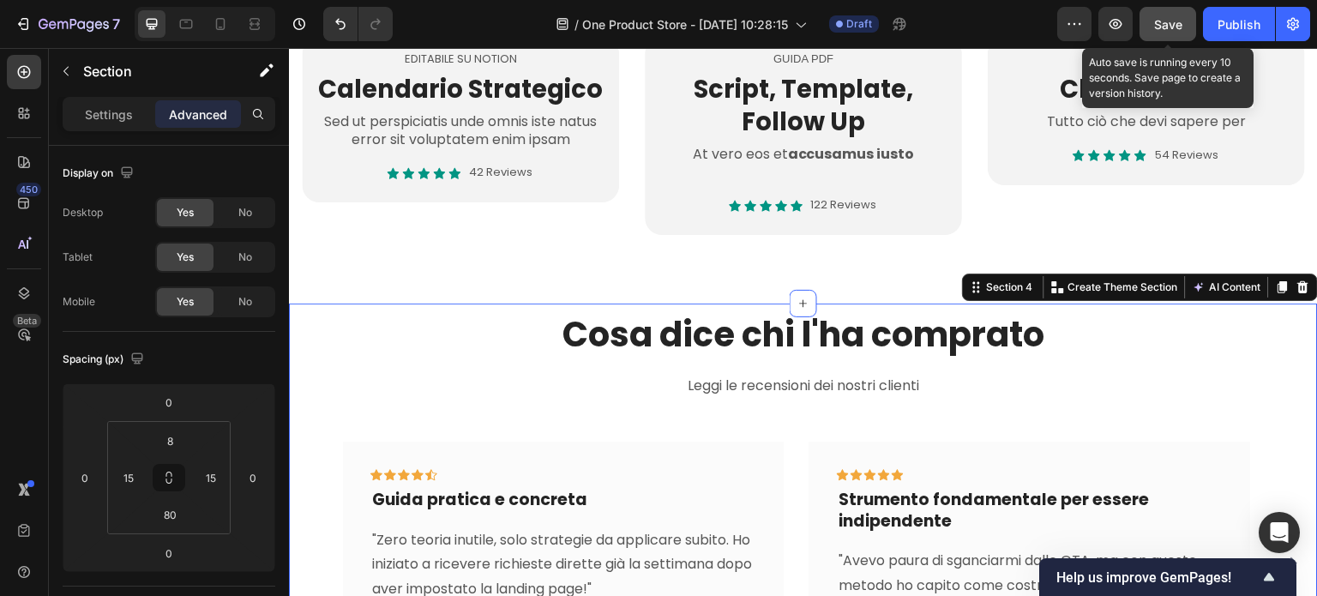
click at [1162, 29] on span "Save" at bounding box center [1168, 24] width 28 height 15
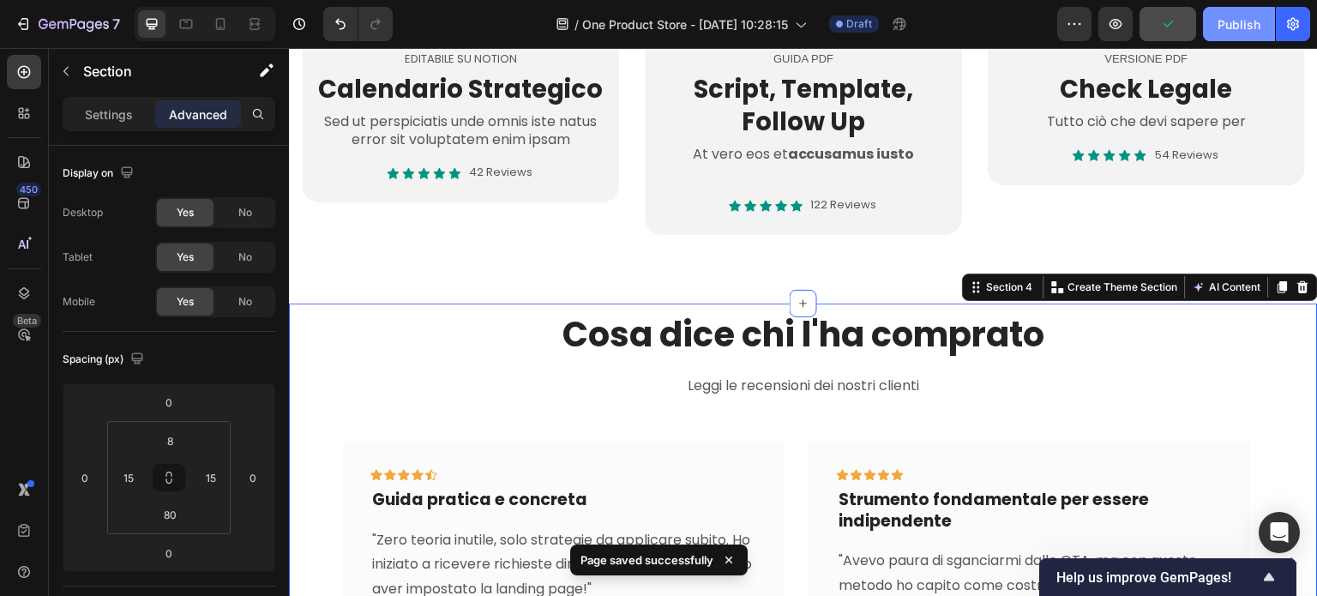
click at [1251, 31] on div "Publish" at bounding box center [1238, 24] width 43 height 18
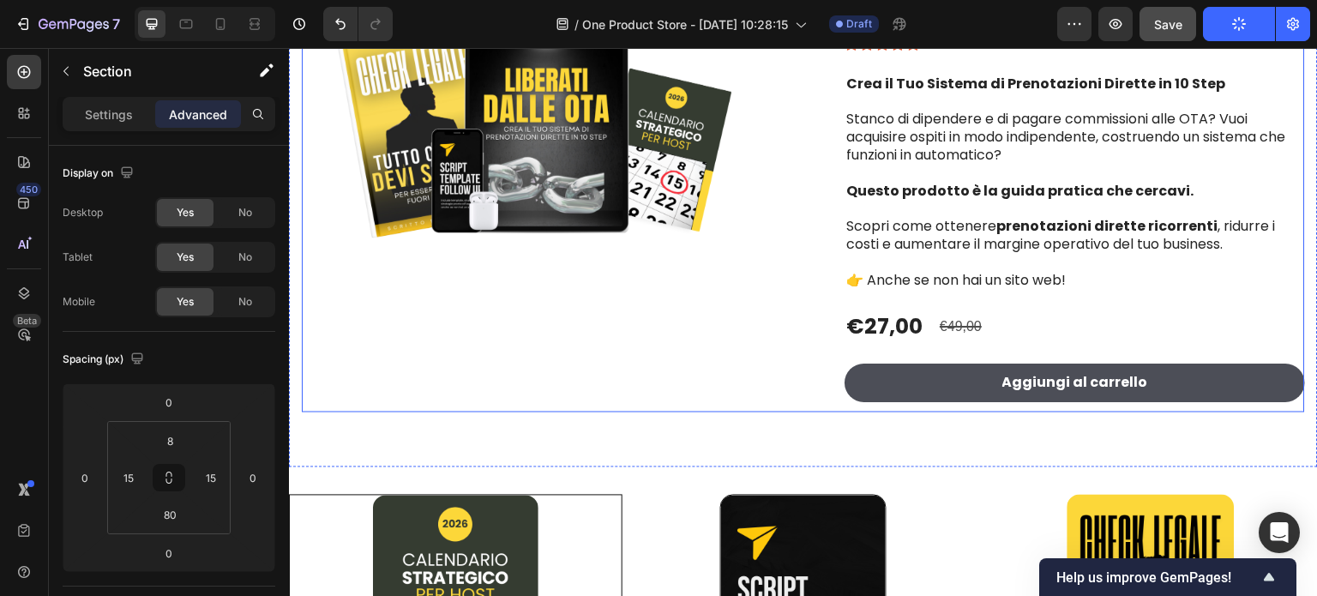
scroll to position [47, 0]
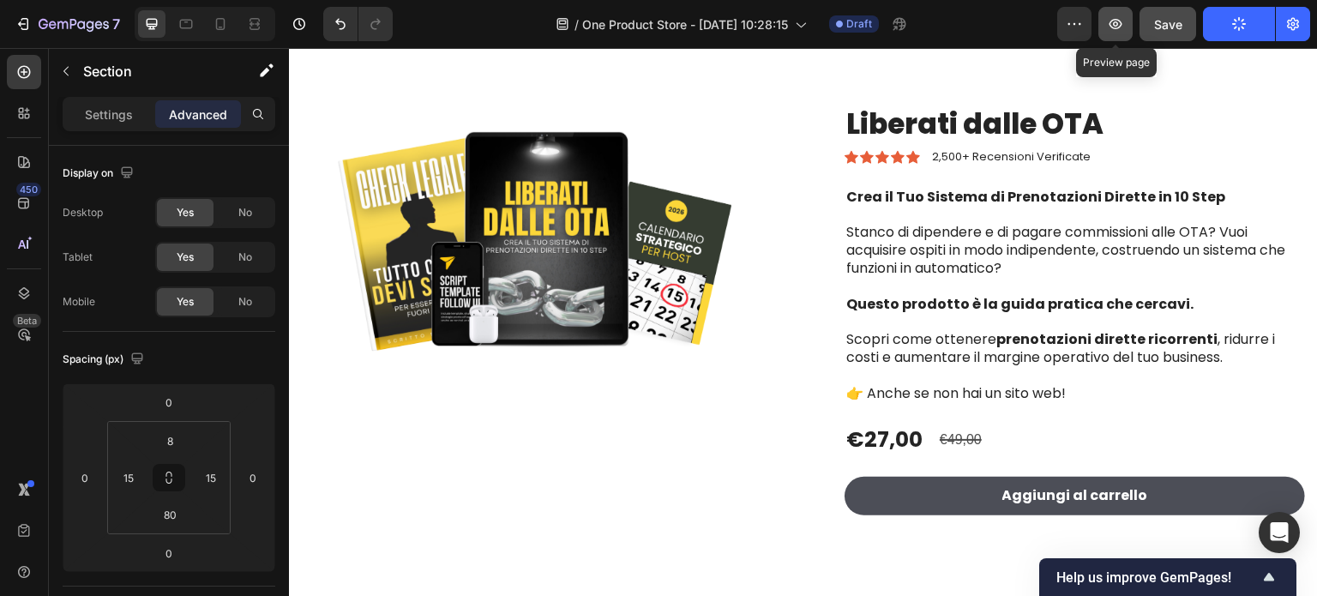
click at [1111, 26] on icon "button" at bounding box center [1115, 24] width 13 height 10
click at [1243, 20] on icon "button" at bounding box center [1239, 24] width 14 height 14
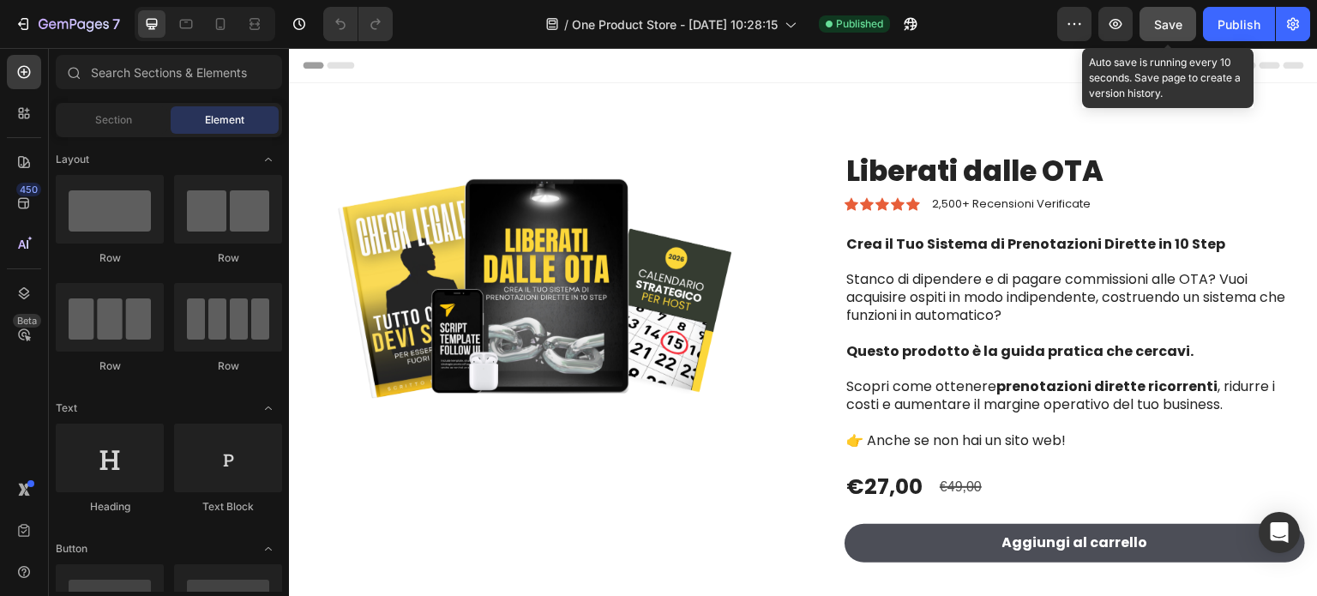
click at [1165, 29] on span "Save" at bounding box center [1168, 24] width 28 height 15
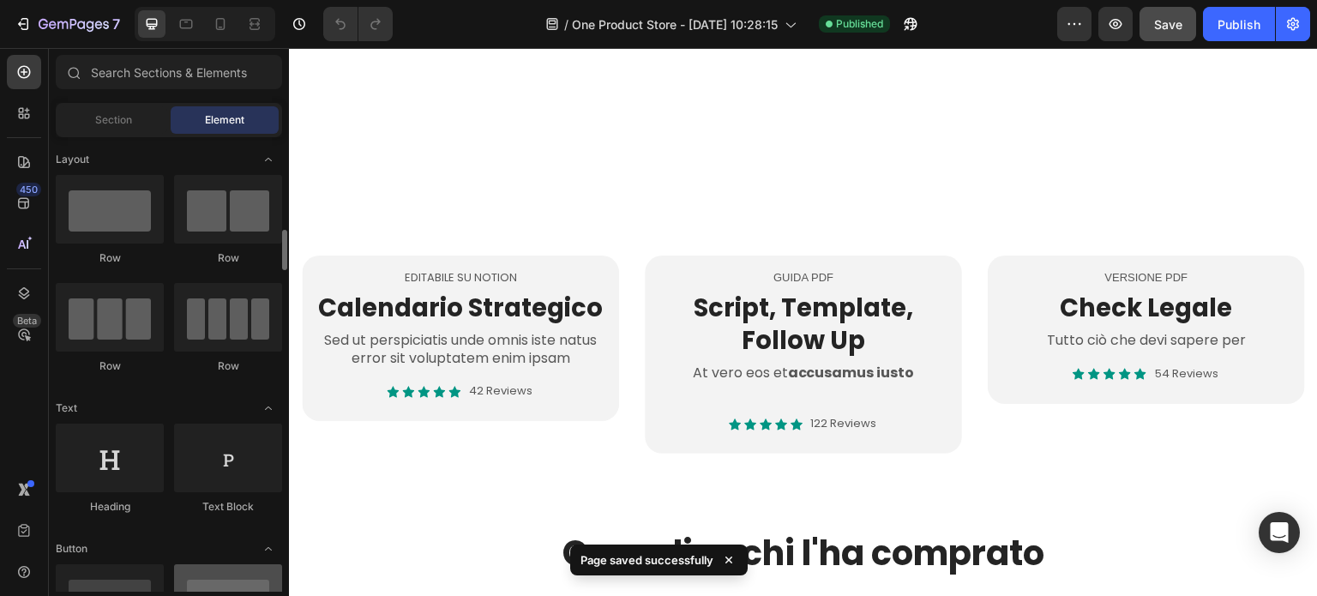
scroll to position [86, 0]
